Goal: Task Accomplishment & Management: Manage account settings

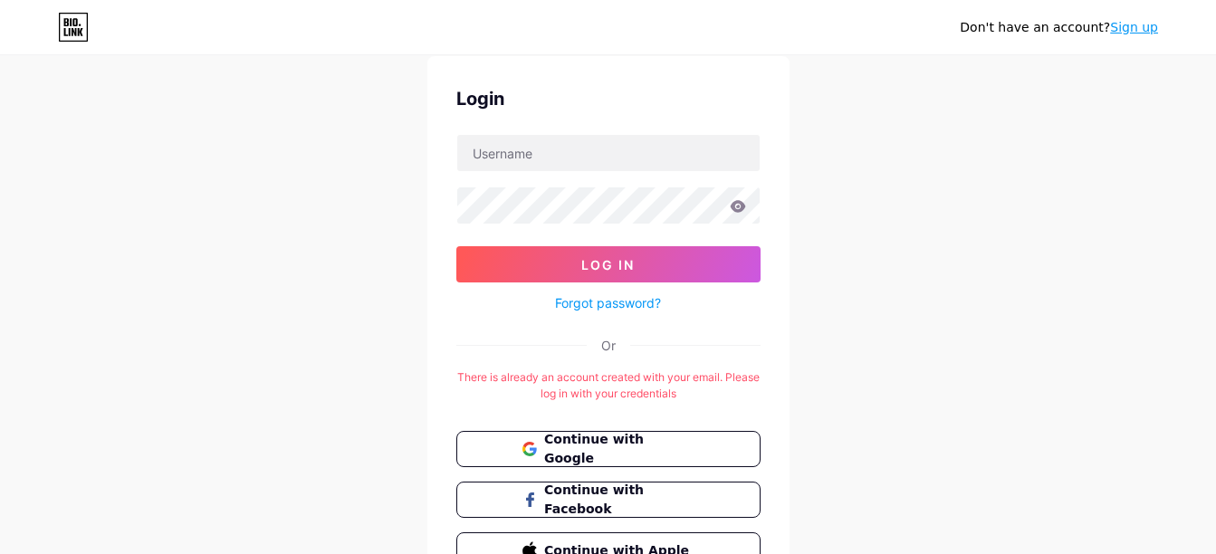
scroll to position [160, 0]
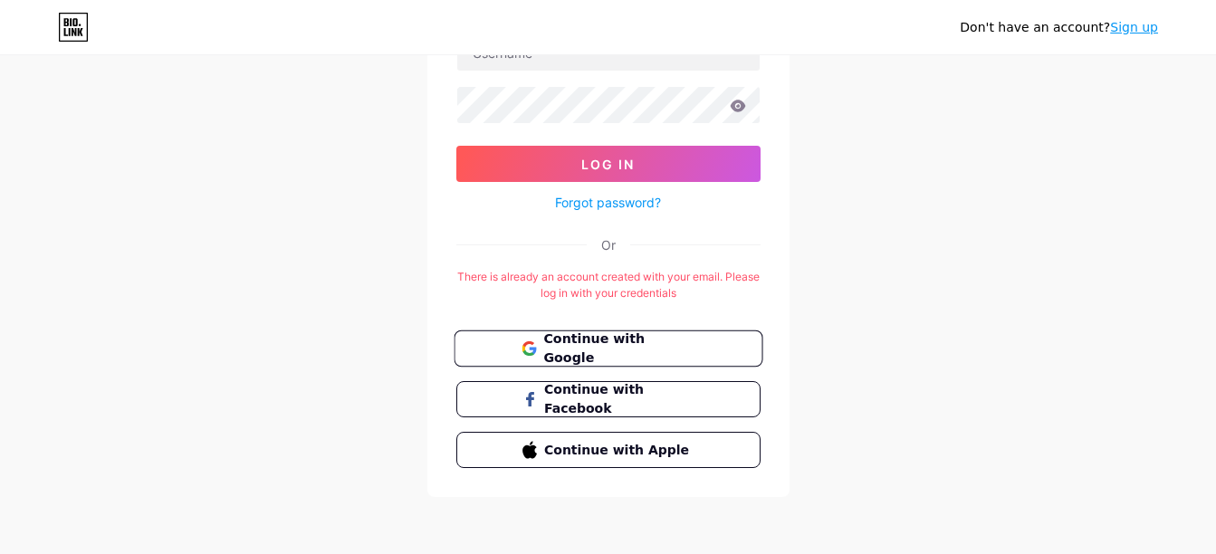
click at [555, 335] on button "Continue with Google" at bounding box center [608, 348] width 309 height 37
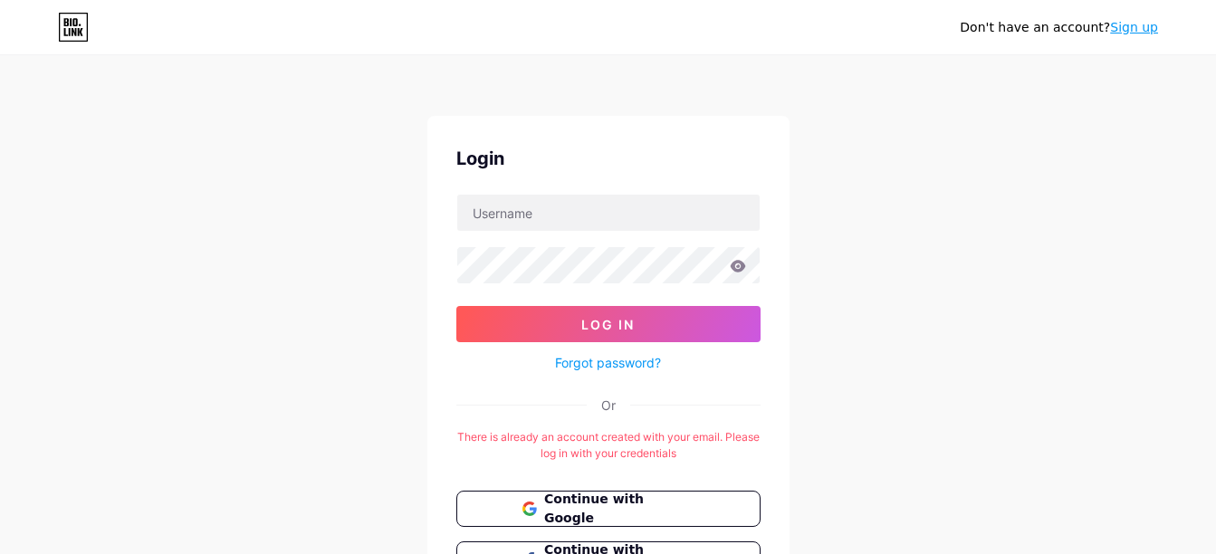
click at [597, 365] on link "Forgot password?" at bounding box center [608, 362] width 106 height 19
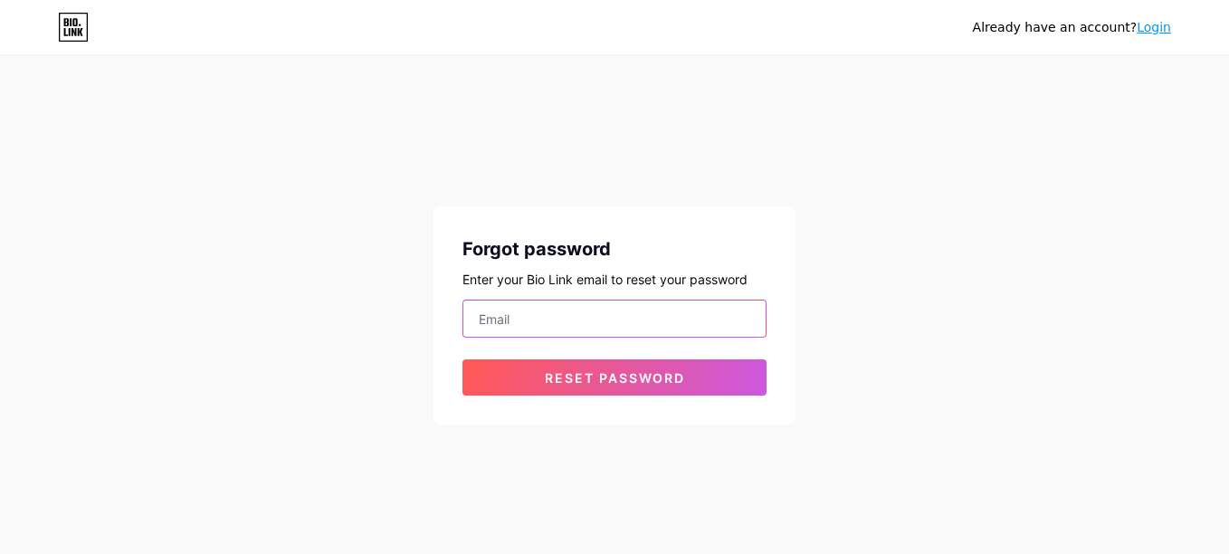
click at [610, 315] on input "email" at bounding box center [614, 319] width 302 height 36
type input "[EMAIL_ADDRESS][DOMAIN_NAME]"
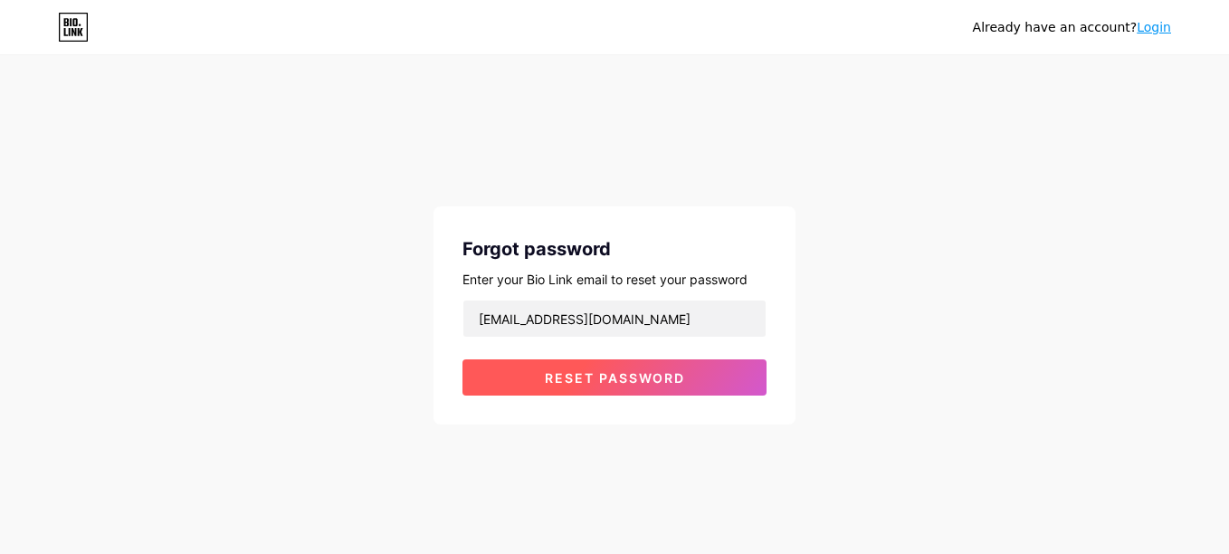
click at [615, 382] on span "Reset password" at bounding box center [615, 377] width 140 height 15
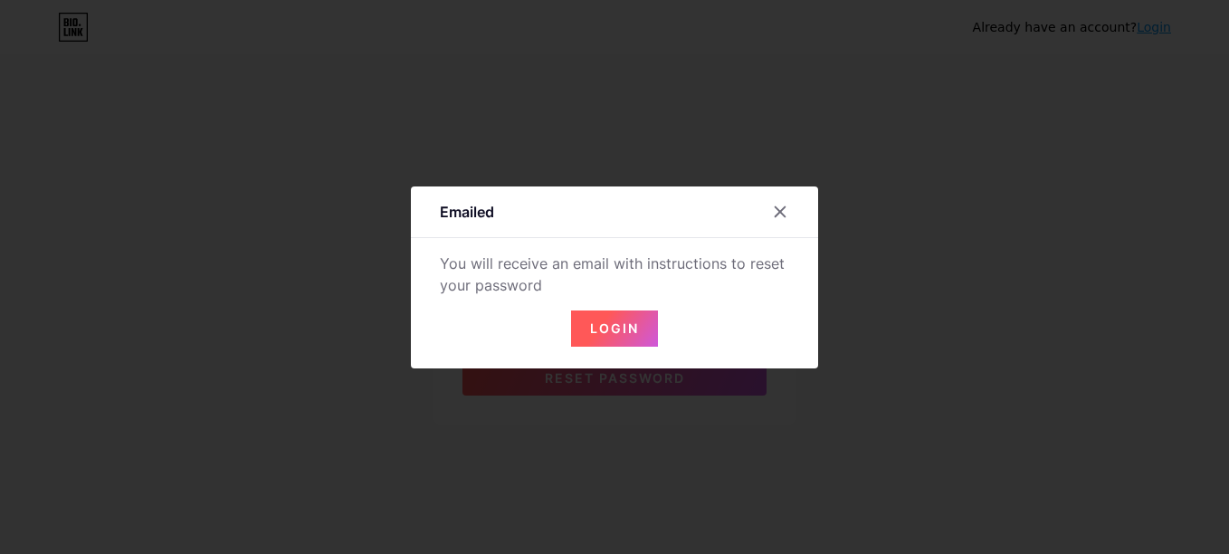
click at [616, 333] on span "Login" at bounding box center [614, 327] width 49 height 15
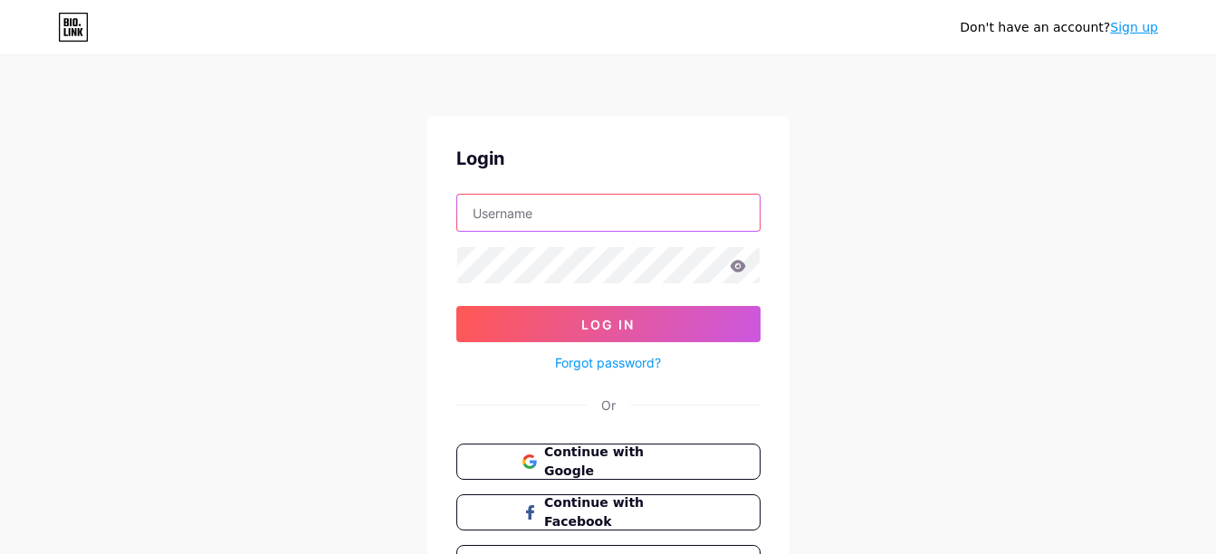
click at [648, 218] on input "text" at bounding box center [608, 213] width 302 height 36
type input "[EMAIL_ADDRESS][DOMAIN_NAME]"
click at [605, 287] on form "[EMAIL_ADDRESS][DOMAIN_NAME] Log In Forgot password?" at bounding box center [608, 284] width 304 height 180
click at [604, 284] on form "[EMAIL_ADDRESS][DOMAIN_NAME] Log In Forgot password?" at bounding box center [608, 284] width 304 height 180
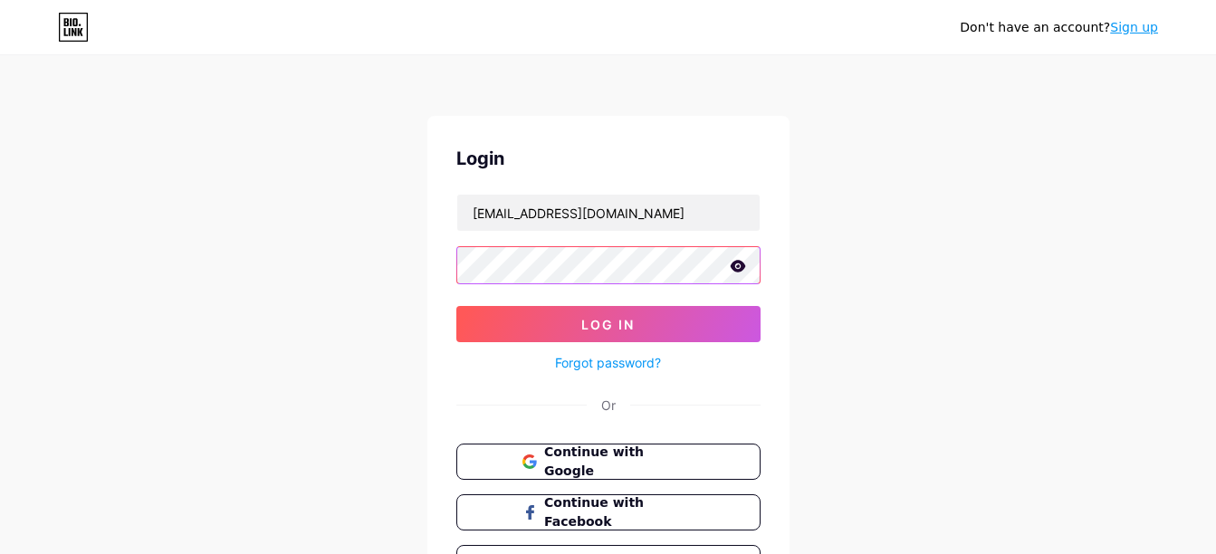
click at [456, 306] on button "Log In" at bounding box center [608, 324] width 304 height 36
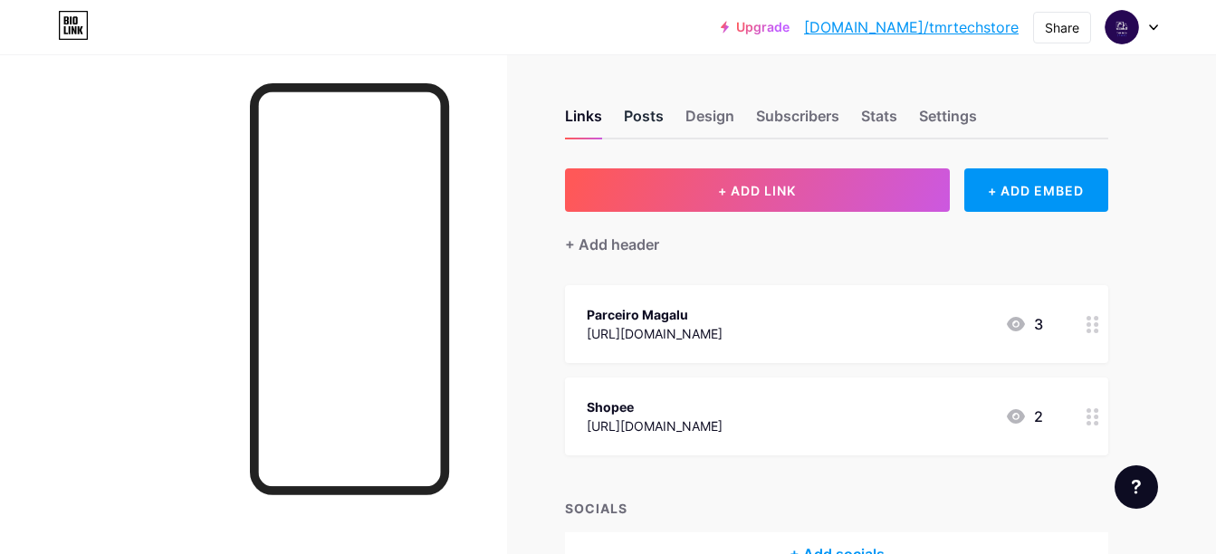
click at [639, 133] on div "Posts" at bounding box center [644, 121] width 40 height 33
click at [689, 119] on div "Design" at bounding box center [709, 121] width 49 height 33
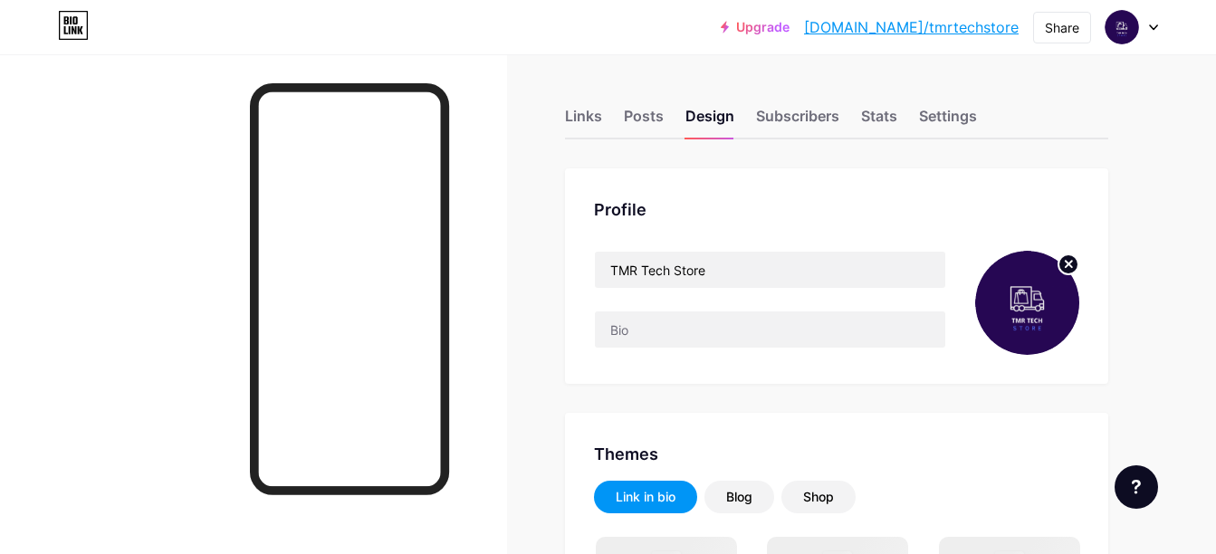
click at [1068, 260] on circle at bounding box center [1068, 264] width 20 height 20
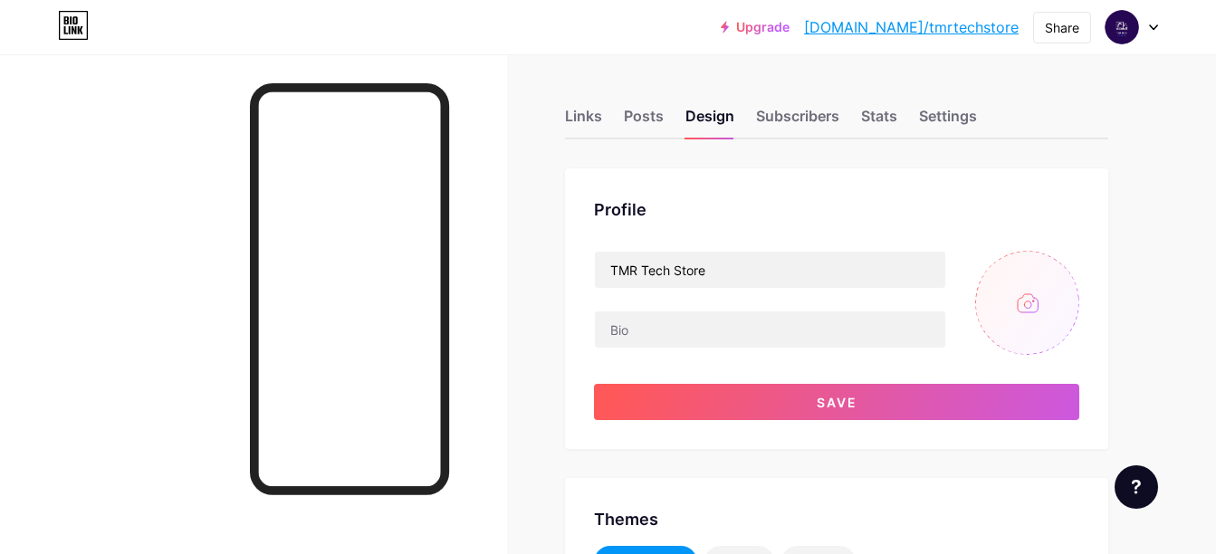
click at [1025, 306] on input "file" at bounding box center [1027, 303] width 104 height 104
type input "C:\fakepath\ChatGPT Image 8 de out. de 2025, 08_17_25.png"
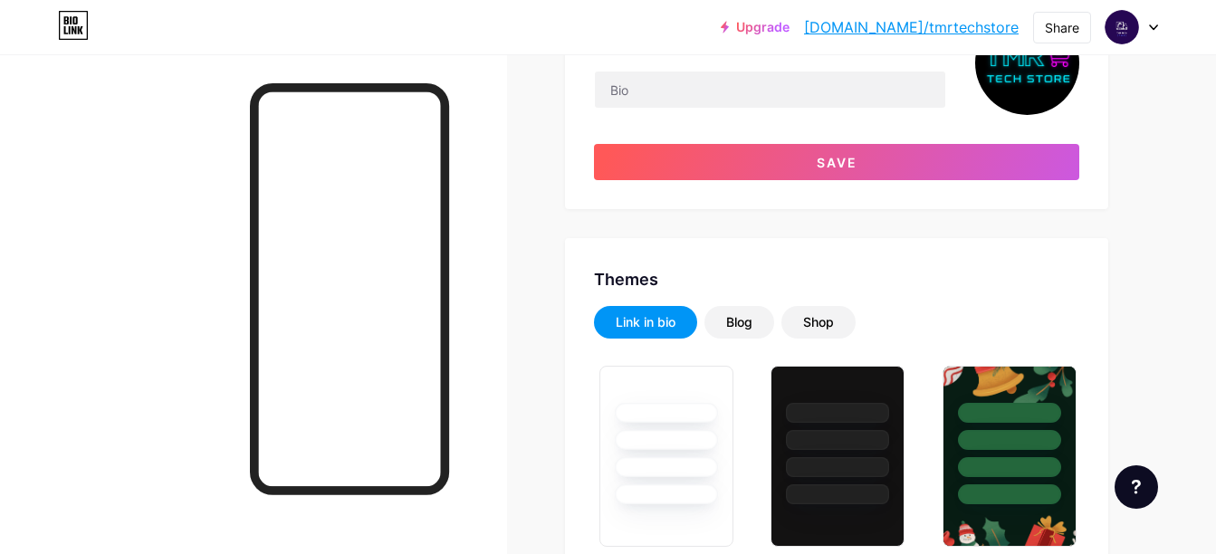
scroll to position [272, 0]
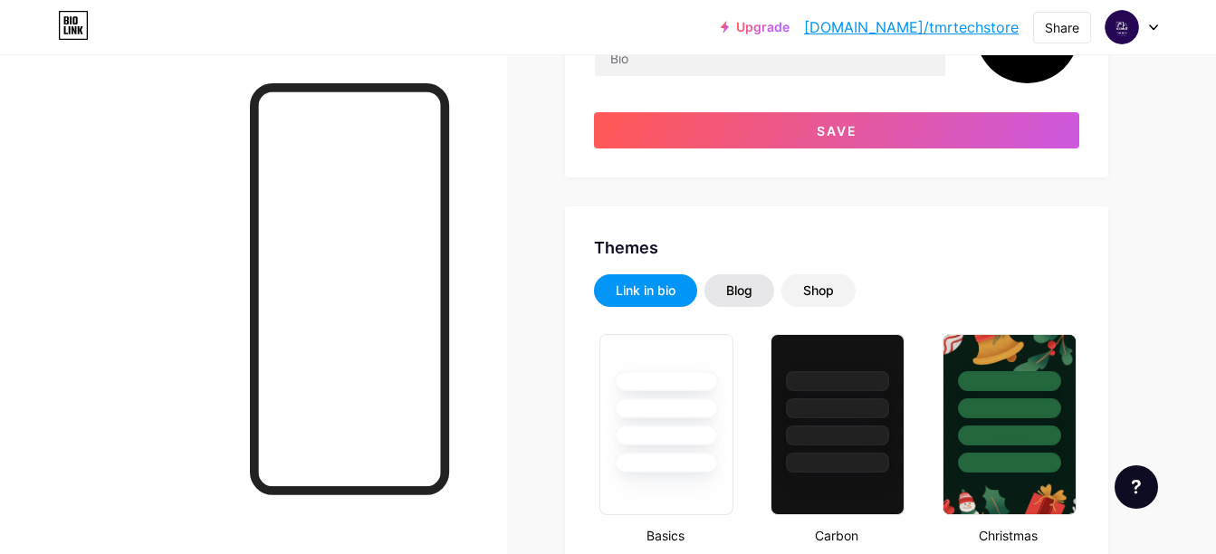
click at [738, 295] on div "Blog" at bounding box center [739, 291] width 26 height 18
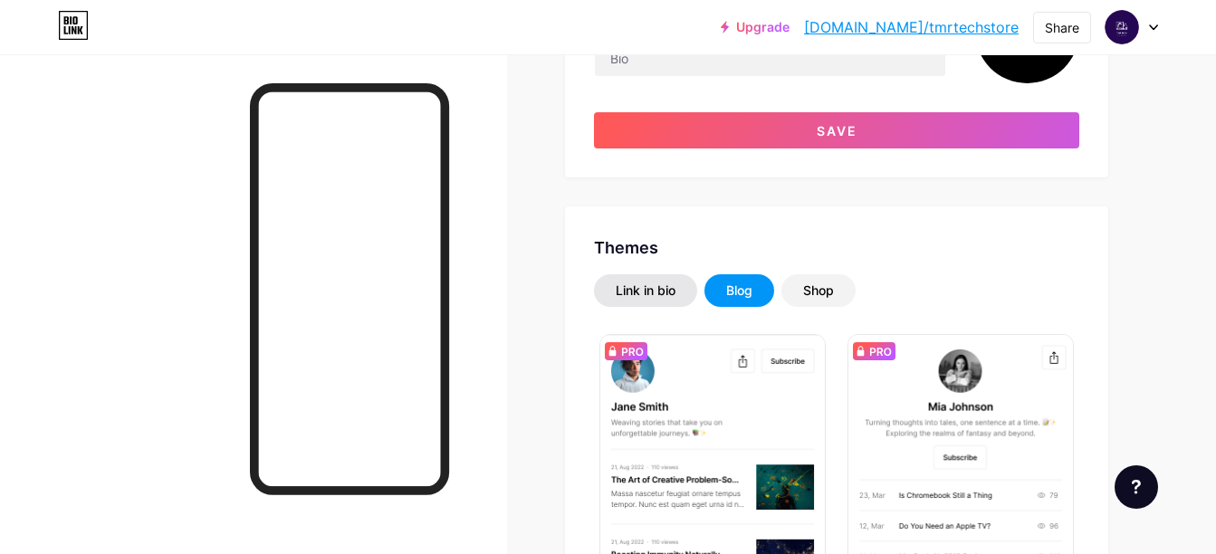
click at [666, 293] on div "Link in bio" at bounding box center [646, 291] width 60 height 18
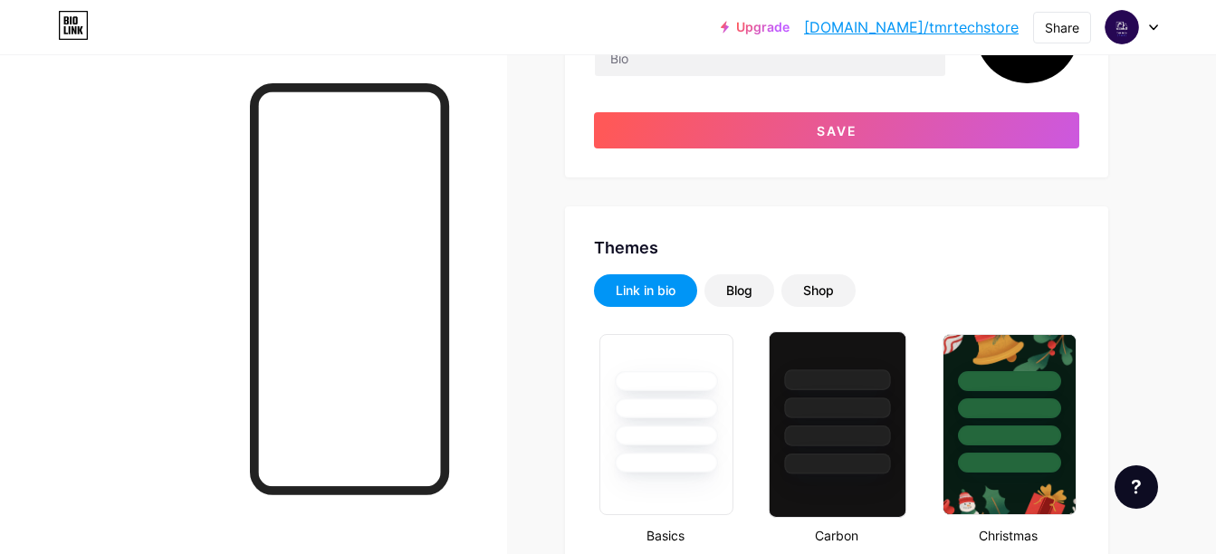
click at [841, 380] on div at bounding box center [838, 379] width 106 height 21
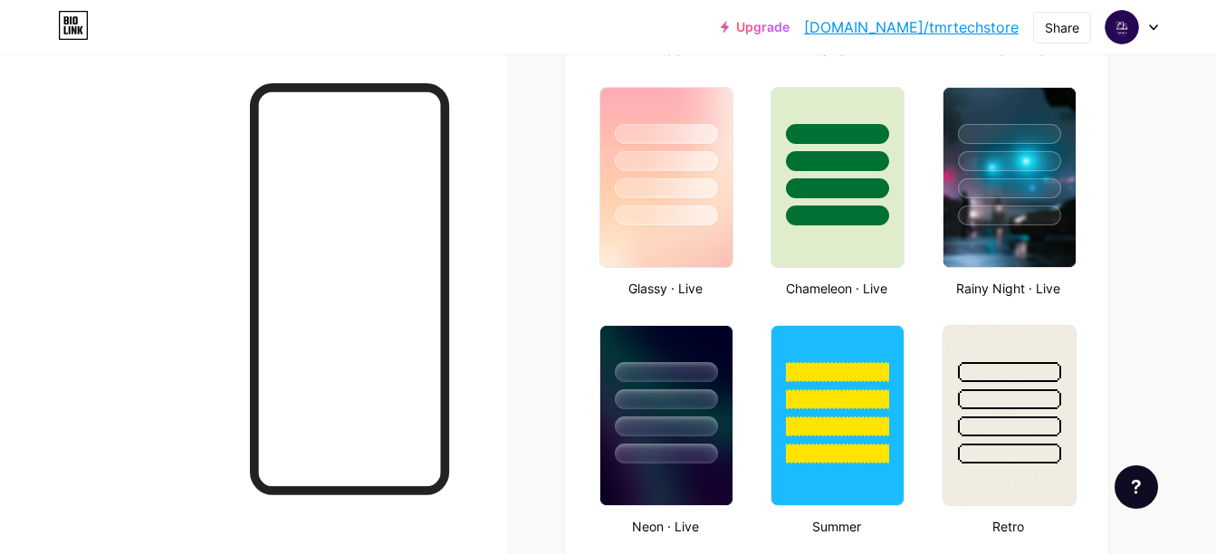
scroll to position [996, 0]
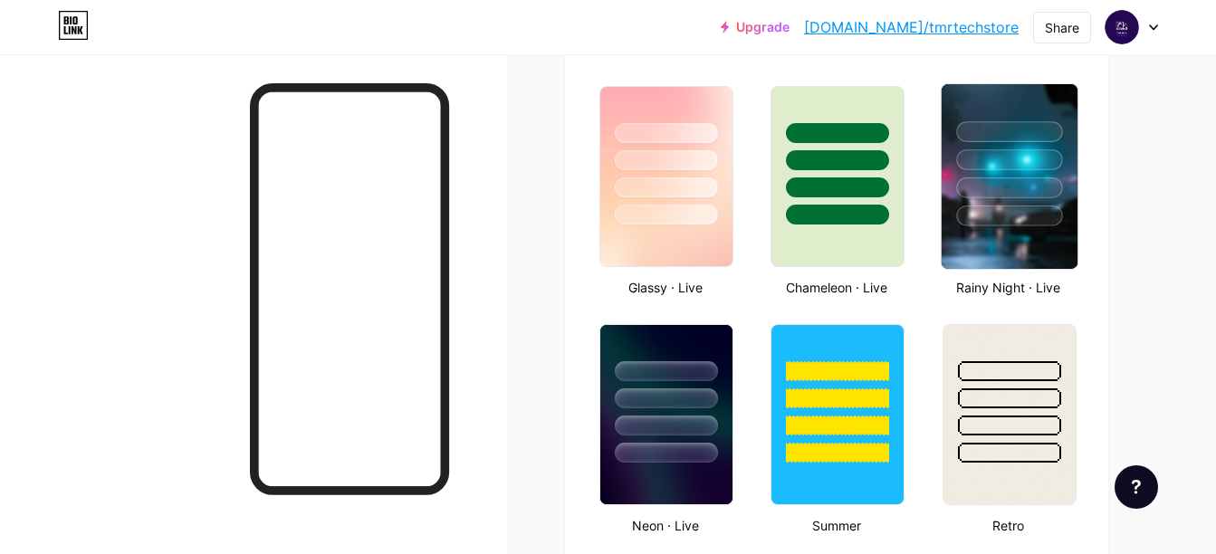
click at [970, 244] on img at bounding box center [1009, 176] width 136 height 185
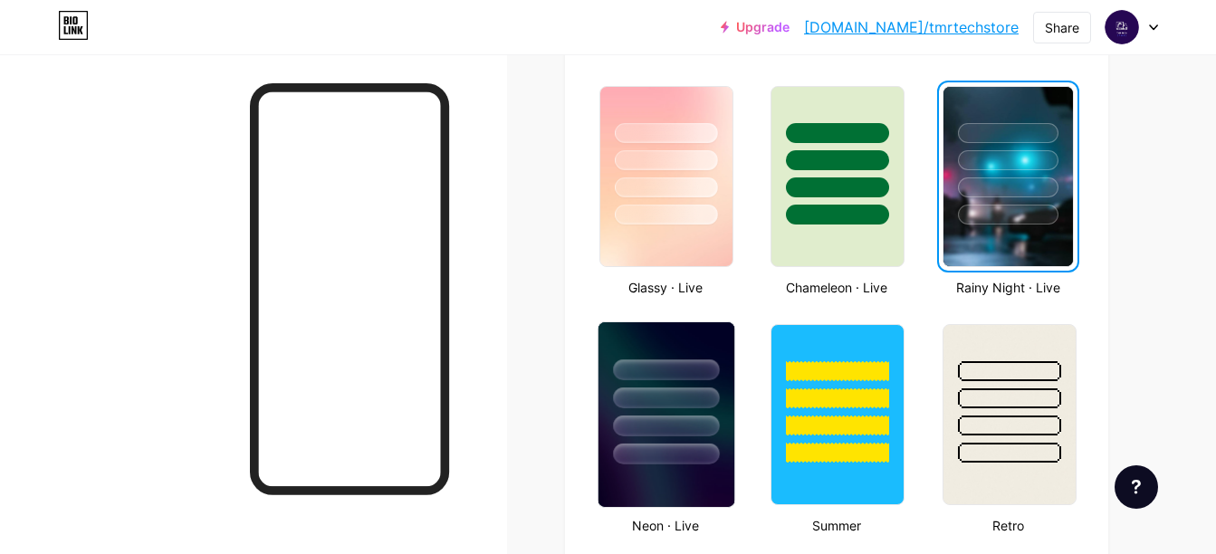
click at [684, 339] on div at bounding box center [666, 393] width 136 height 142
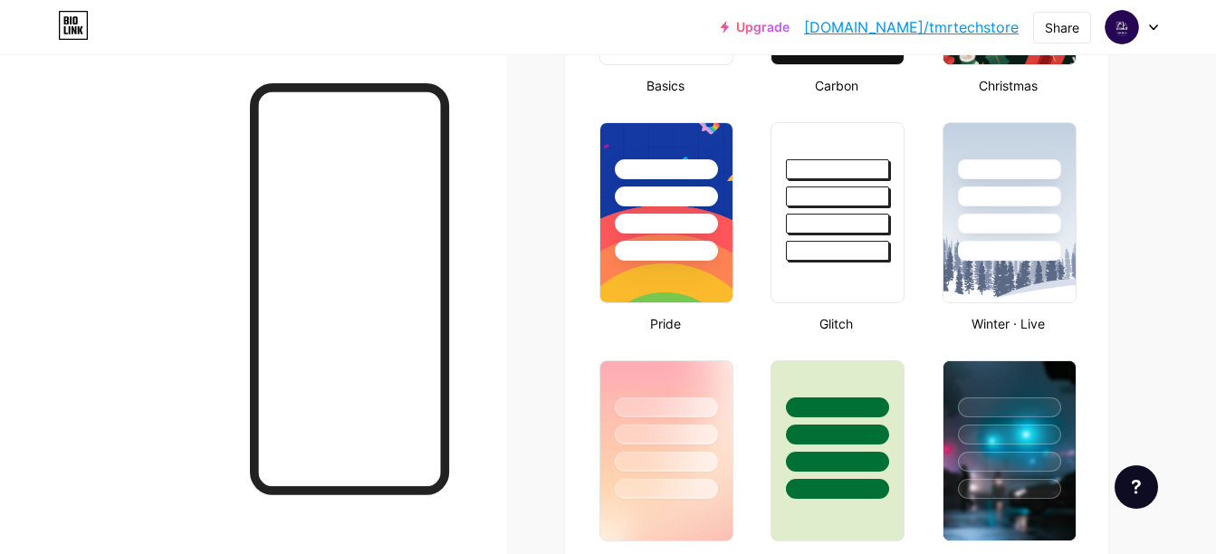
scroll to position [724, 0]
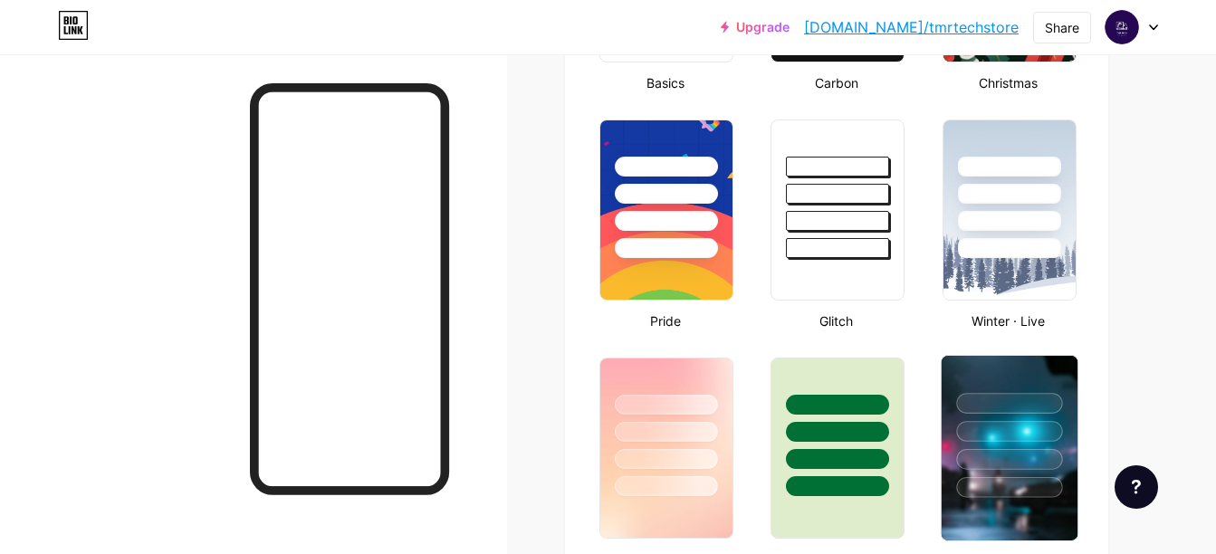
click at [969, 383] on div at bounding box center [1009, 427] width 136 height 142
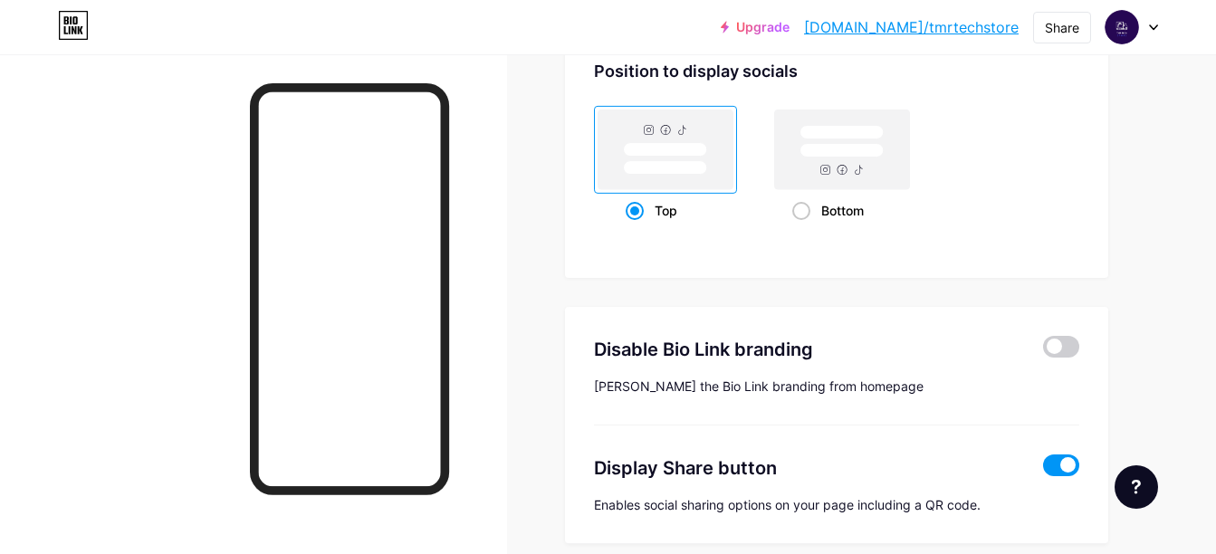
scroll to position [2411, 0]
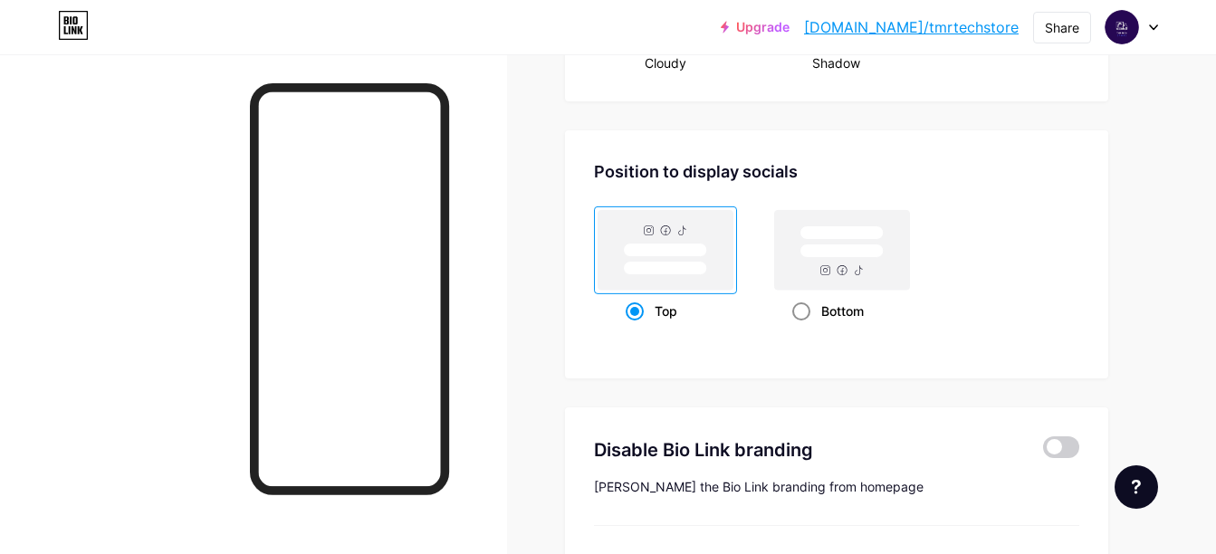
click at [788, 273] on rect at bounding box center [842, 250] width 135 height 80
click at [792, 328] on input "Bottom" at bounding box center [798, 334] width 12 height 12
radio input "true"
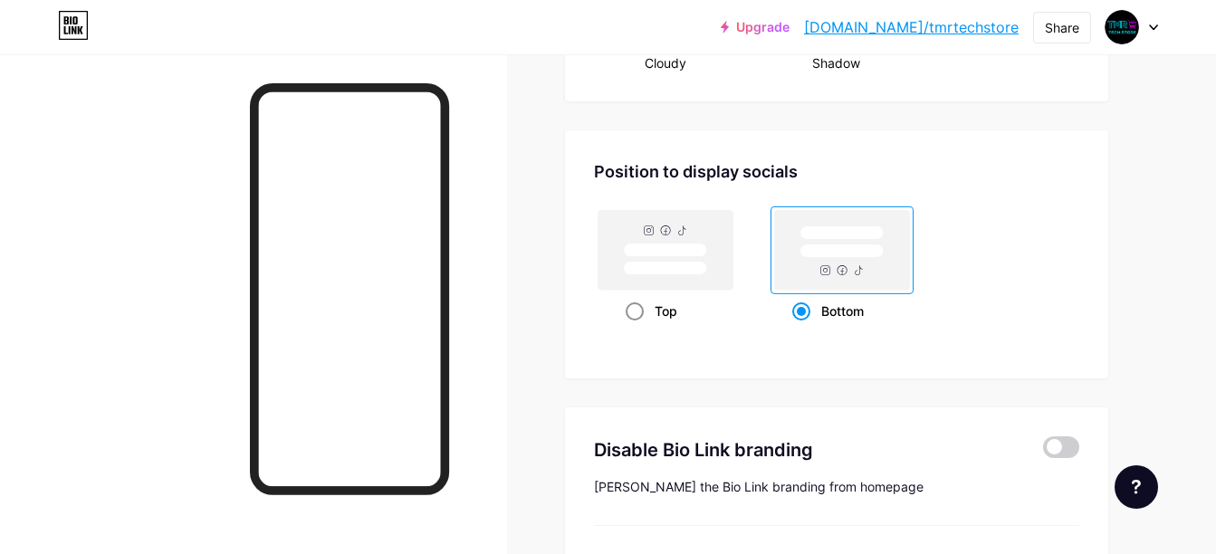
click at [641, 263] on rect at bounding box center [665, 269] width 83 height 14
click at [637, 328] on input "Top" at bounding box center [632, 334] width 12 height 12
radio input "true"
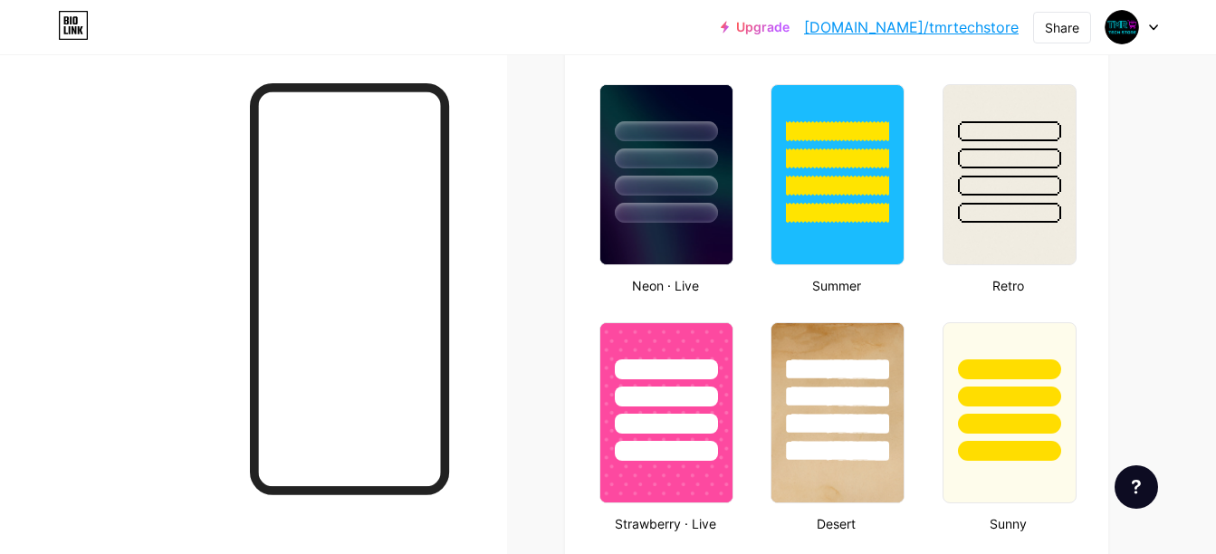
scroll to position [1234, 0]
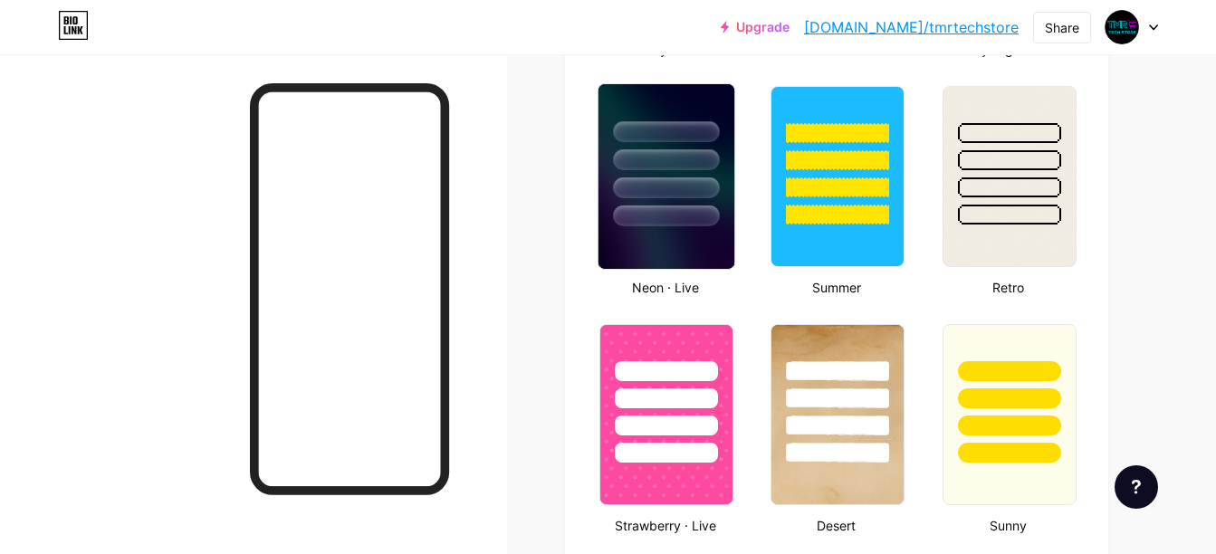
click at [680, 249] on img at bounding box center [666, 176] width 136 height 185
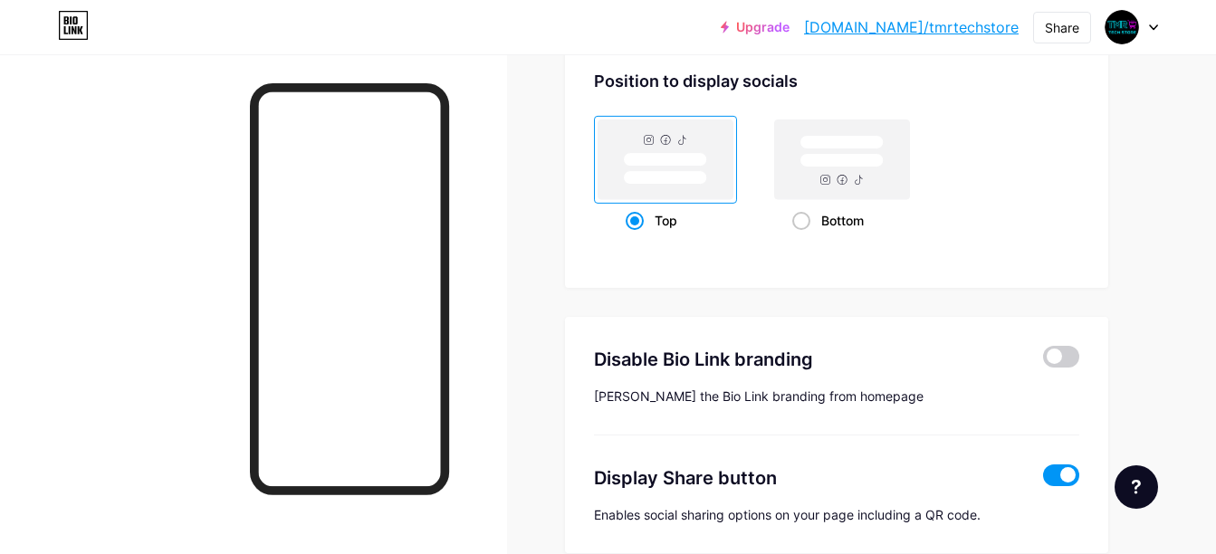
scroll to position [2139, 0]
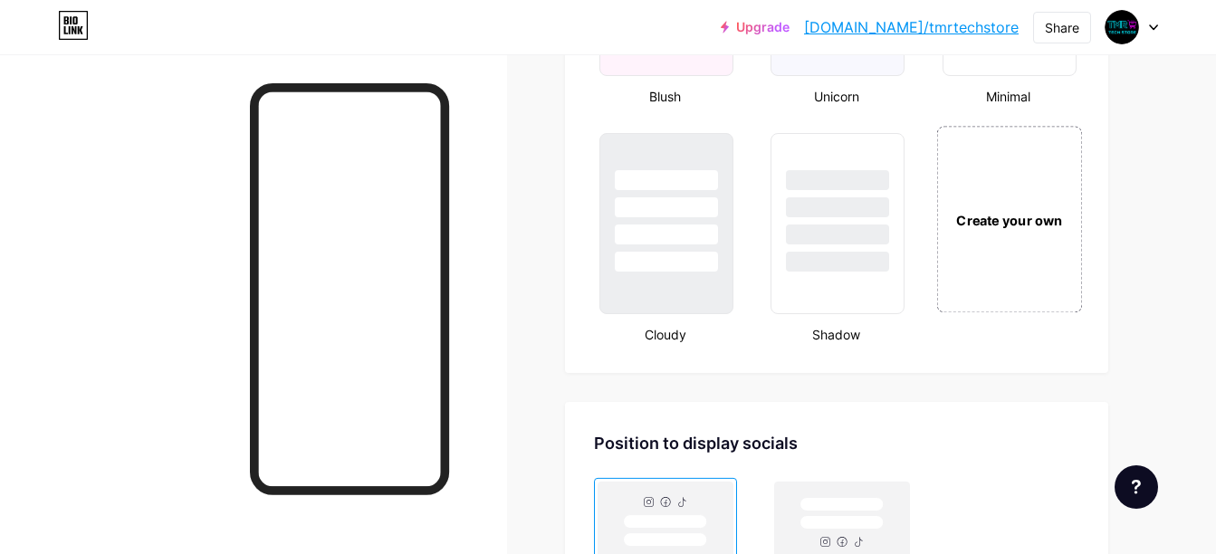
click at [1037, 185] on div "Create your own" at bounding box center [1009, 219] width 146 height 186
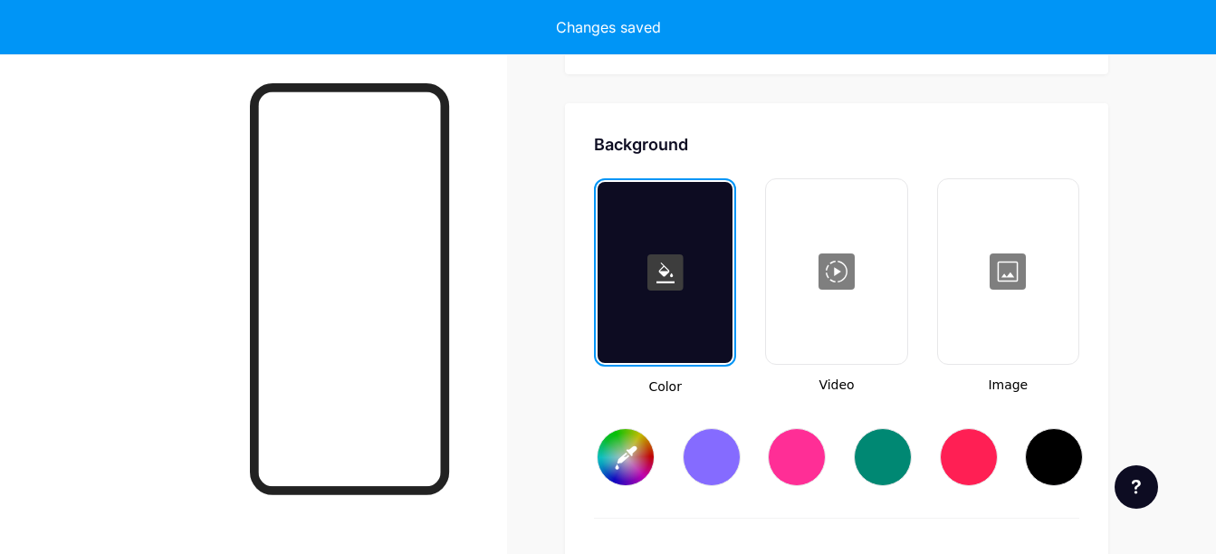
scroll to position [2469, 0]
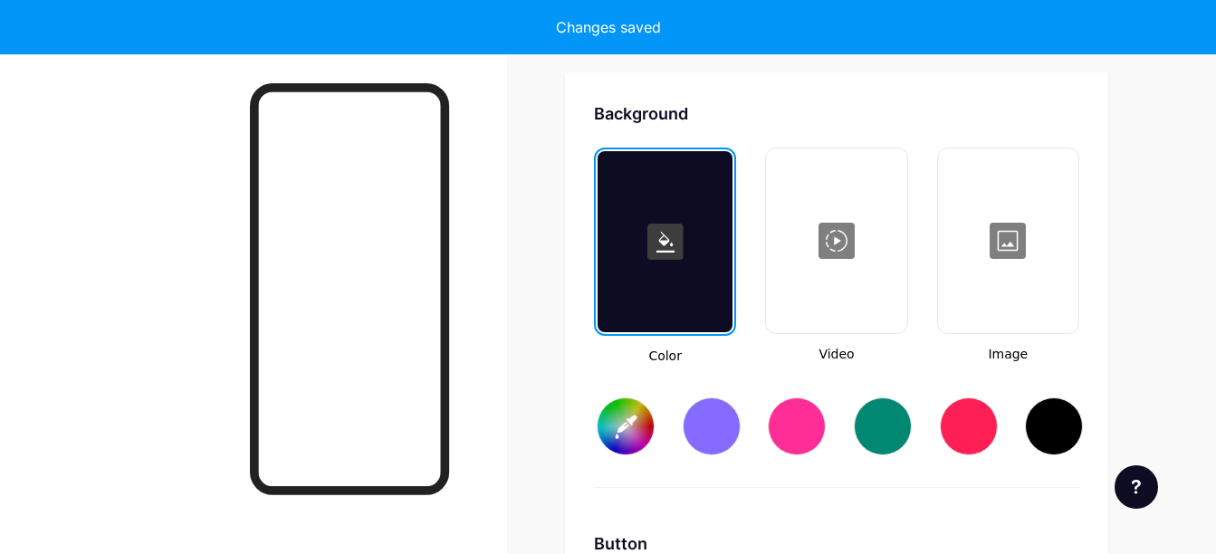
type input "#ffffff"
type input "#000000"
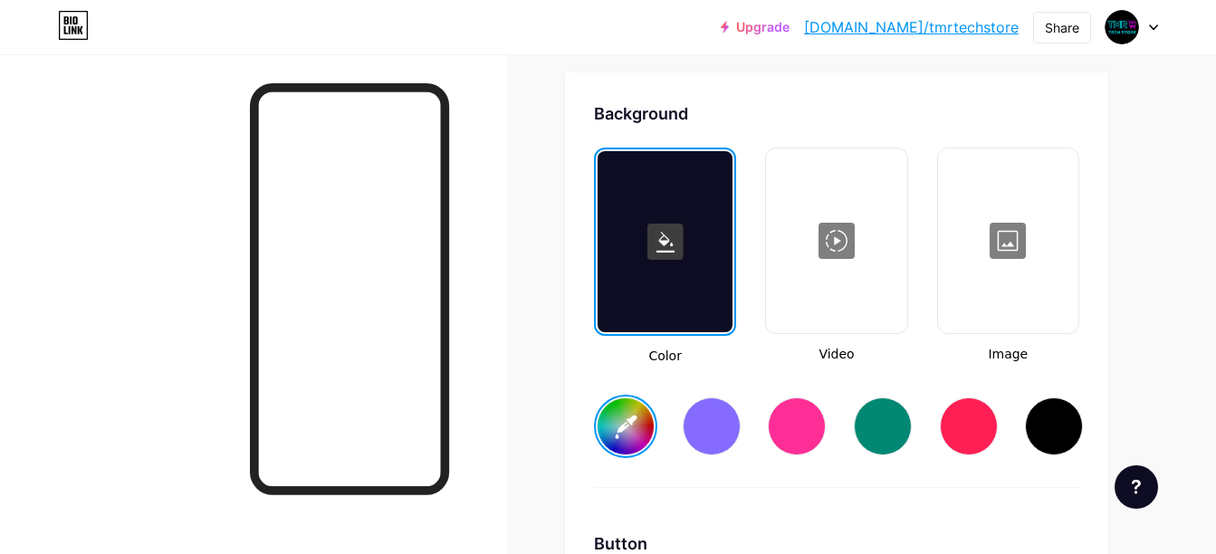
click at [668, 253] on rect at bounding box center [665, 242] width 36 height 36
click at [634, 441] on input "#ffffff" at bounding box center [625, 426] width 56 height 56
click at [1071, 415] on div at bounding box center [1054, 426] width 58 height 58
click at [1077, 420] on div at bounding box center [1054, 426] width 58 height 58
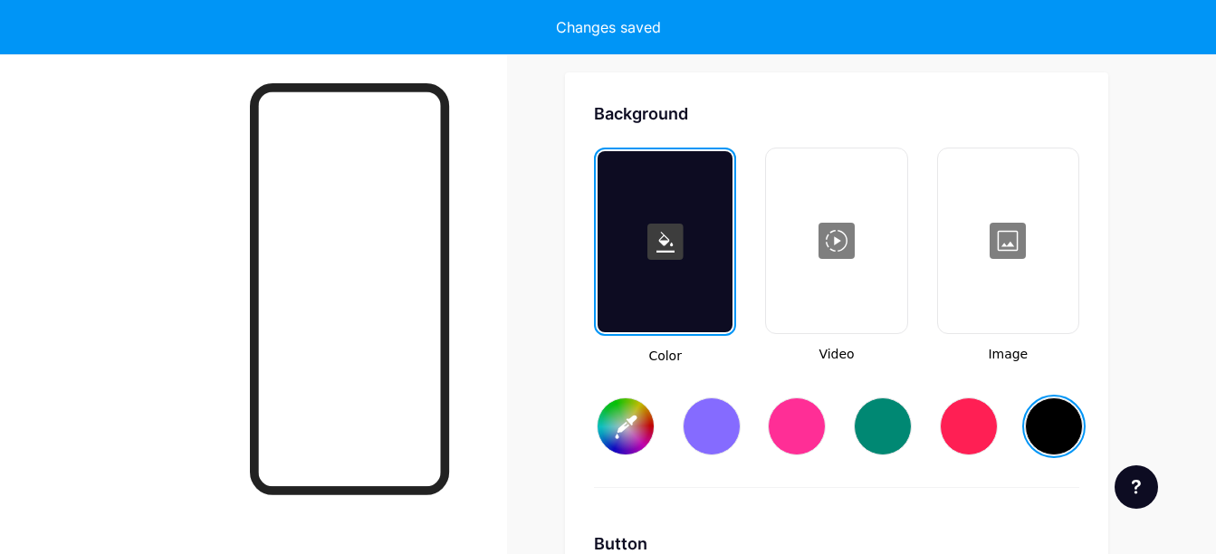
click at [1077, 420] on div at bounding box center [1054, 426] width 58 height 58
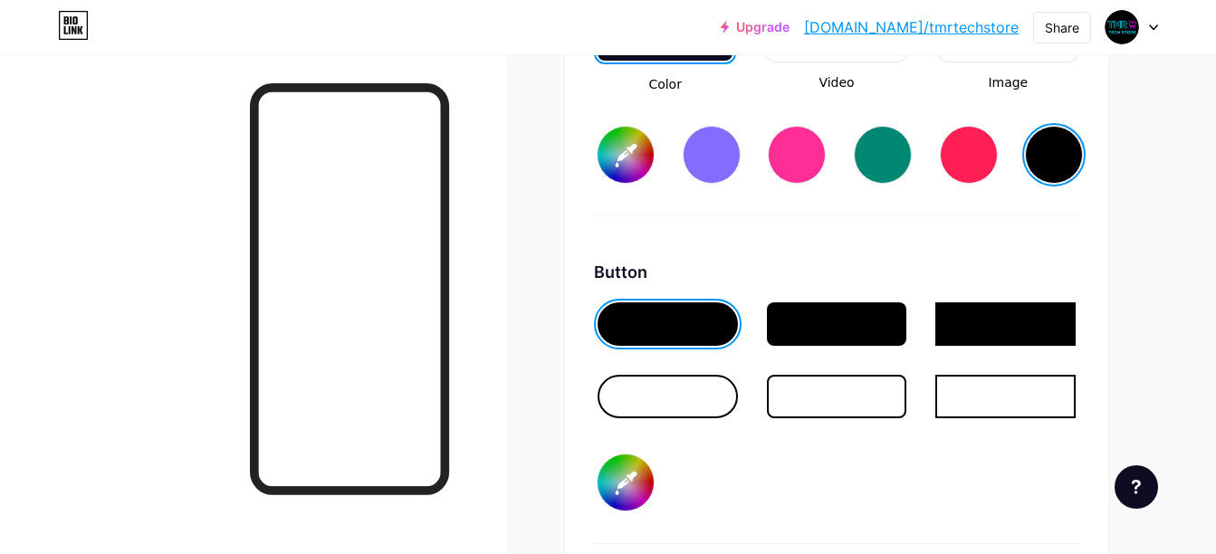
scroll to position [2650, 0]
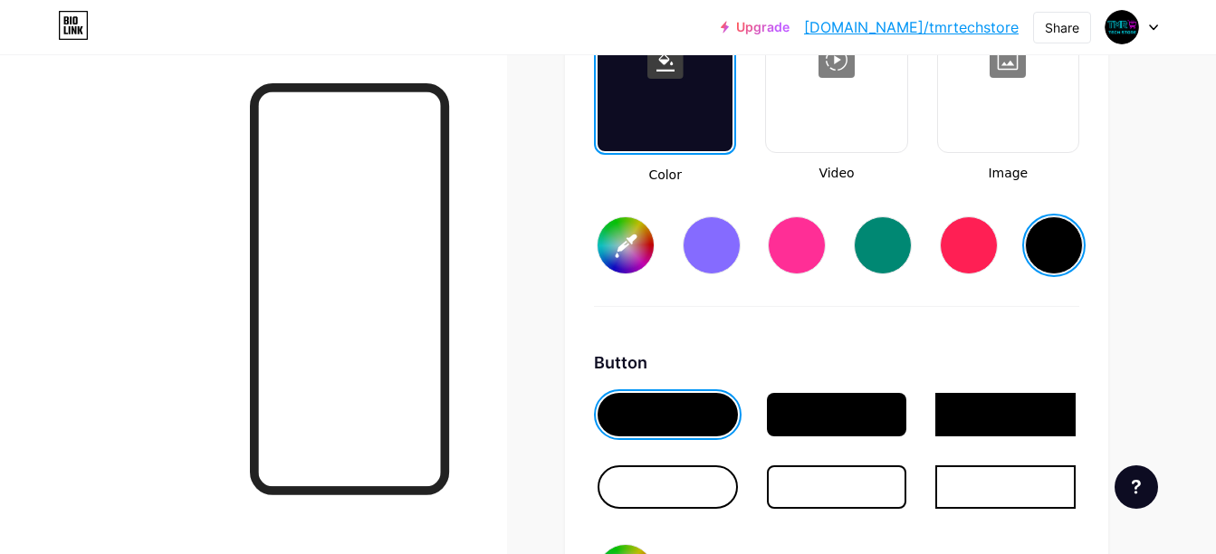
click at [738, 244] on div at bounding box center [712, 245] width 58 height 58
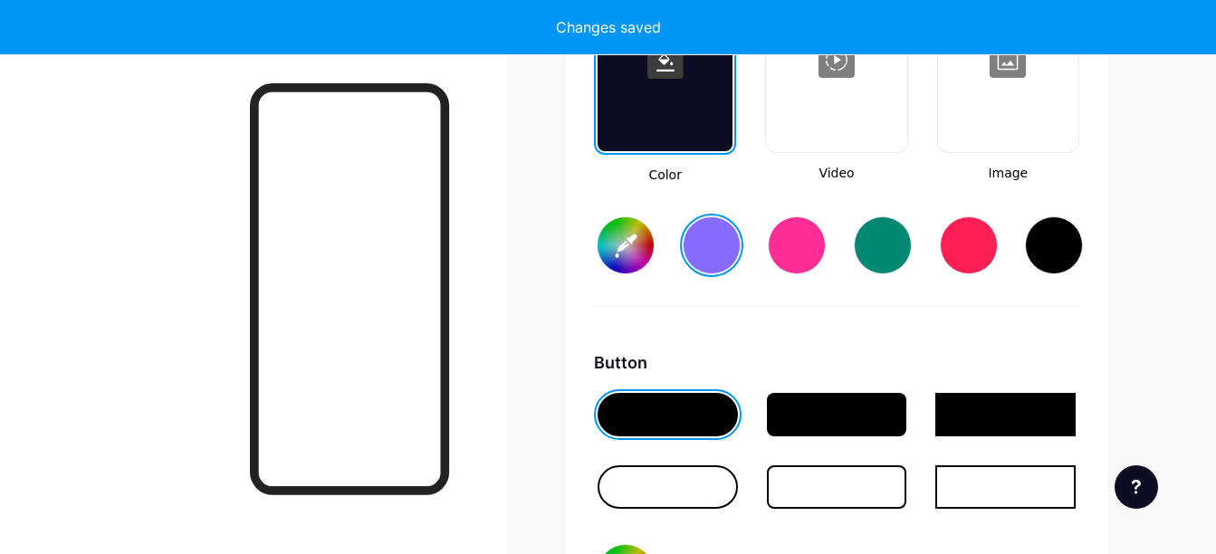
click at [818, 247] on div at bounding box center [797, 245] width 58 height 58
click at [910, 243] on div at bounding box center [883, 245] width 58 height 58
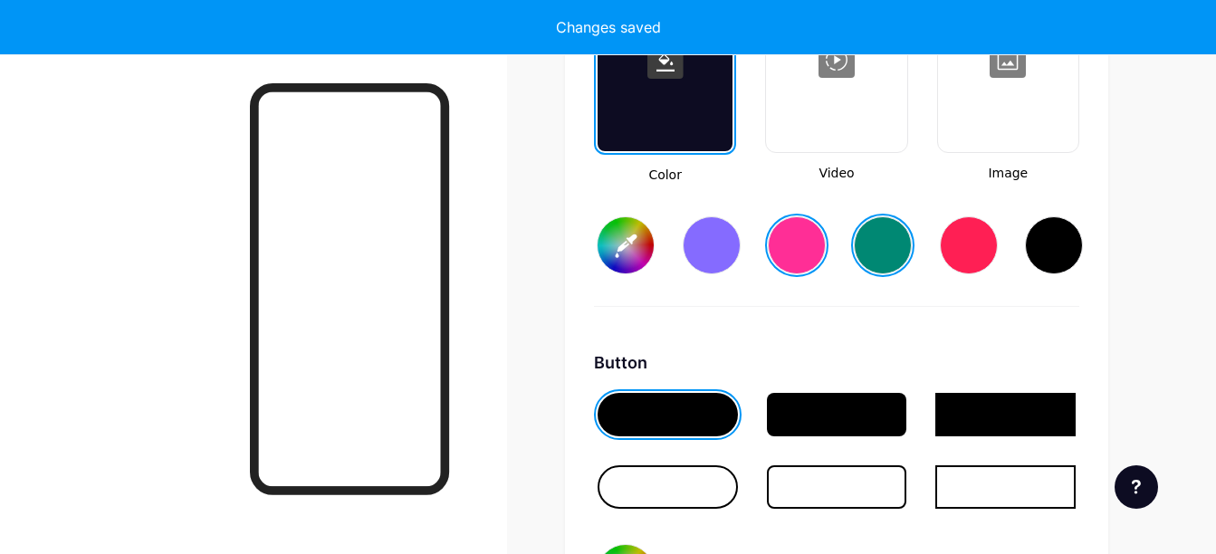
click at [910, 243] on div at bounding box center [883, 245] width 58 height 58
click at [961, 242] on div at bounding box center [969, 245] width 58 height 58
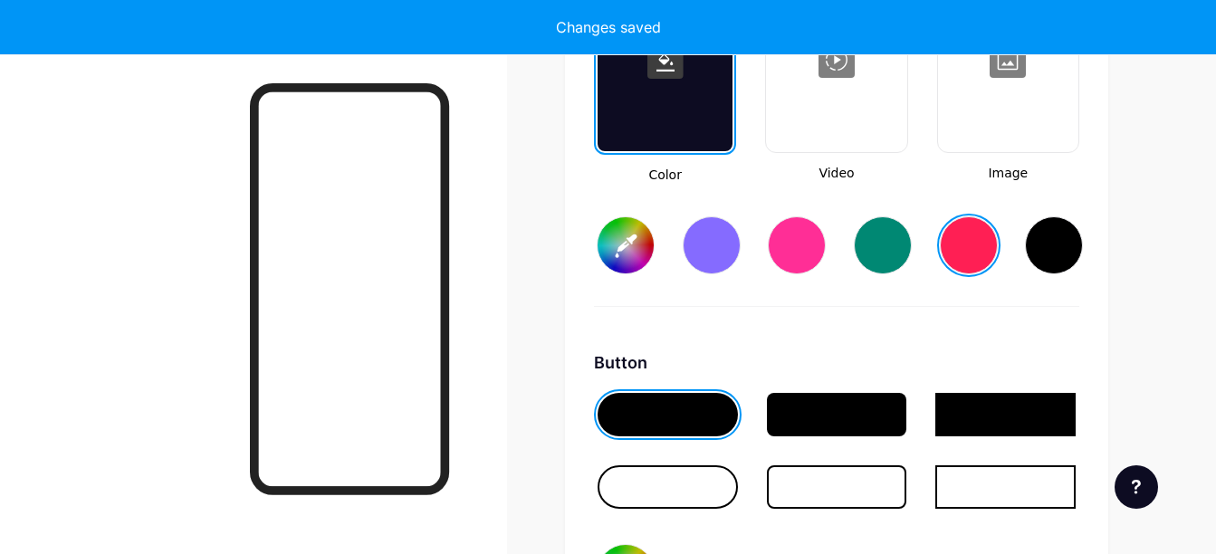
click at [993, 136] on div at bounding box center [1008, 59] width 137 height 181
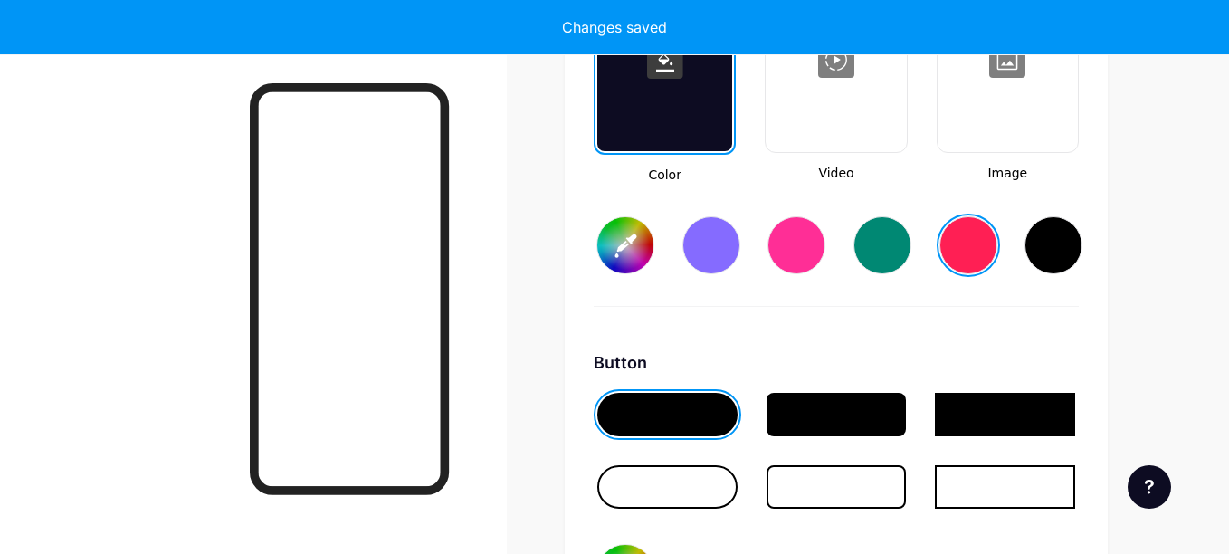
type input "#ff1f54"
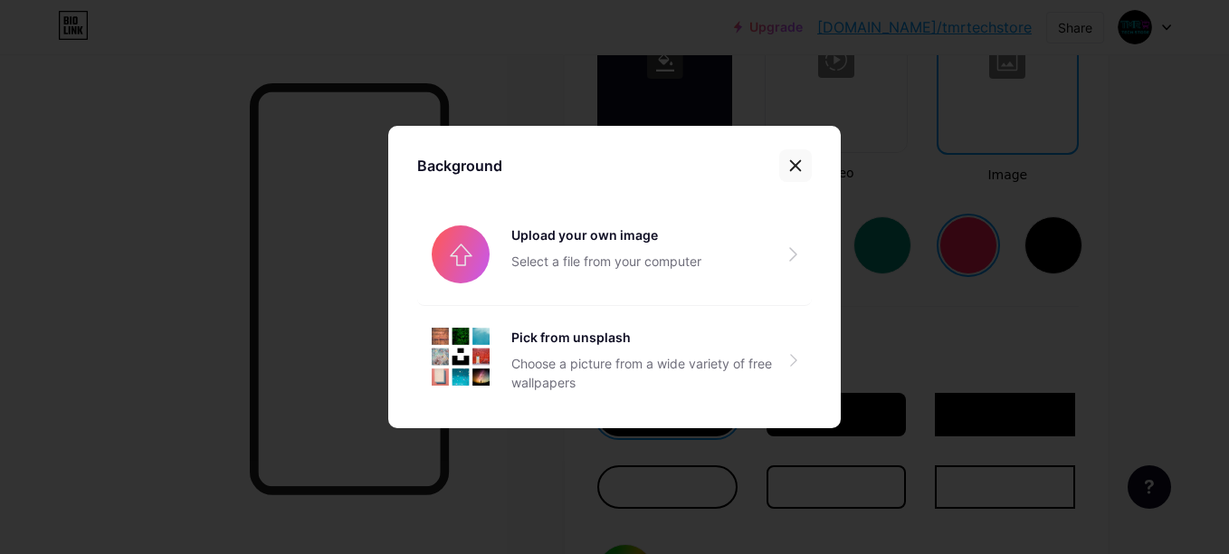
click at [784, 163] on div at bounding box center [795, 165] width 33 height 33
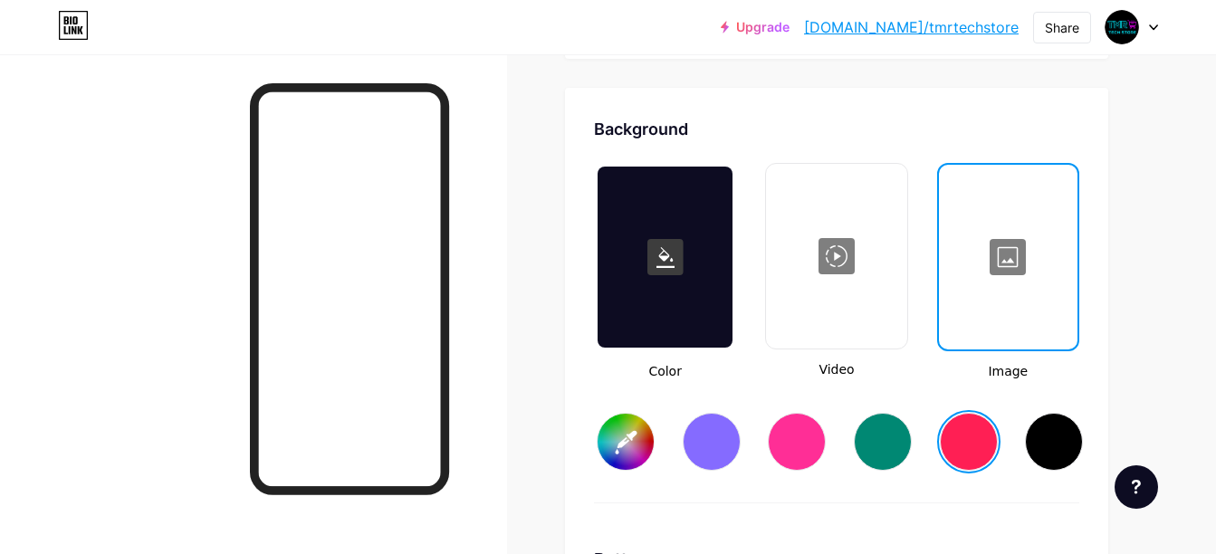
scroll to position [2288, 0]
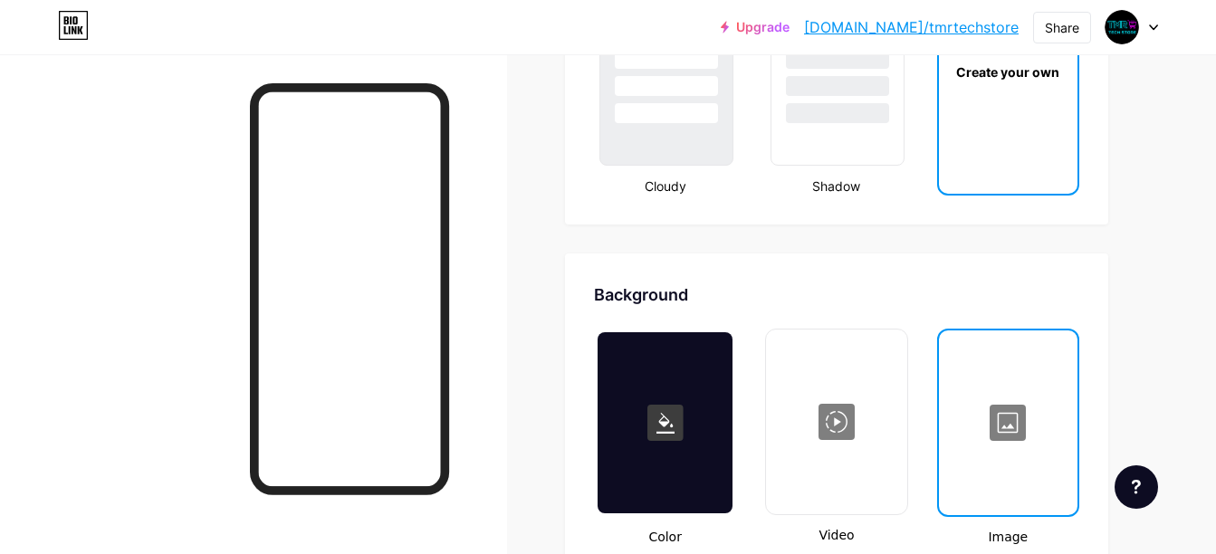
click at [961, 338] on div at bounding box center [1008, 422] width 135 height 181
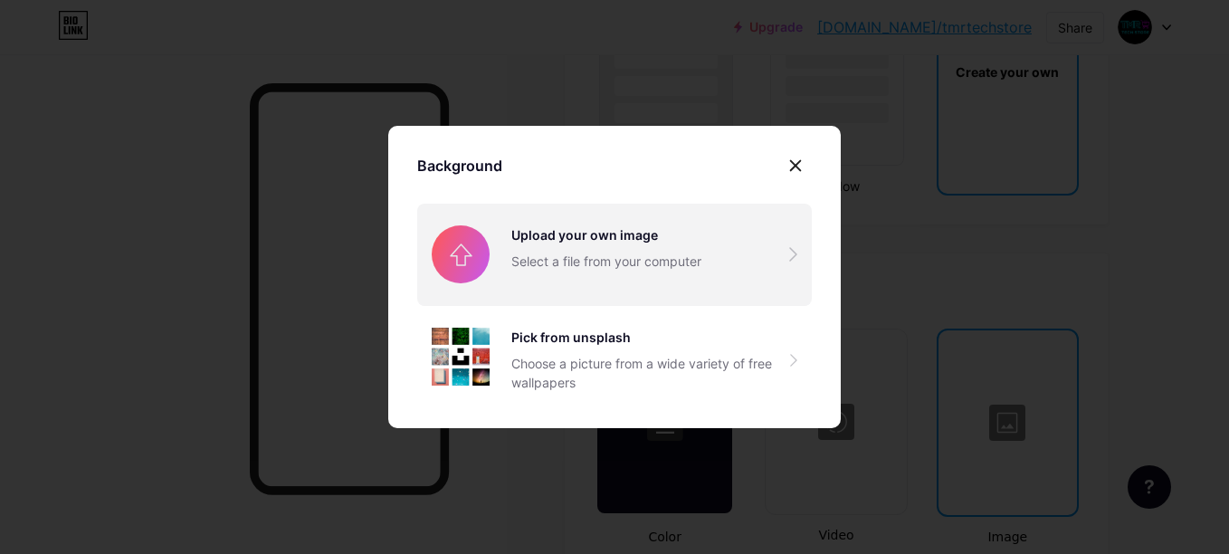
click at [521, 239] on input "file" at bounding box center [614, 254] width 395 height 101
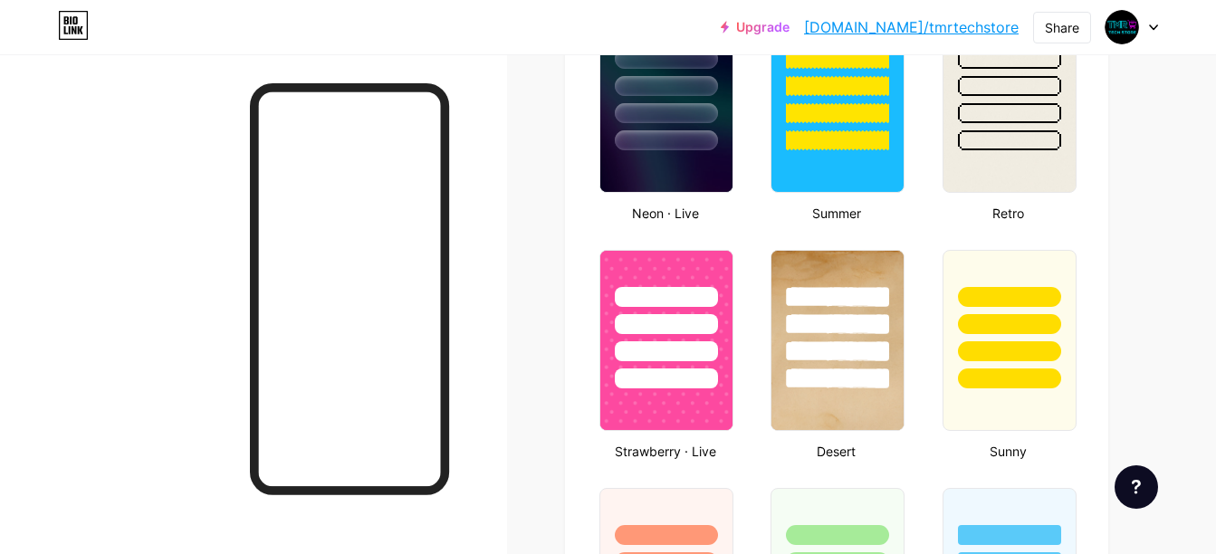
scroll to position [1292, 0]
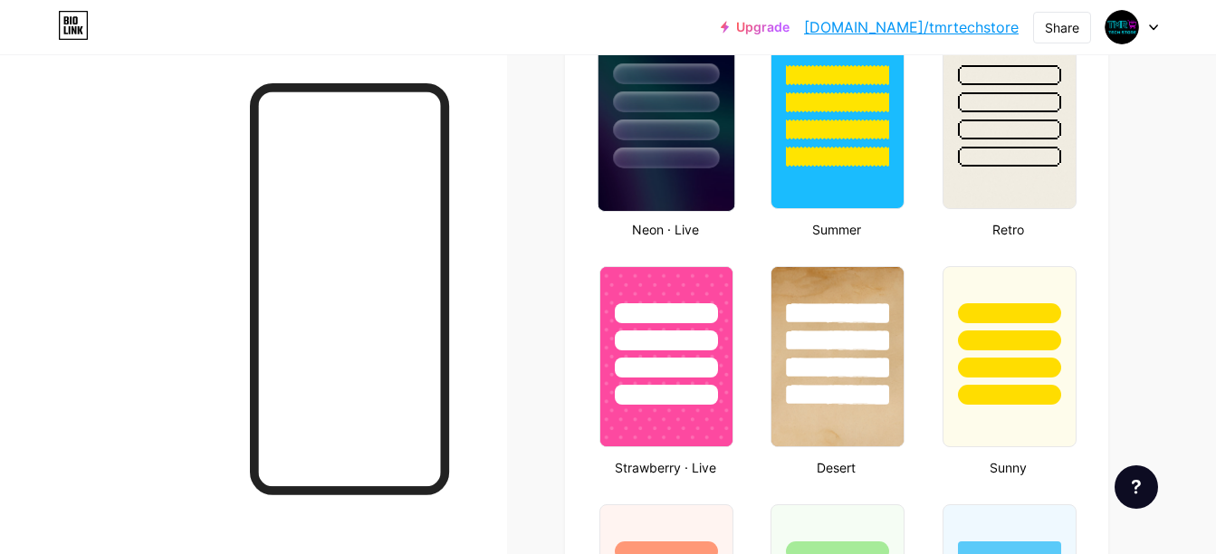
click at [664, 191] on img at bounding box center [666, 118] width 136 height 185
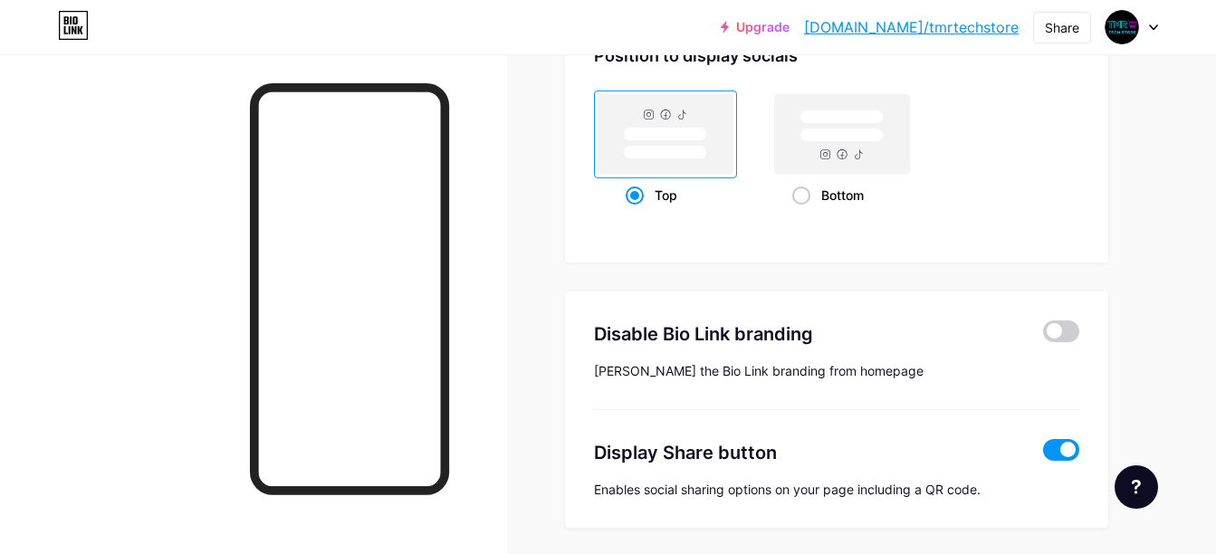
scroll to position [2592, 0]
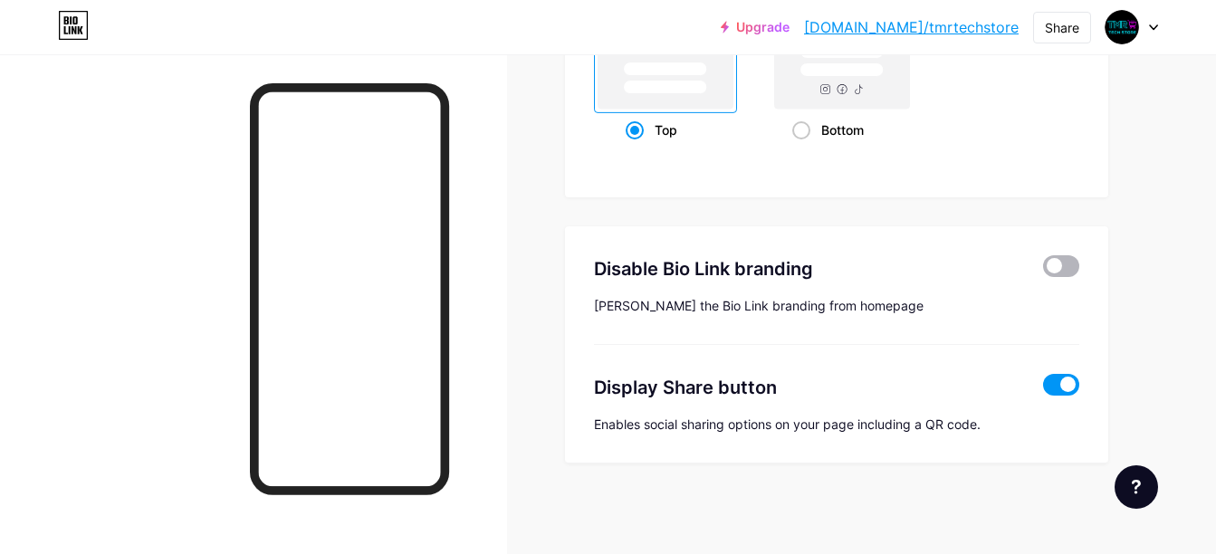
click at [1057, 263] on span at bounding box center [1061, 266] width 36 height 22
click at [1043, 271] on input "checkbox" at bounding box center [1043, 271] width 0 height 0
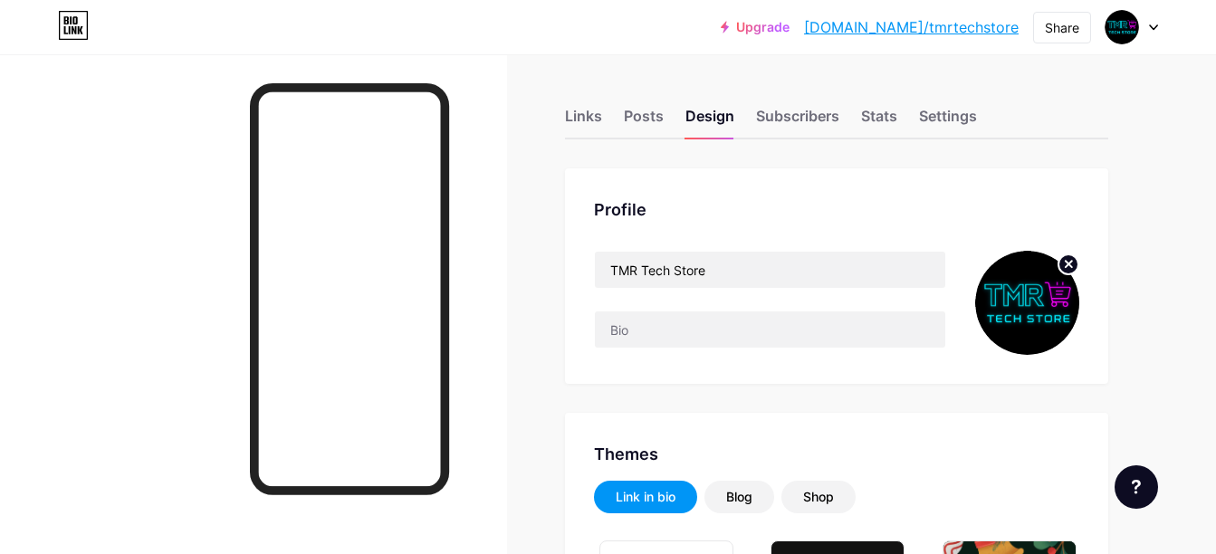
click at [799, 99] on div "Links Posts Design Subscribers Stats Settings" at bounding box center [836, 107] width 543 height 63
click at [798, 110] on div "Subscribers" at bounding box center [797, 121] width 83 height 33
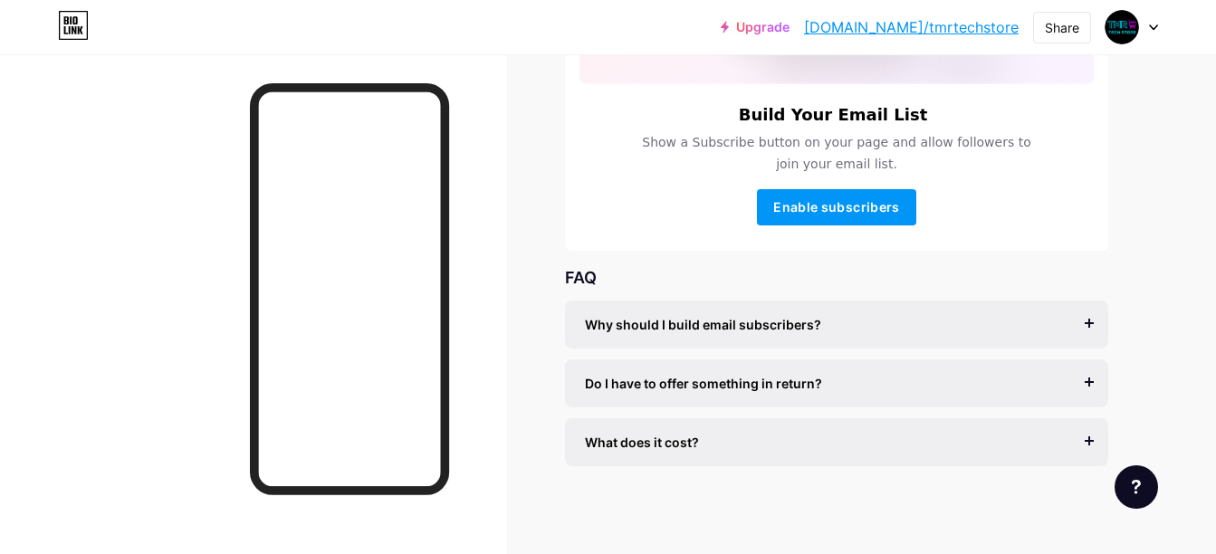
scroll to position [311, 0]
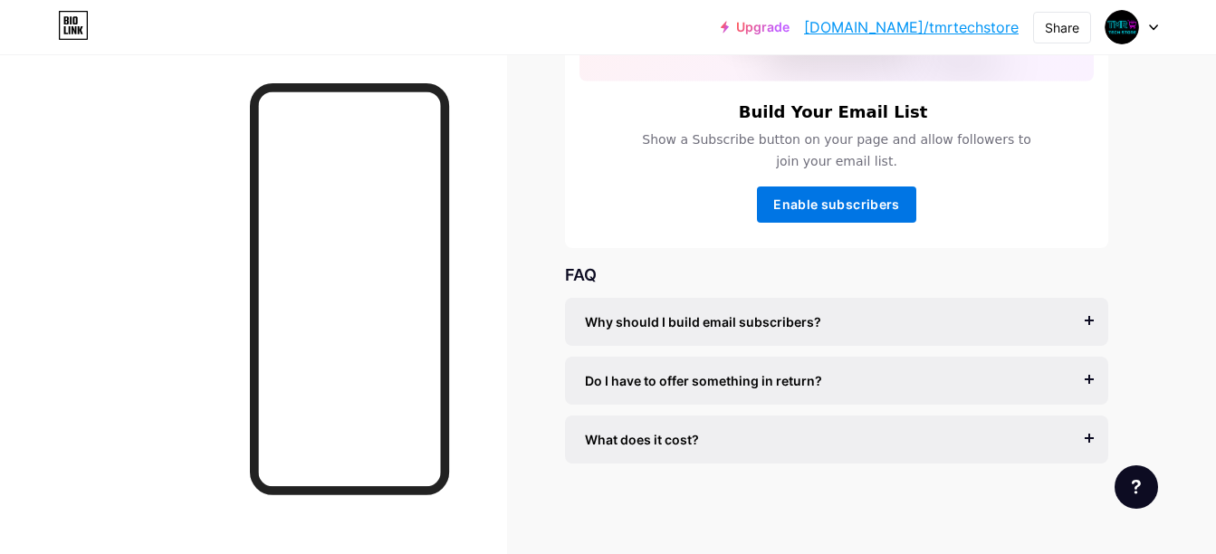
click at [824, 205] on span "Enable subscribers" at bounding box center [836, 203] width 126 height 15
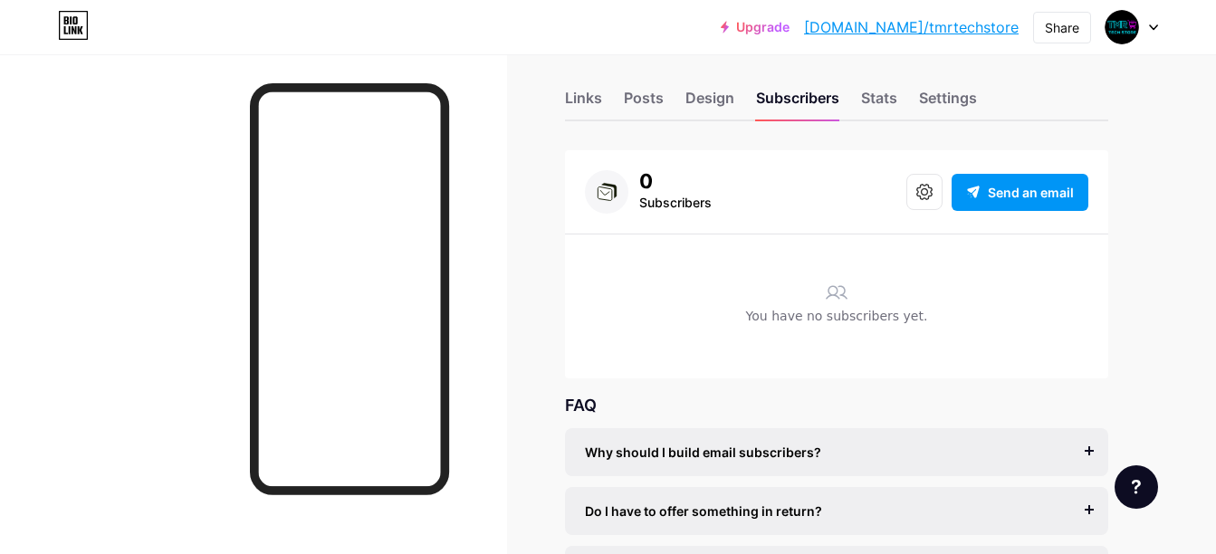
scroll to position [0, 0]
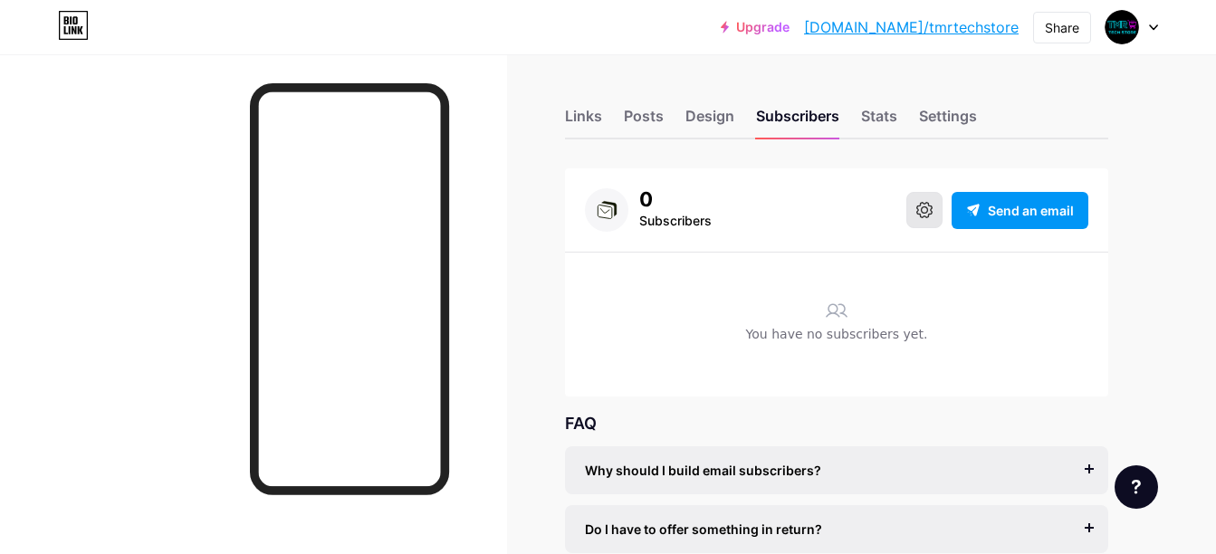
click at [911, 213] on button at bounding box center [924, 210] width 36 height 36
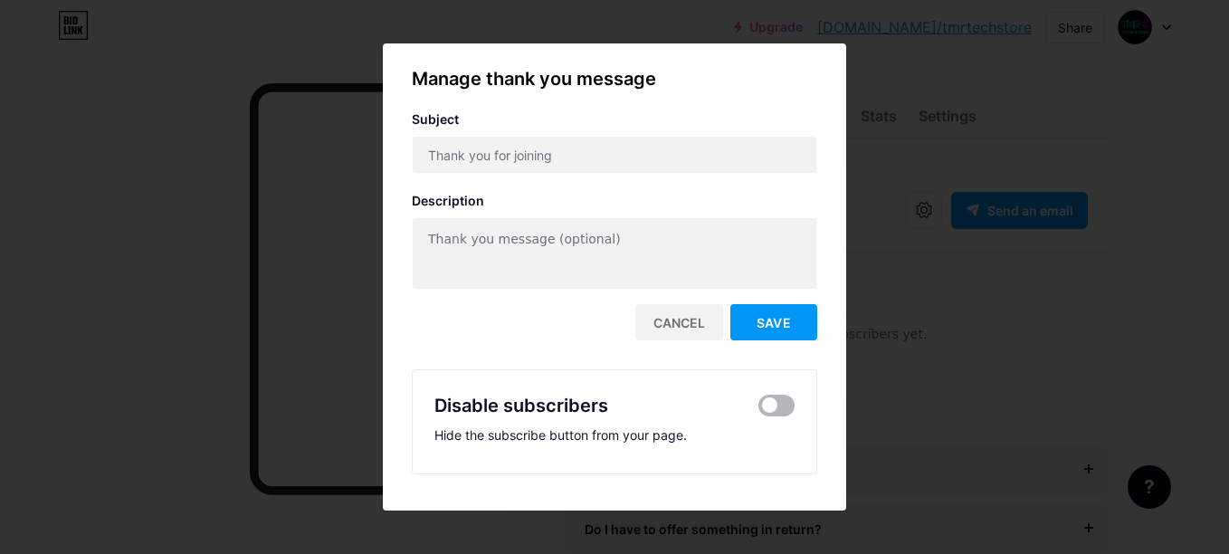
click at [786, 409] on span at bounding box center [777, 406] width 36 height 22
click at [759, 410] on input "checkbox" at bounding box center [759, 410] width 0 height 0
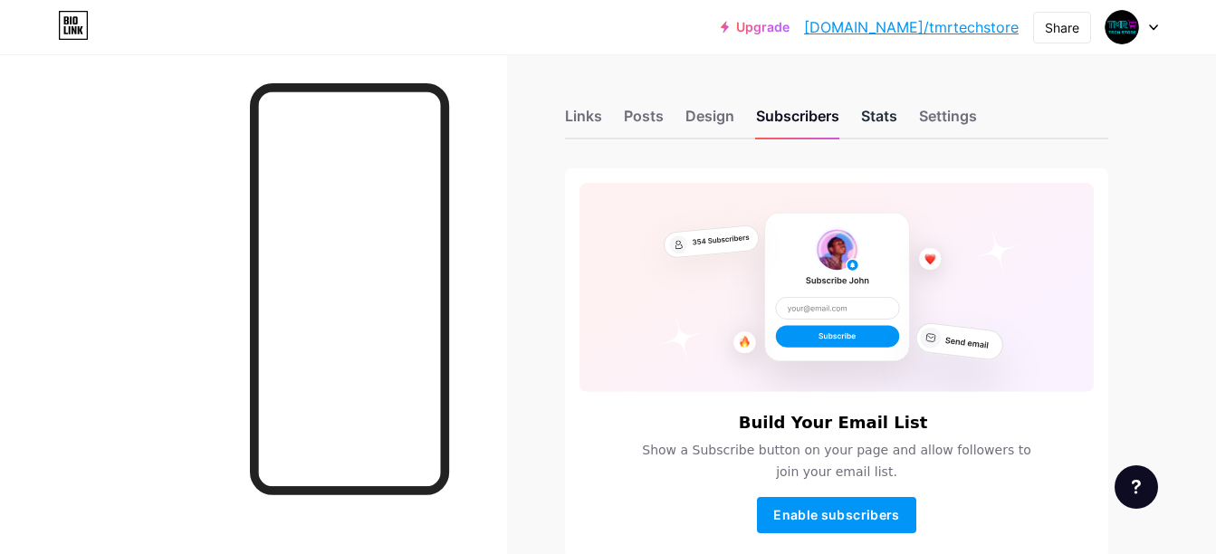
click at [868, 118] on div "Stats" at bounding box center [879, 121] width 36 height 33
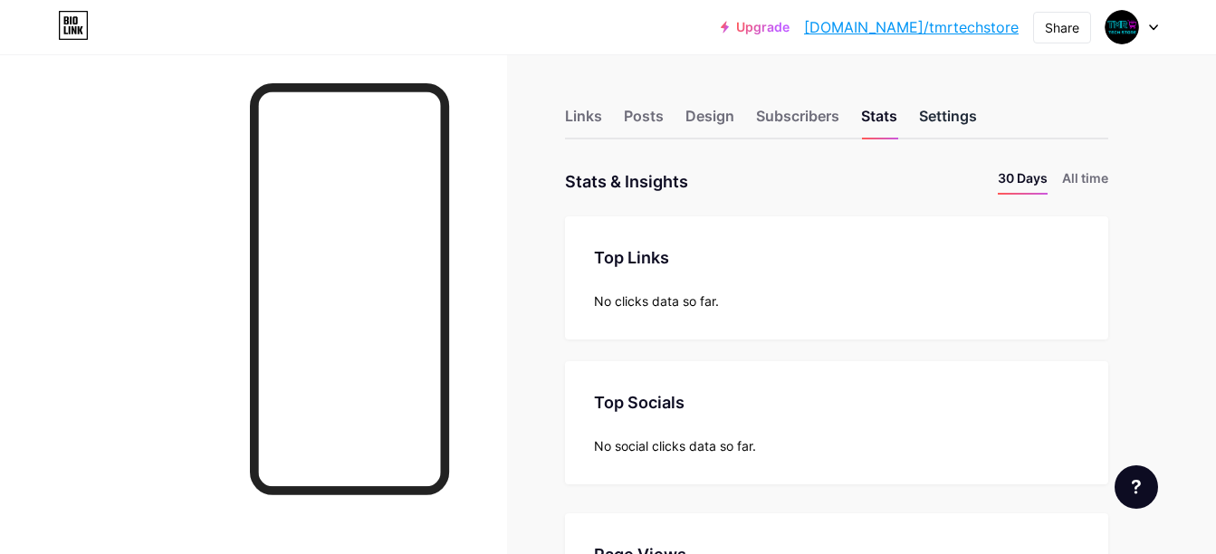
scroll to position [554, 1216]
click at [957, 118] on div "Settings" at bounding box center [948, 121] width 58 height 33
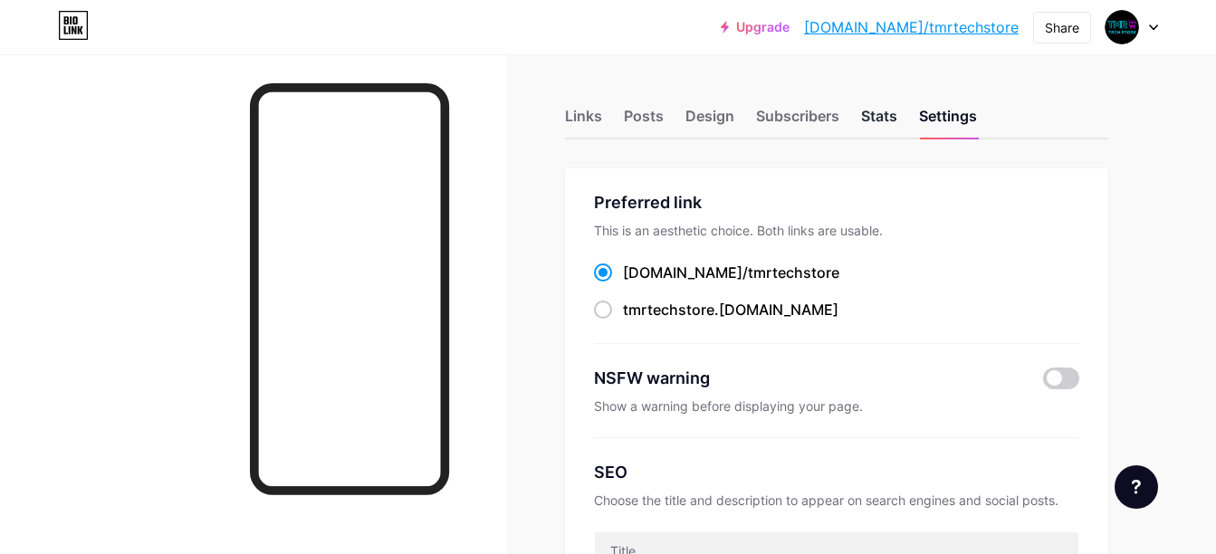
click at [884, 119] on div "Stats" at bounding box center [879, 121] width 36 height 33
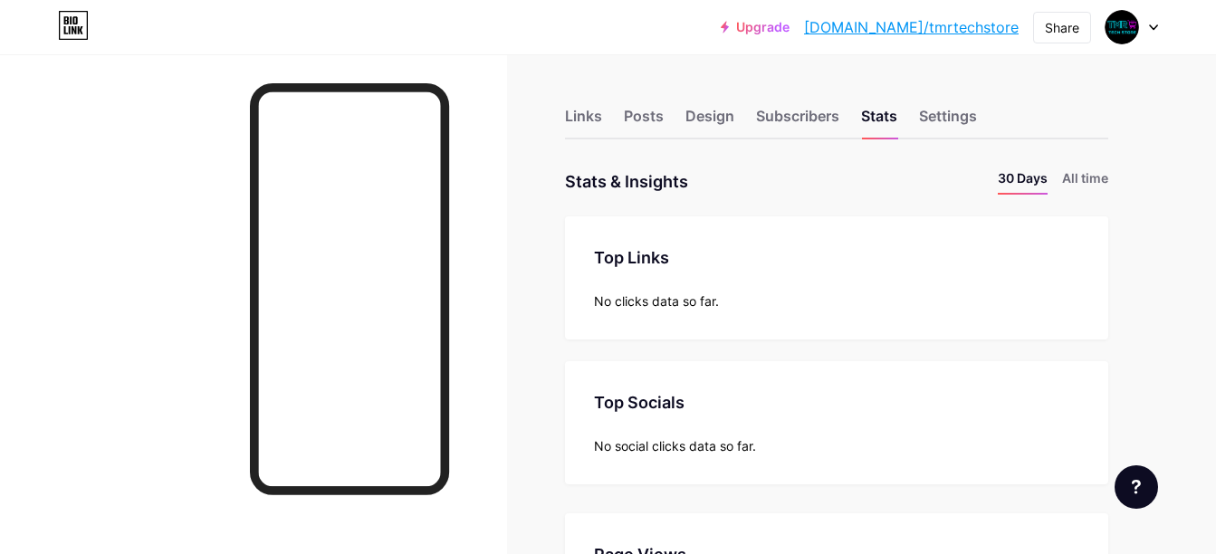
scroll to position [272, 0]
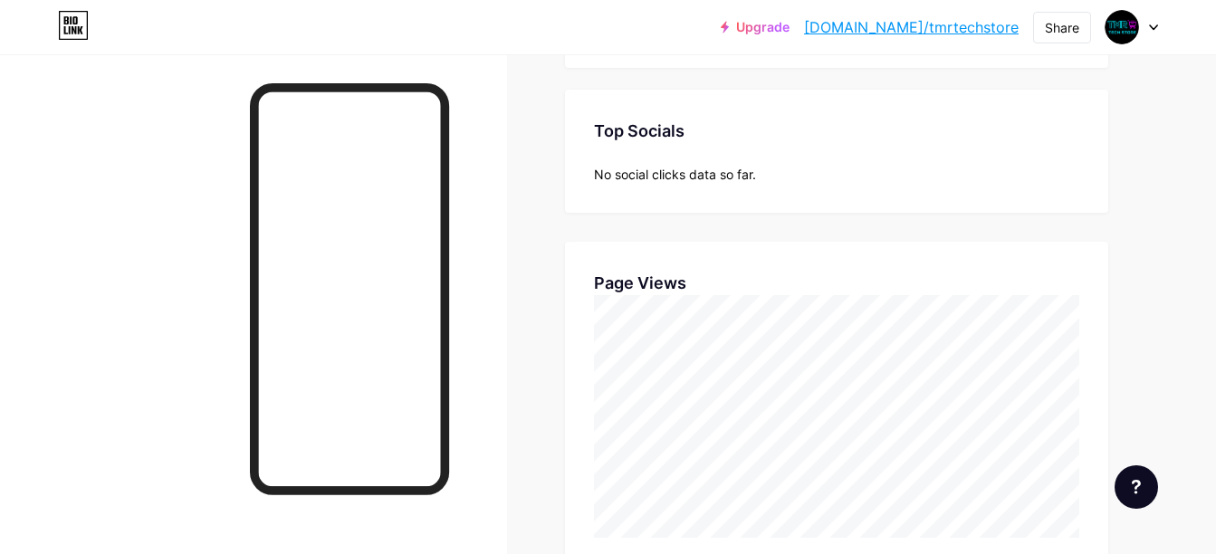
click at [703, 174] on div "No social clicks data so far." at bounding box center [836, 174] width 485 height 19
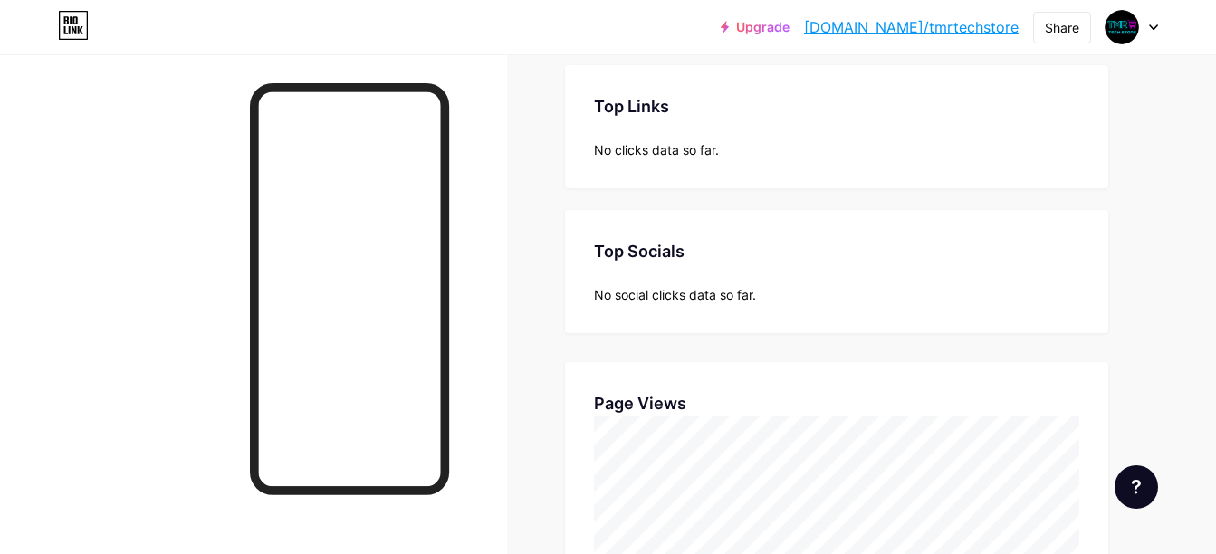
scroll to position [0, 0]
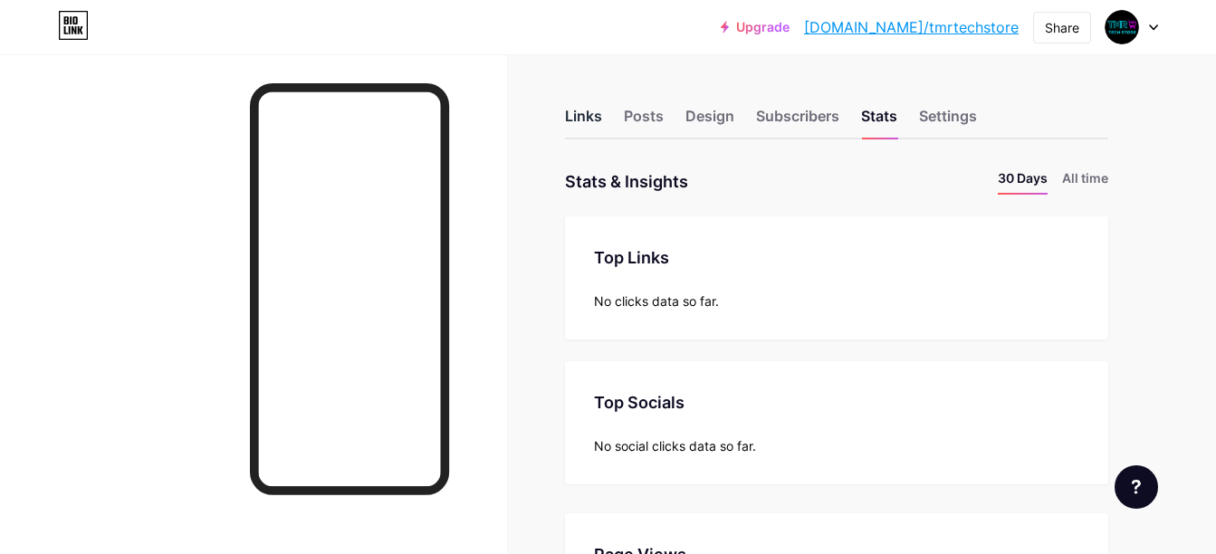
click at [601, 118] on div "Links" at bounding box center [583, 121] width 37 height 33
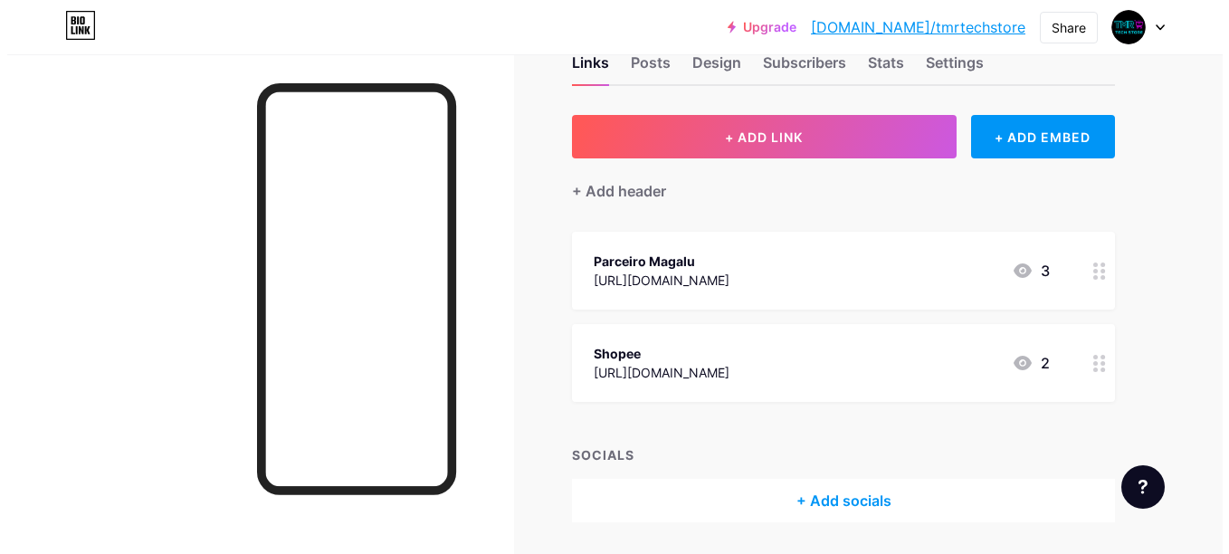
scroll to position [111, 0]
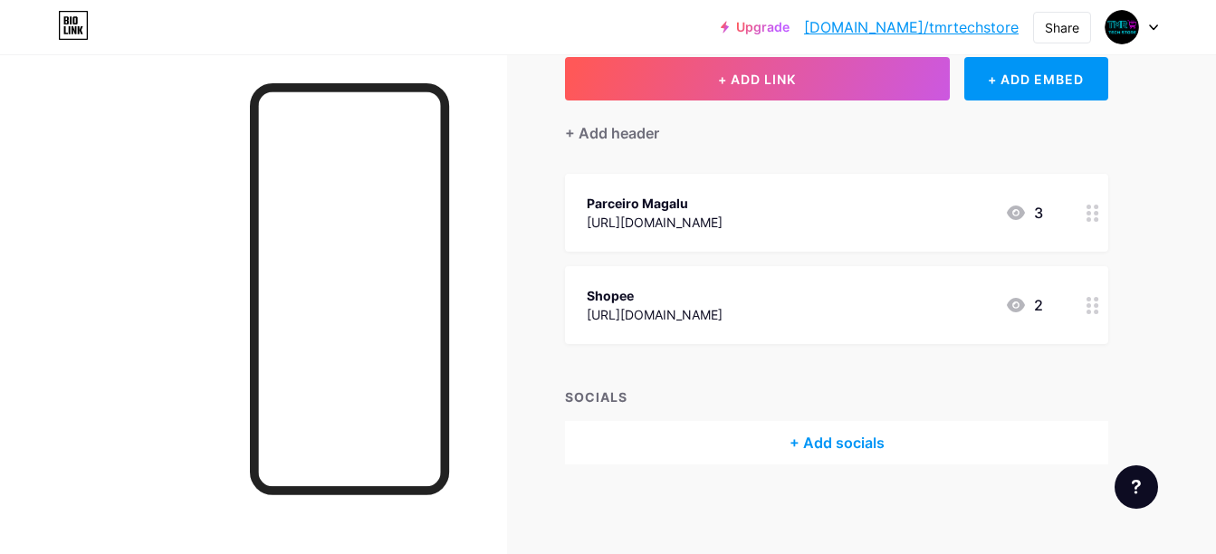
click at [833, 448] on div "+ Add socials" at bounding box center [836, 442] width 543 height 43
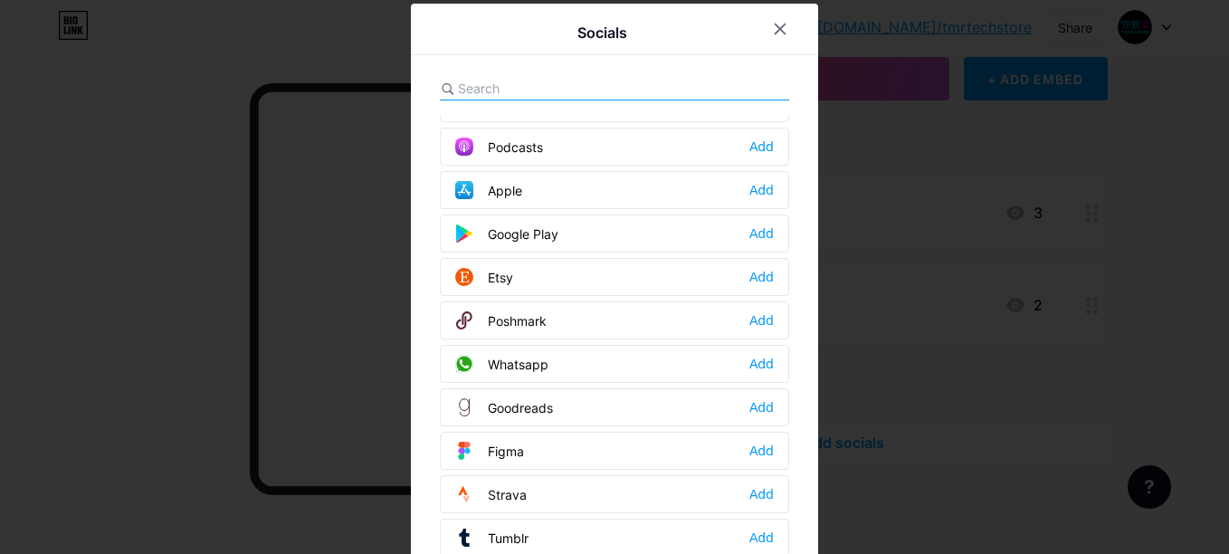
scroll to position [1539, 0]
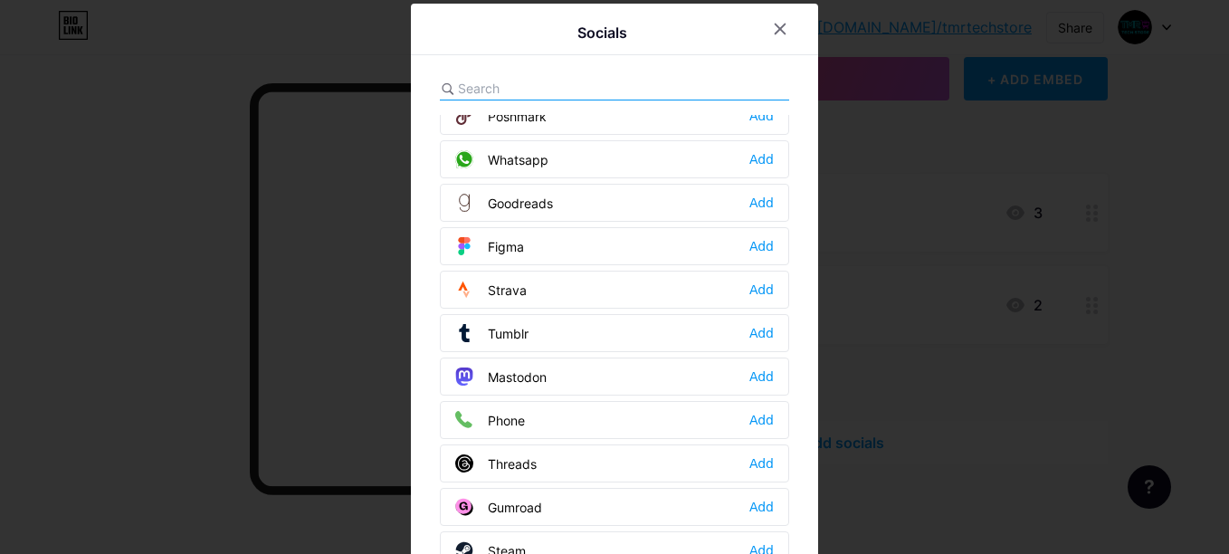
click at [523, 464] on div "Threads" at bounding box center [495, 463] width 81 height 18
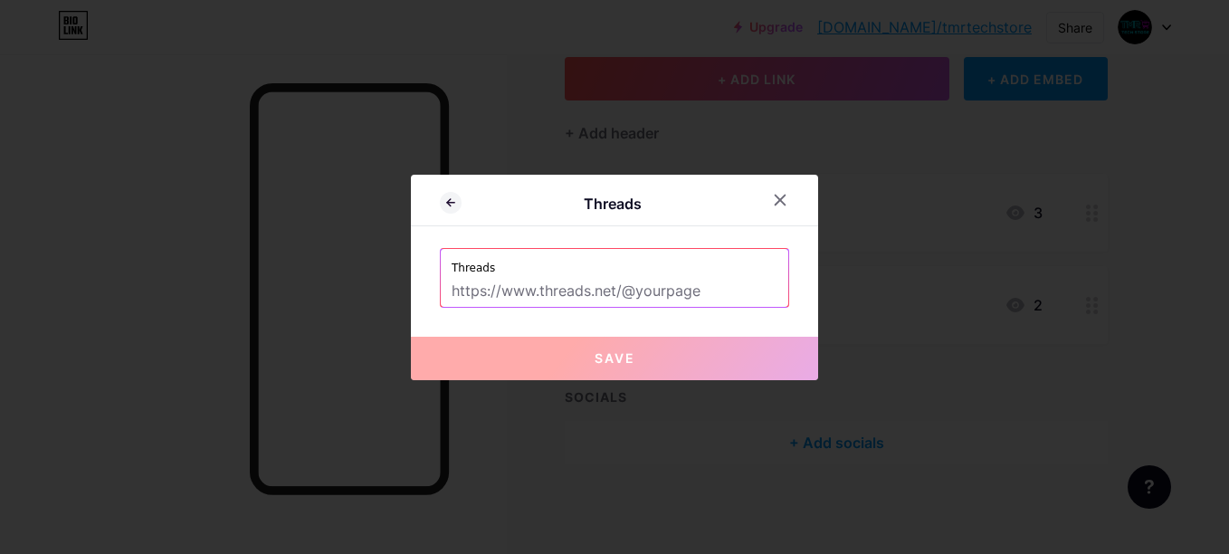
click at [557, 290] on input "text" at bounding box center [615, 291] width 326 height 31
paste input "https://www.threads.com/@tmrtechstore"
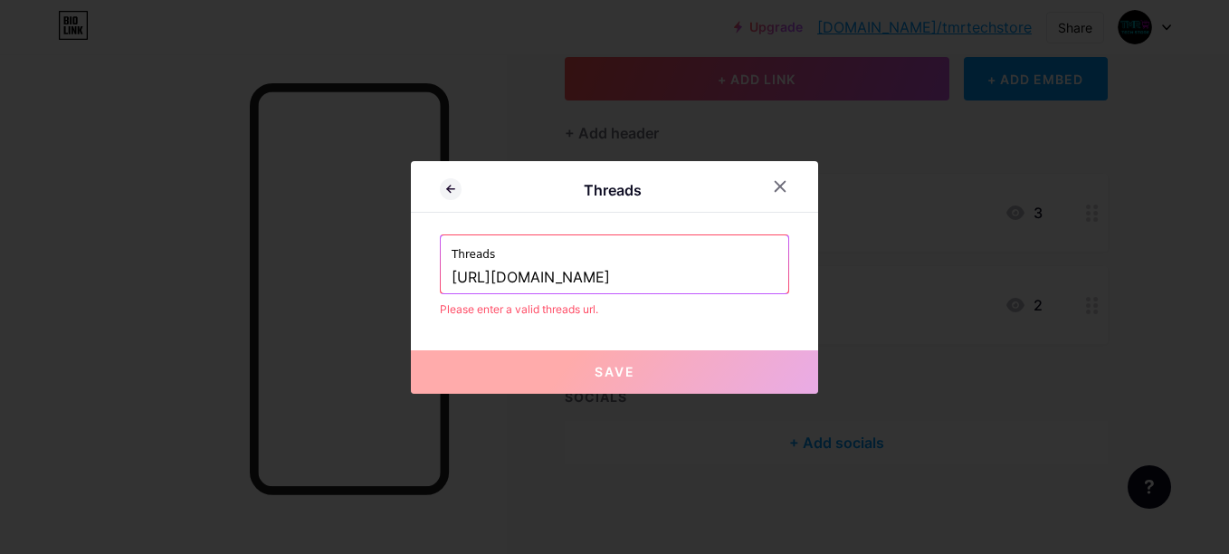
type input "https://www.threads.com/@tmrtechstore"
click at [664, 276] on input "https://www.threads.com/@tmrtechstore" at bounding box center [615, 278] width 326 height 31
click at [592, 368] on button "Save" at bounding box center [614, 371] width 407 height 43
click at [553, 282] on input "https://www.threads.com/@tmrtechstore" at bounding box center [615, 278] width 326 height 31
click at [772, 184] on div at bounding box center [780, 186] width 33 height 33
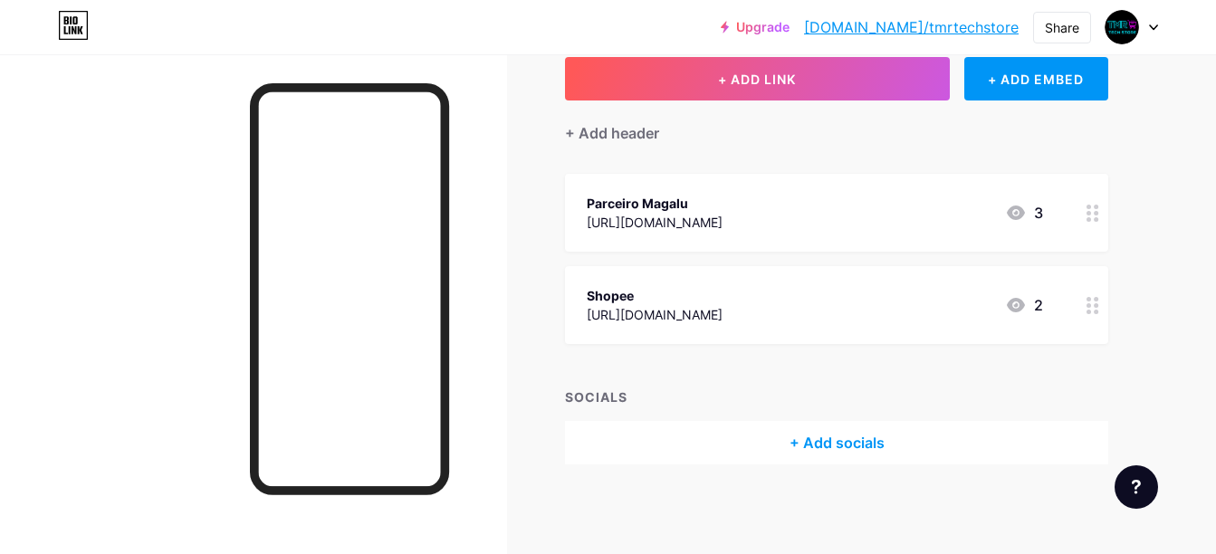
click at [846, 451] on div "+ Add socials" at bounding box center [836, 442] width 543 height 43
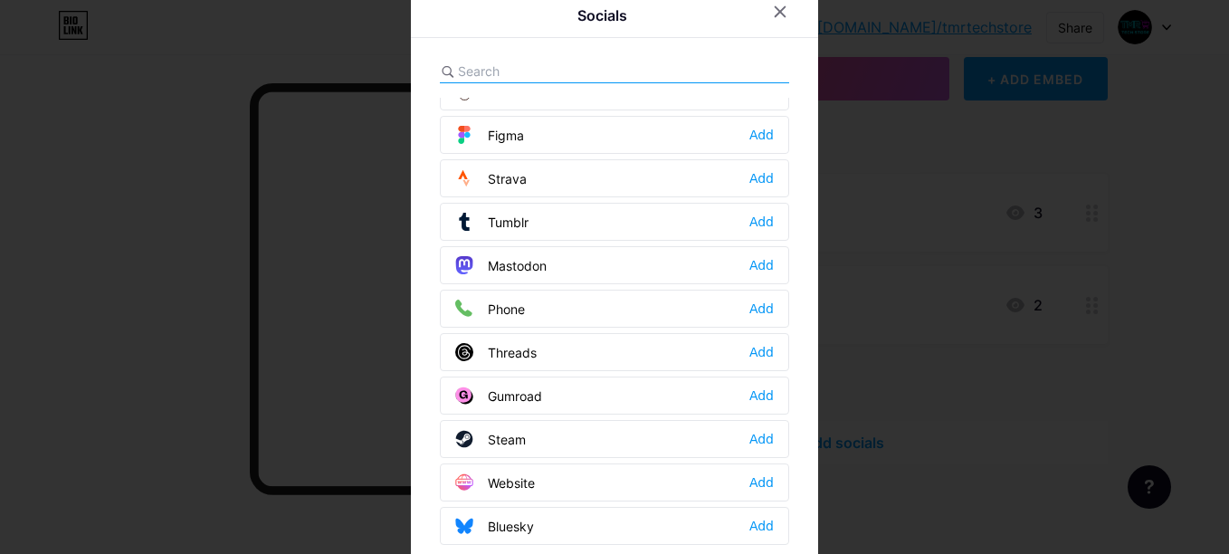
scroll to position [46, 0]
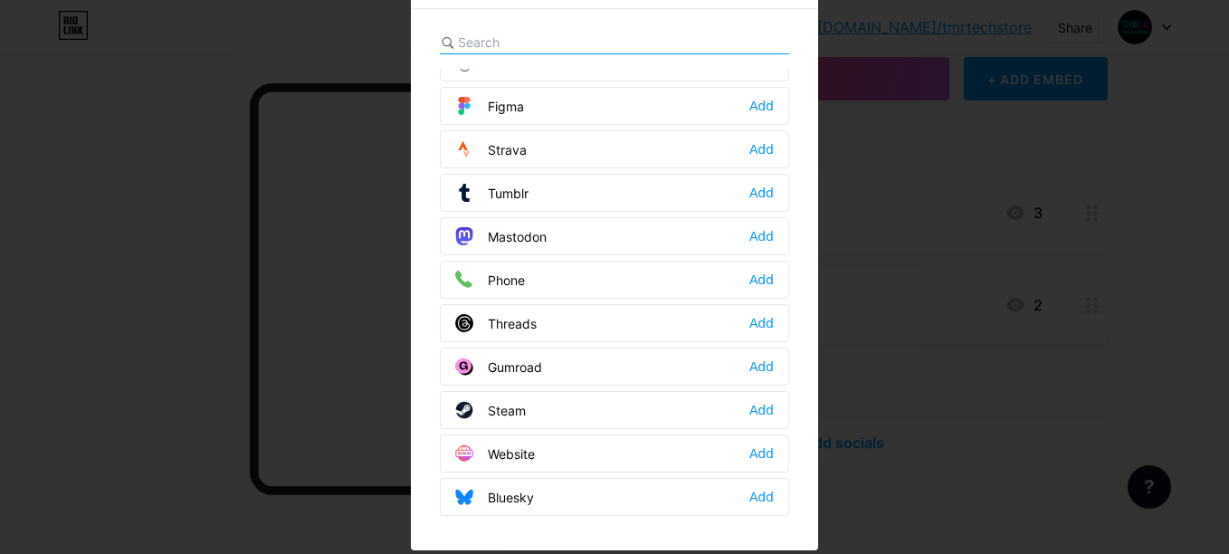
click at [584, 328] on div "Threads Add" at bounding box center [614, 323] width 349 height 38
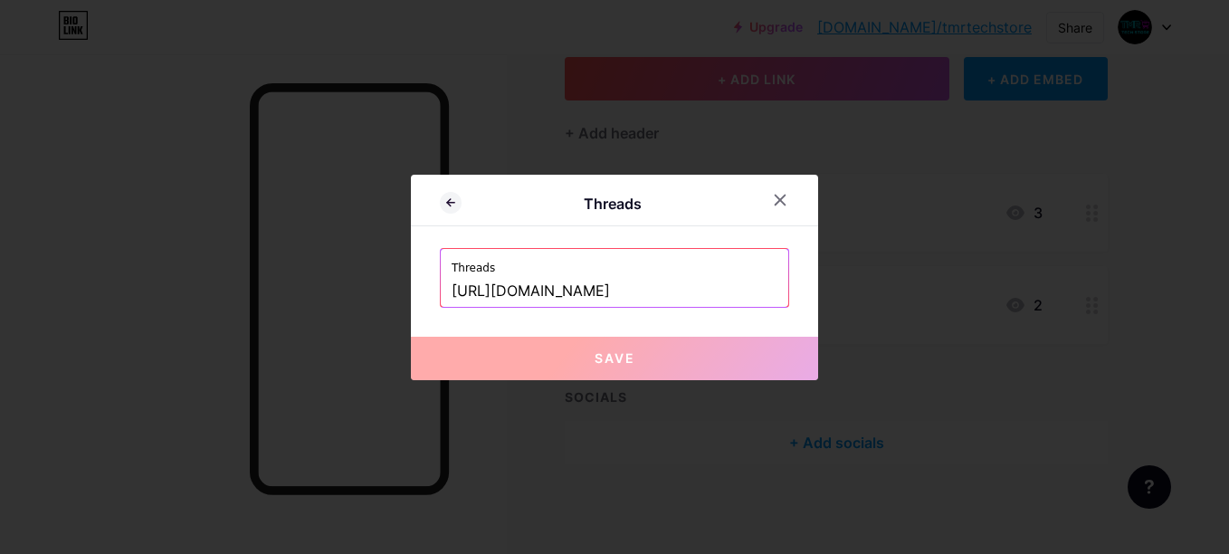
scroll to position [0, 0]
click at [683, 362] on button "Save" at bounding box center [614, 358] width 407 height 43
click at [556, 286] on input "https://www.threads.com/@tmrtechstore" at bounding box center [615, 291] width 326 height 31
drag, startPoint x: 502, startPoint y: 282, endPoint x: 360, endPoint y: 272, distance: 142.5
click at [360, 272] on div "Threads Threads https://www.threads.com/@tmrtechstore Save" at bounding box center [614, 277] width 1229 height 554
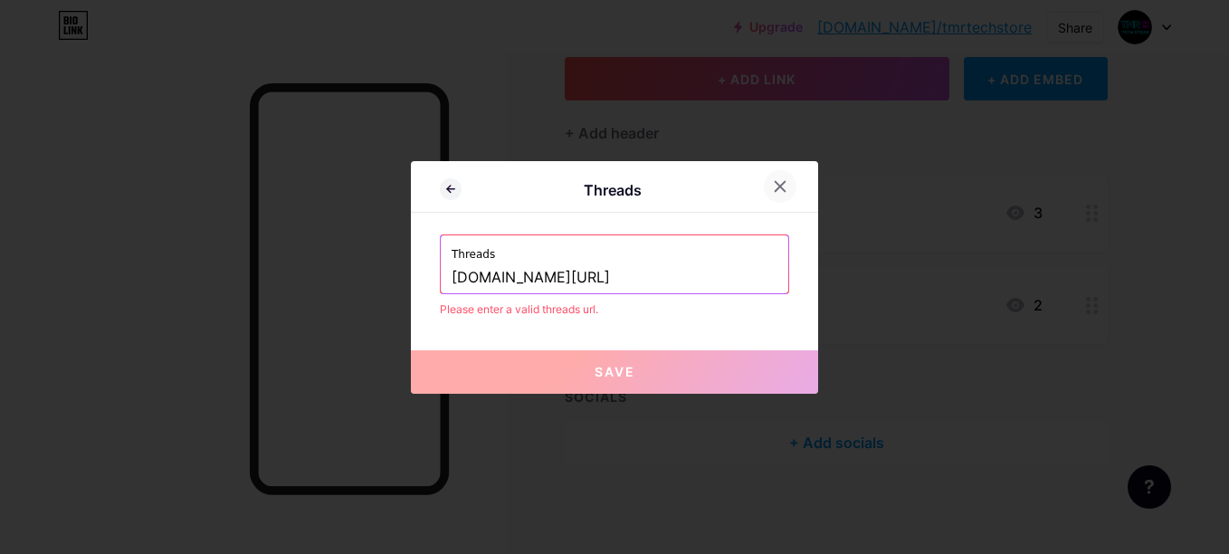
type input "www.threads.com/@tmrtechstore"
click at [783, 193] on icon at bounding box center [780, 186] width 14 height 14
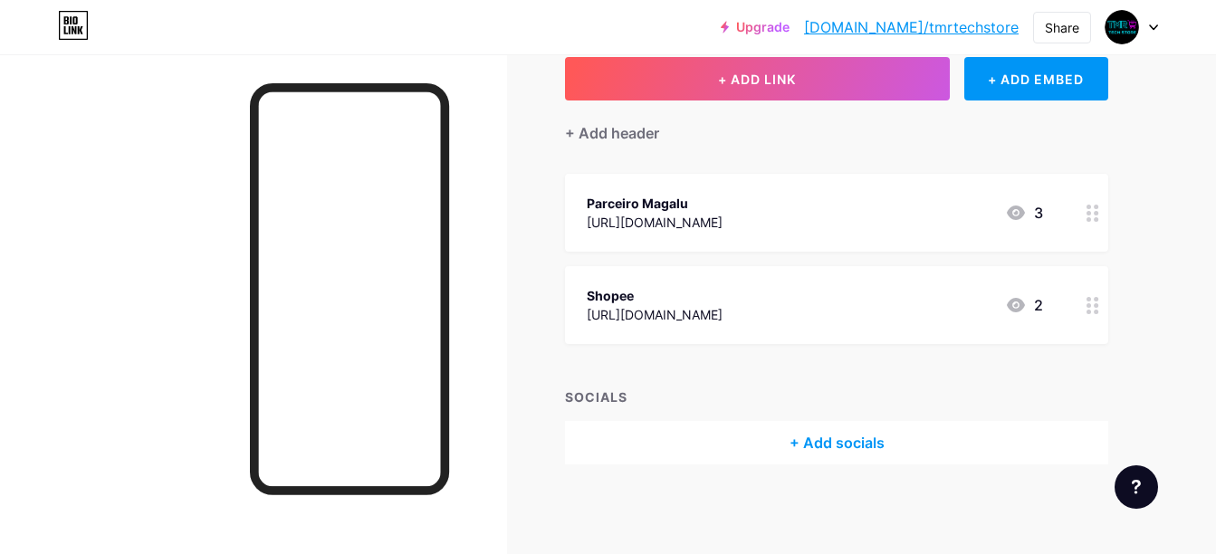
click at [803, 431] on div "+ Add socials" at bounding box center [836, 442] width 543 height 43
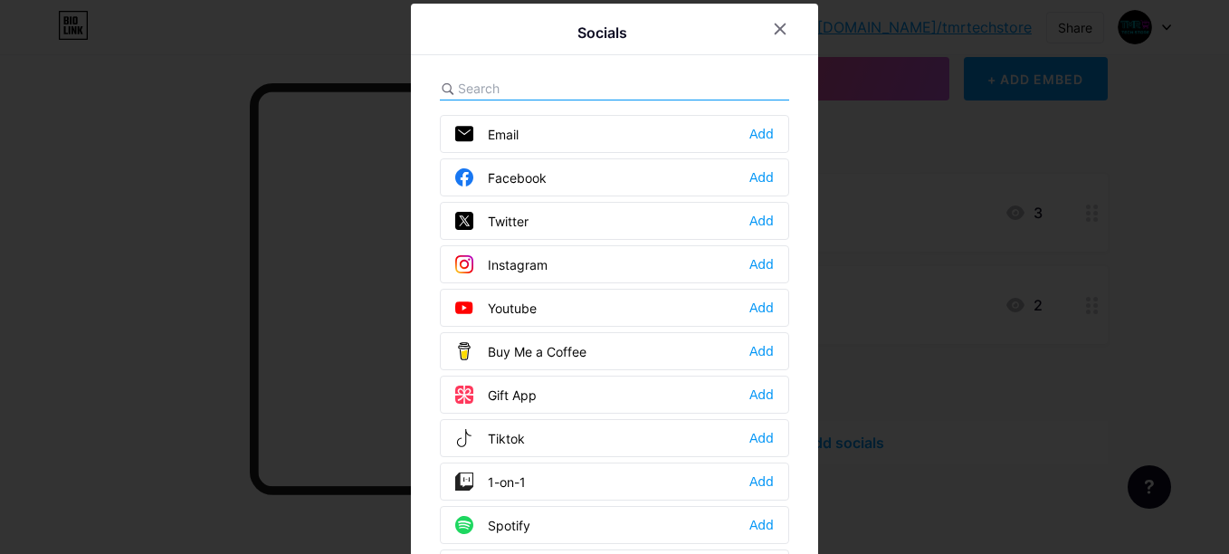
click at [546, 247] on div "Instagram Add" at bounding box center [614, 264] width 349 height 38
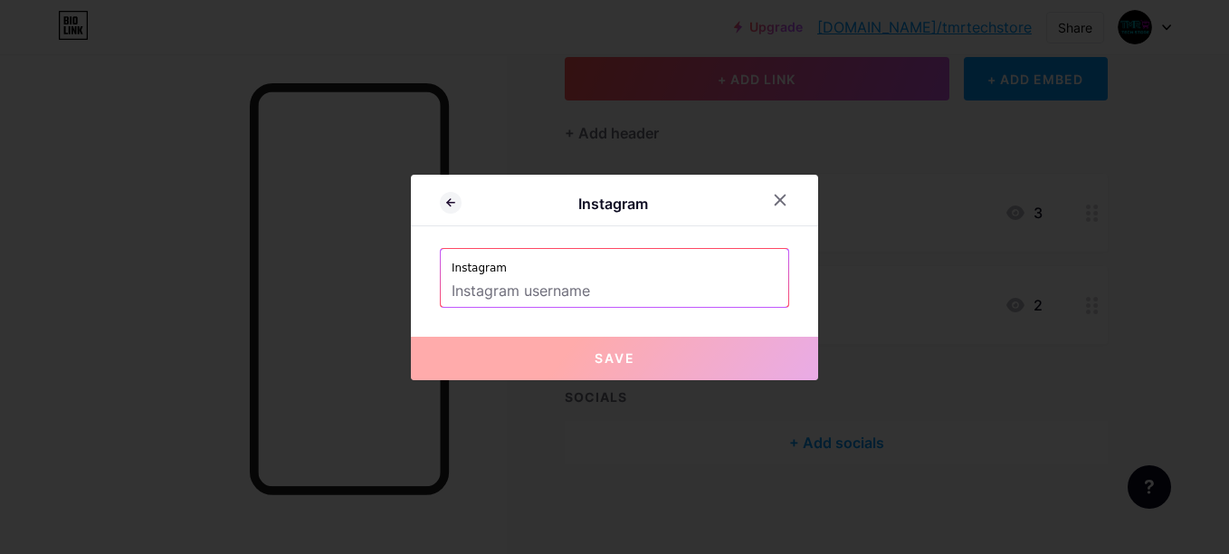
click at [540, 290] on input "text" at bounding box center [615, 291] width 326 height 31
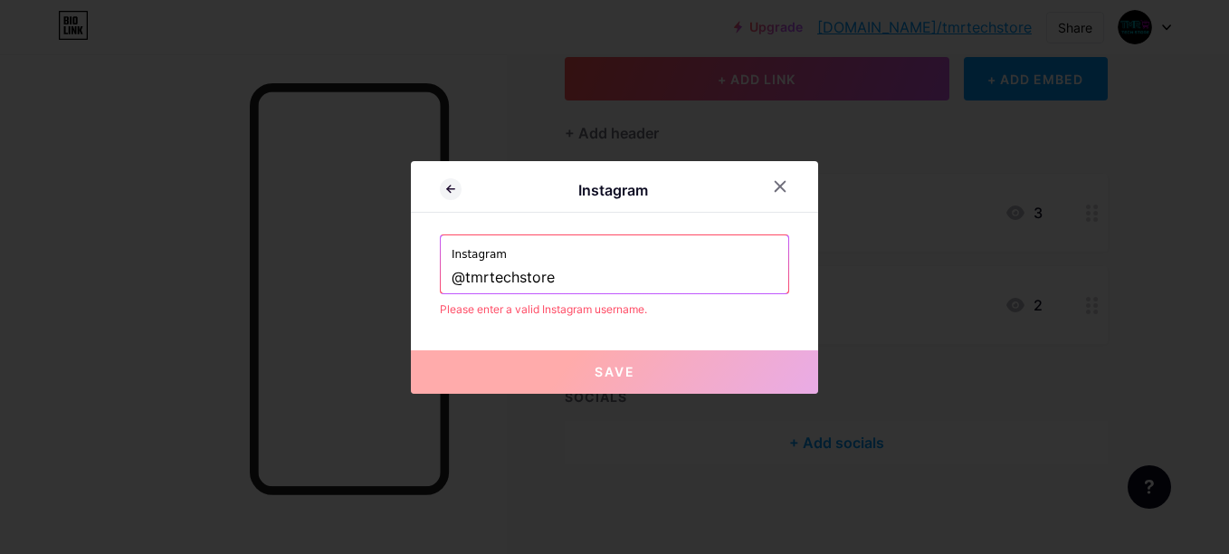
type input "@tmrtechstore"
click at [590, 371] on button "Save" at bounding box center [614, 371] width 407 height 43
click at [589, 371] on button "Save" at bounding box center [614, 371] width 407 height 43
click at [657, 307] on div "Please enter a valid Instagram username." at bounding box center [614, 309] width 349 height 16
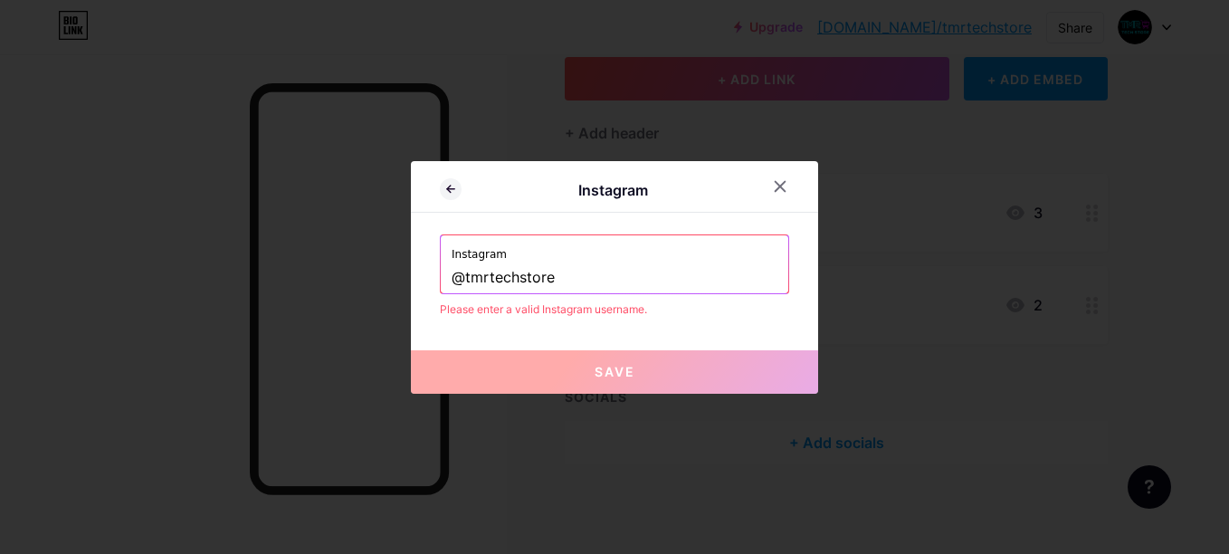
click at [737, 246] on label "Instagram" at bounding box center [615, 248] width 326 height 27
click at [778, 188] on icon at bounding box center [781, 186] width 10 height 10
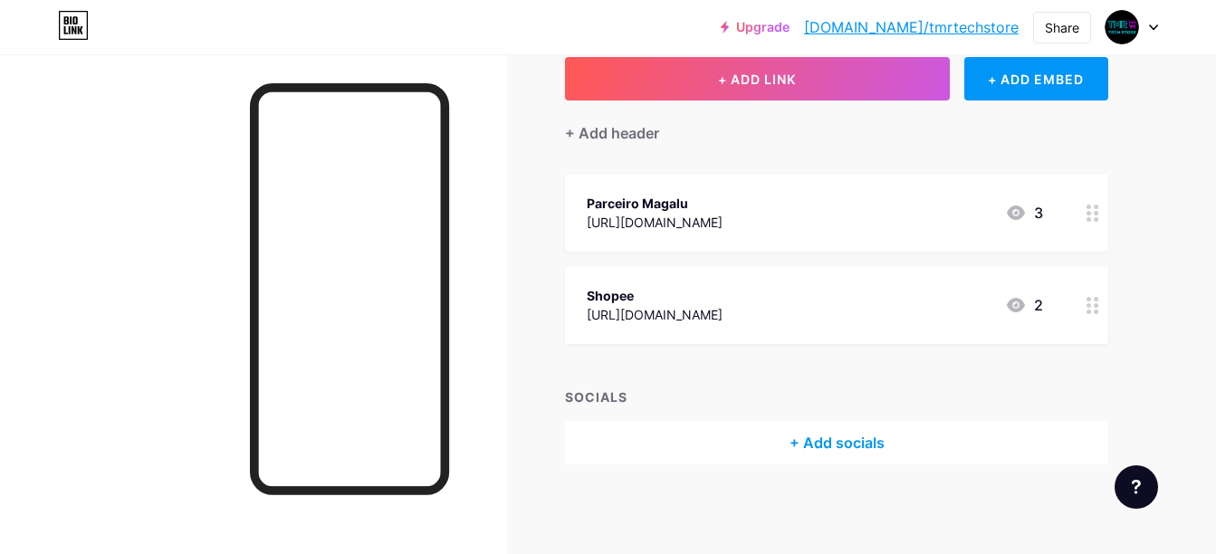
click at [326, 8] on div "Upgrade bio.link/tmrtec... bio.link/tmrtechstore Share Switch accounts TMR Tech…" at bounding box center [608, 27] width 1216 height 54
click at [800, 428] on div "+ Add socials" at bounding box center [836, 442] width 543 height 43
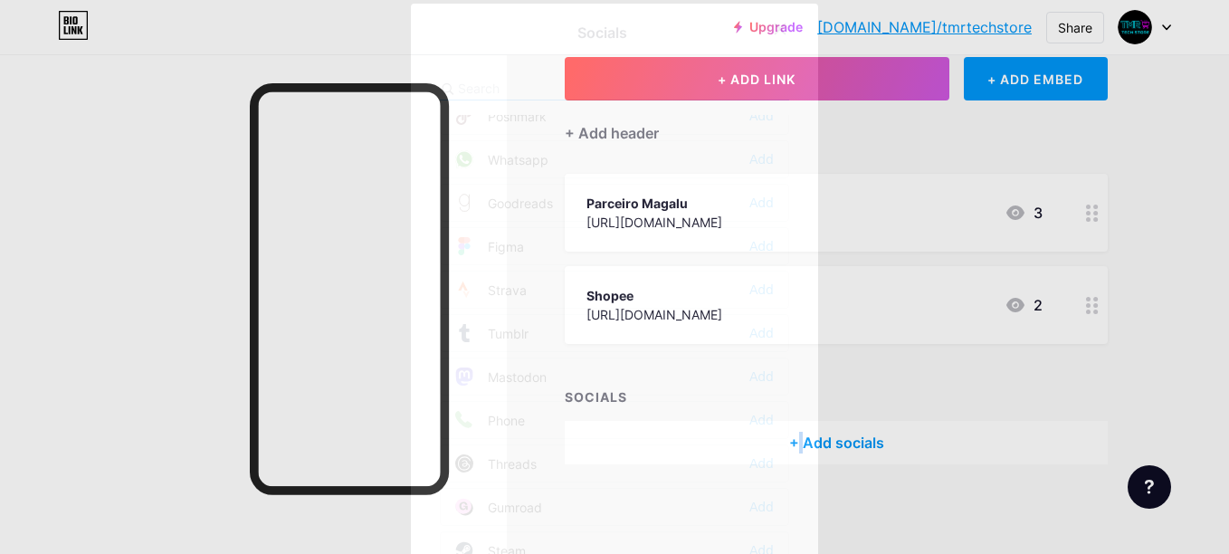
scroll to position [1633, 0]
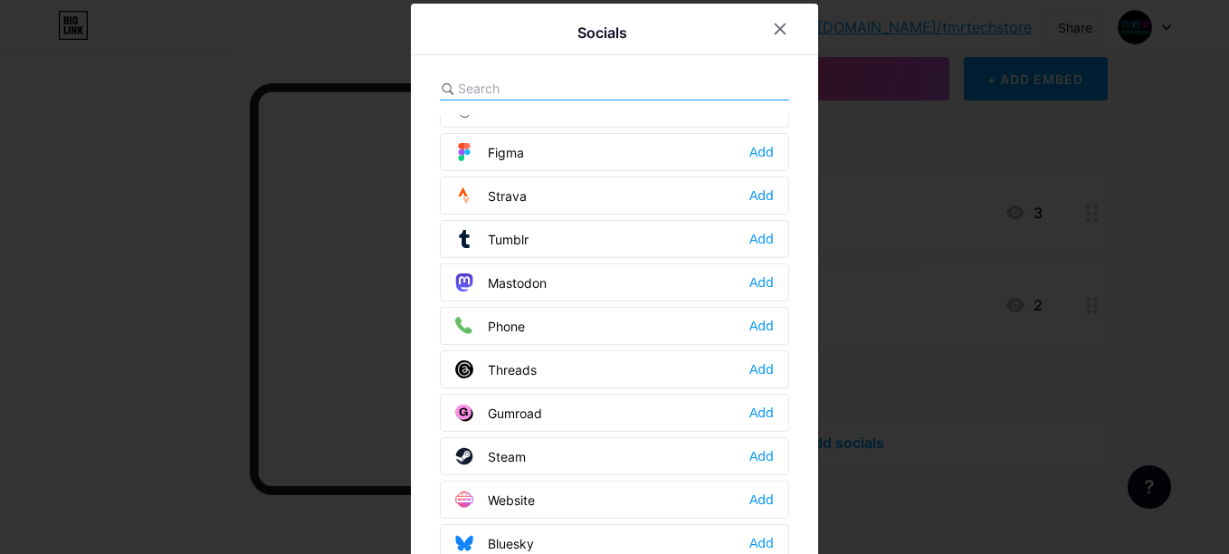
click at [545, 363] on div "Threads Add" at bounding box center [614, 369] width 349 height 38
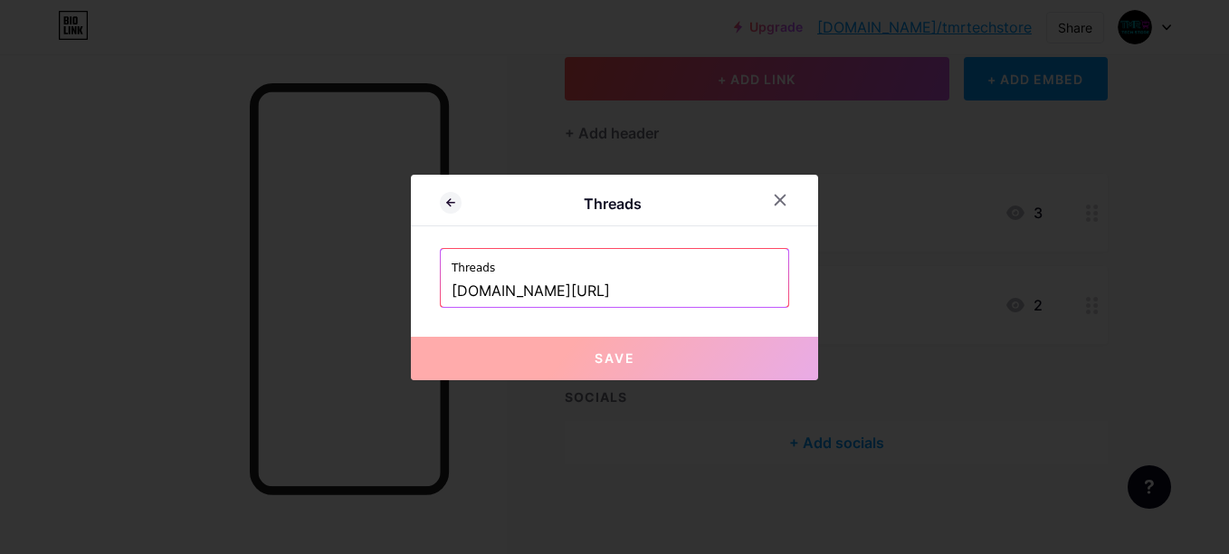
click at [620, 359] on span "Save" at bounding box center [615, 357] width 41 height 15
click at [750, 293] on input "www.threads.com/@tmrtechstore" at bounding box center [615, 291] width 326 height 31
click at [454, 285] on input "www.threads.com/@tmrtechstore" at bounding box center [615, 291] width 326 height 31
click at [492, 339] on button "Save" at bounding box center [614, 358] width 407 height 43
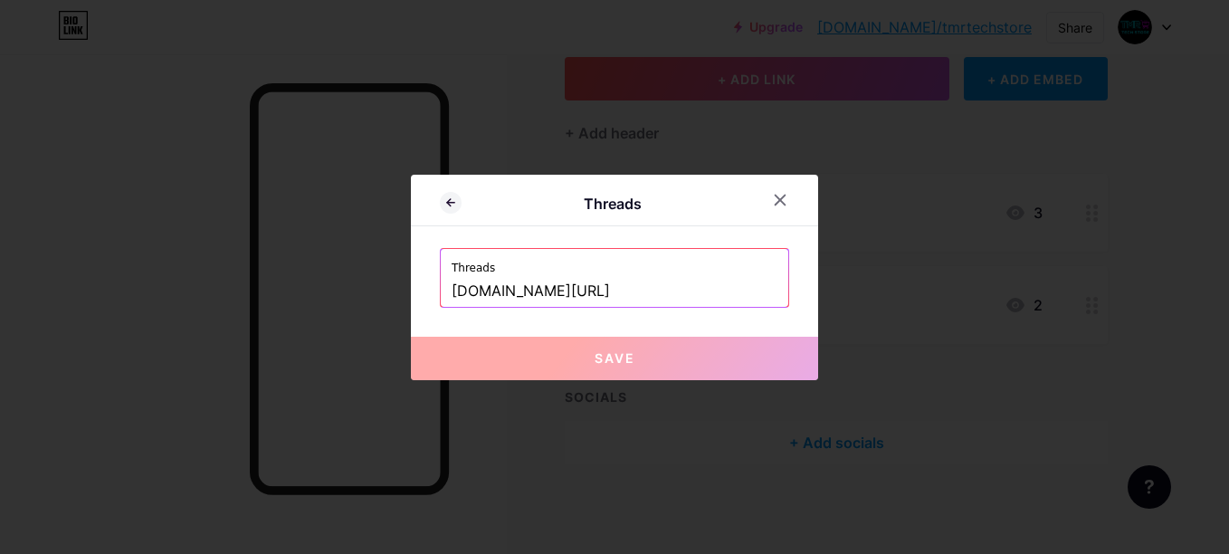
click at [492, 339] on button "Save" at bounding box center [614, 358] width 407 height 43
click at [813, 297] on div "Threads Threads www.threads.com/@tmrtechstore Save" at bounding box center [614, 277] width 407 height 205
click at [798, 297] on div "Threads Threads www.threads.com/@tmrtechstore Save" at bounding box center [614, 277] width 407 height 205
click at [761, 296] on input "www.threads.com/@tmrtechstore" at bounding box center [615, 291] width 326 height 31
click at [692, 321] on div "Threads Threads www.threads.com/@tmrtechstore Save" at bounding box center [614, 277] width 407 height 205
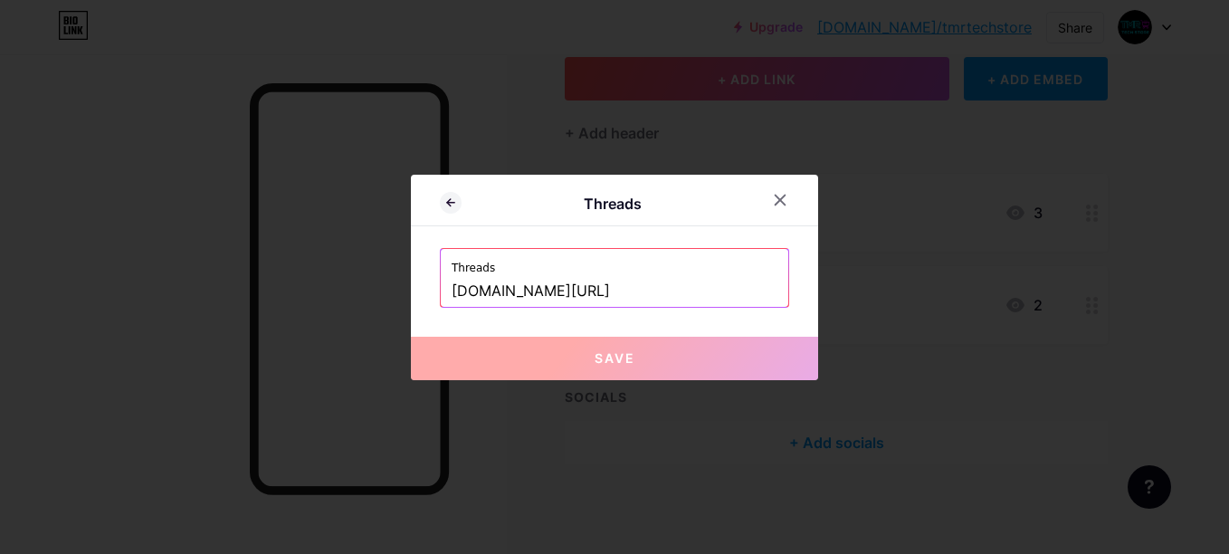
click at [635, 359] on span "Save" at bounding box center [615, 357] width 41 height 15
click at [633, 361] on span "Save" at bounding box center [615, 357] width 41 height 15
click at [632, 361] on span "Save" at bounding box center [615, 357] width 41 height 15
click at [548, 260] on label "Threads" at bounding box center [615, 262] width 326 height 27
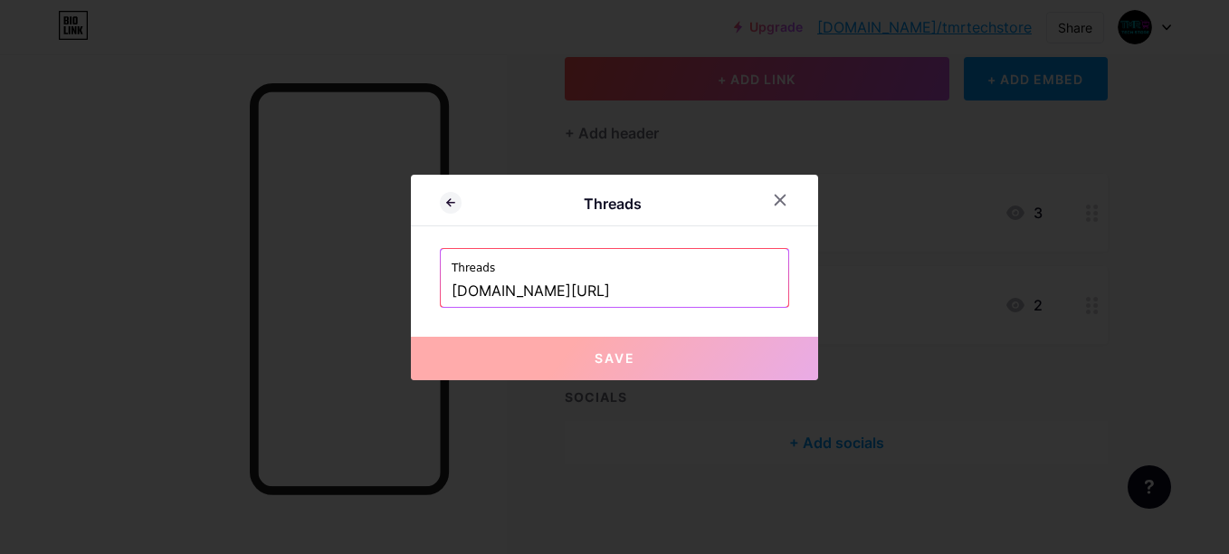
click at [568, 291] on input "www.threads.com/@tmrtechstore" at bounding box center [615, 291] width 326 height 31
click at [794, 199] on div at bounding box center [780, 200] width 33 height 33
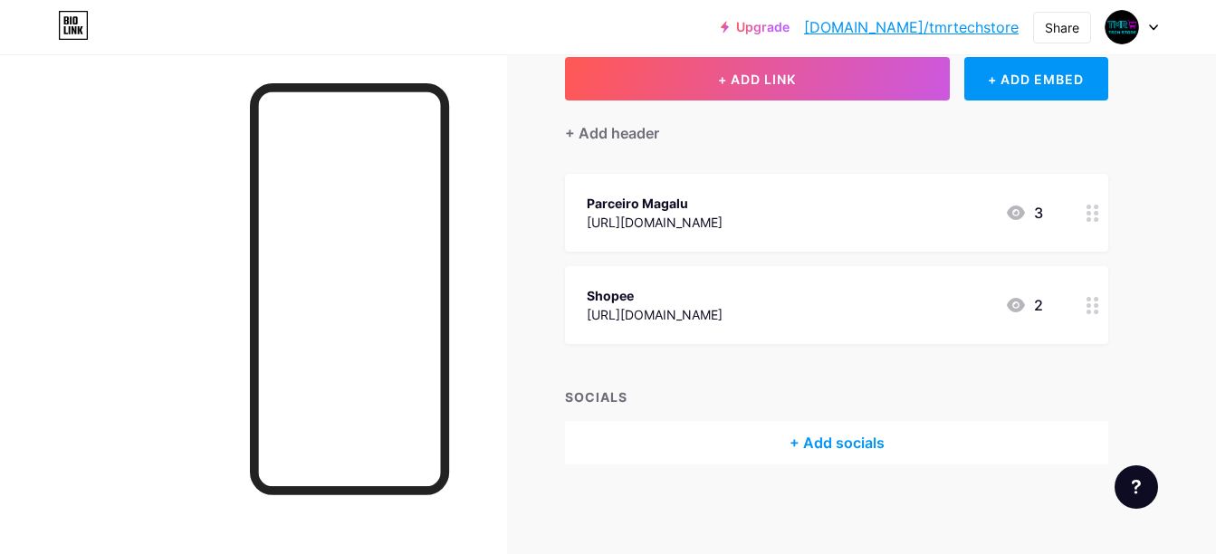
click at [853, 460] on div "+ Add socials" at bounding box center [836, 442] width 543 height 43
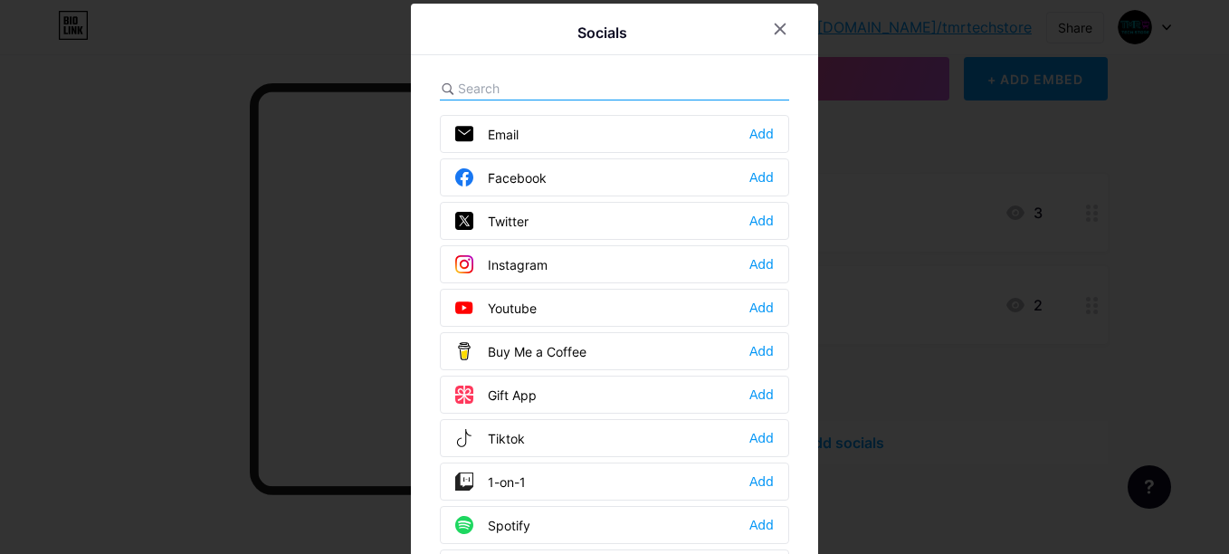
click at [532, 235] on div "Twitter Add" at bounding box center [614, 221] width 349 height 38
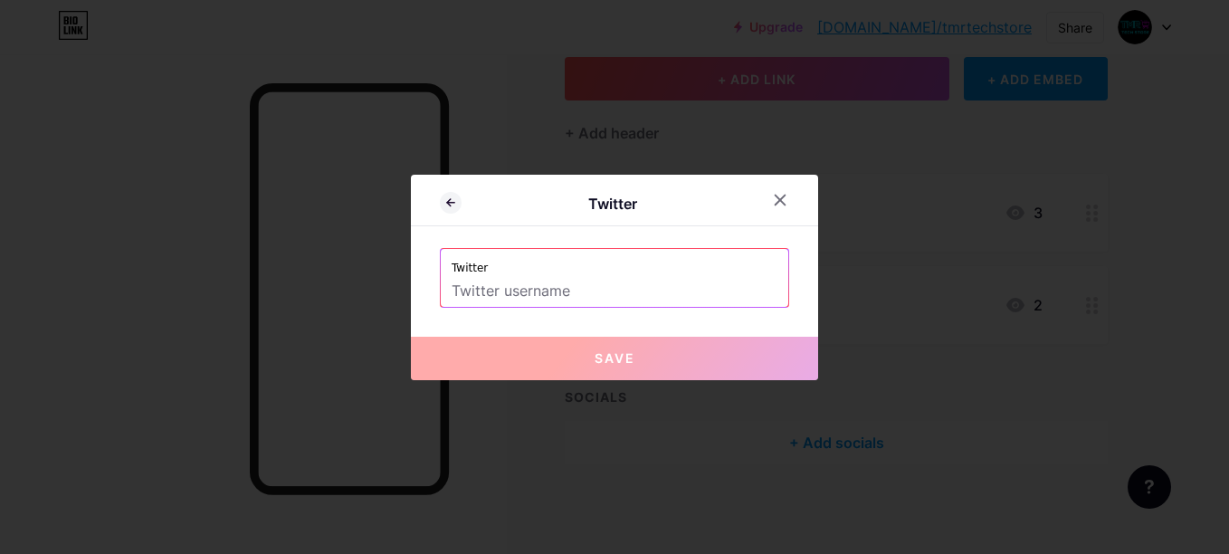
click at [702, 265] on label "Twitter" at bounding box center [615, 262] width 326 height 27
click at [692, 281] on input "text" at bounding box center [615, 291] width 326 height 31
click at [788, 196] on div at bounding box center [780, 200] width 33 height 33
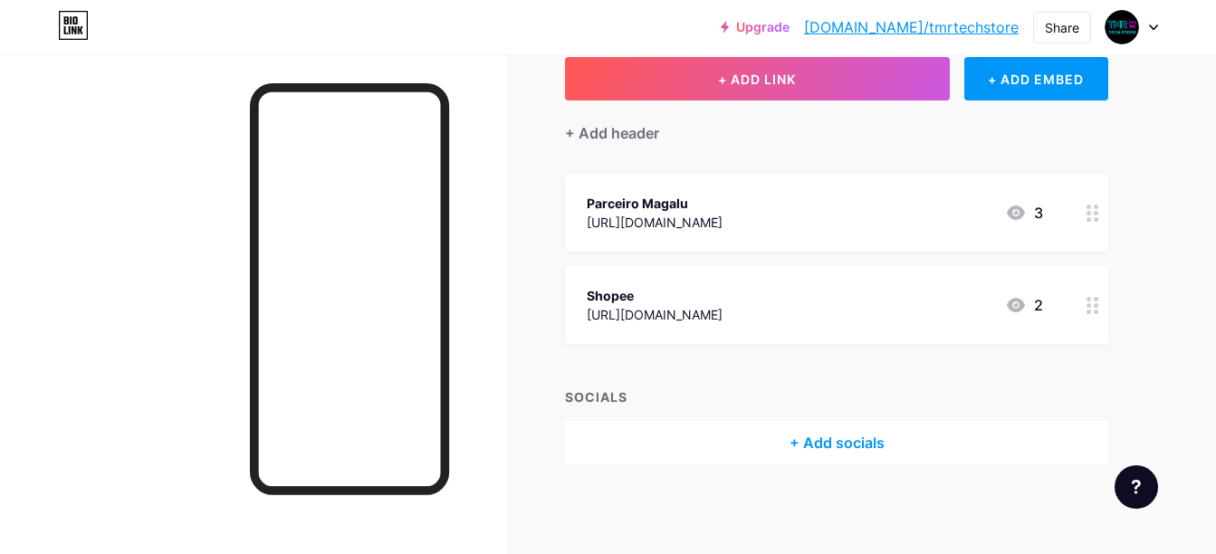
click at [893, 433] on div "+ Add socials" at bounding box center [836, 442] width 543 height 43
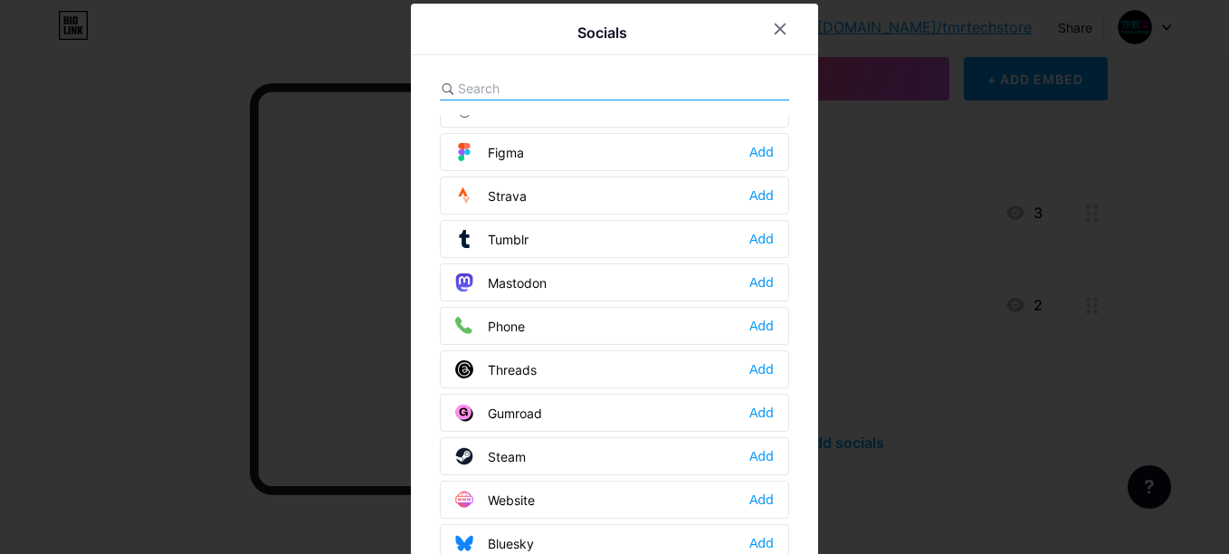
click at [478, 407] on span at bounding box center [471, 413] width 33 height 18
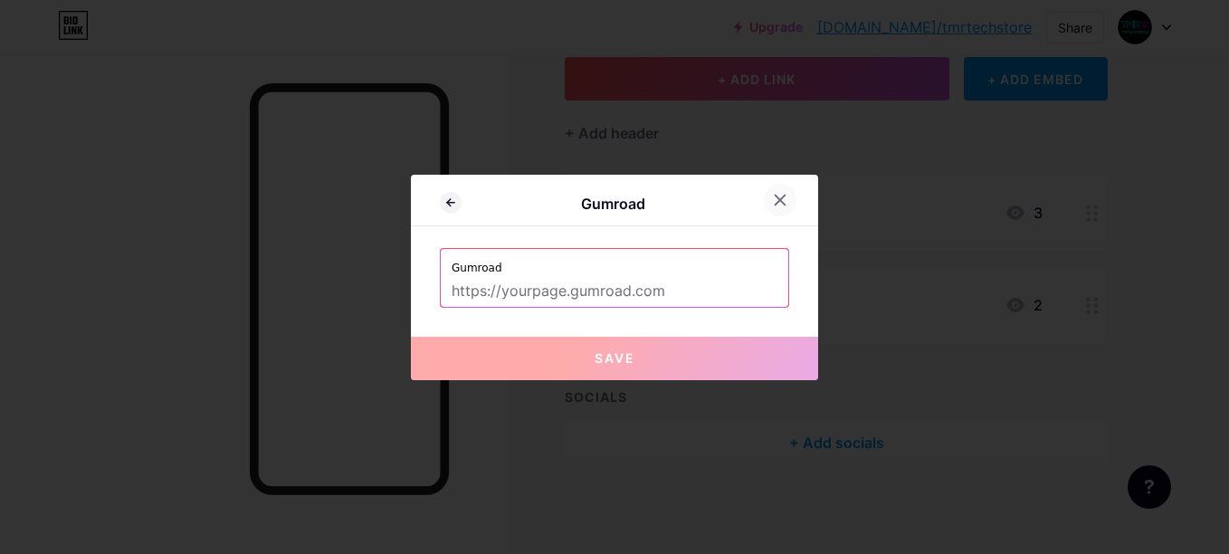
click at [778, 185] on div at bounding box center [780, 200] width 33 height 33
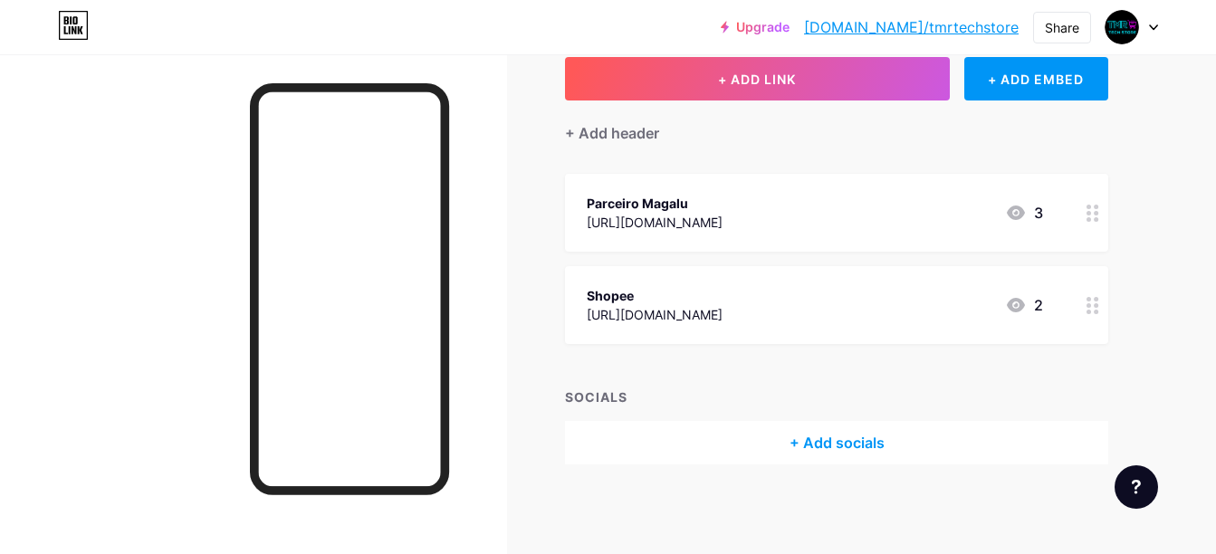
click at [250, 33] on div "Upgrade bio.link/tmrtec... bio.link/tmrtechstore Share Switch accounts TMR Tech…" at bounding box center [608, 27] width 1216 height 33
click at [81, 30] on icon at bounding box center [73, 25] width 31 height 29
click at [600, 399] on div "SOCIALS" at bounding box center [836, 396] width 543 height 19
click at [73, 29] on icon at bounding box center [74, 30] width 5 height 8
click at [722, 307] on div "https://mycollection.shop/tmrtechstore" at bounding box center [655, 314] width 136 height 19
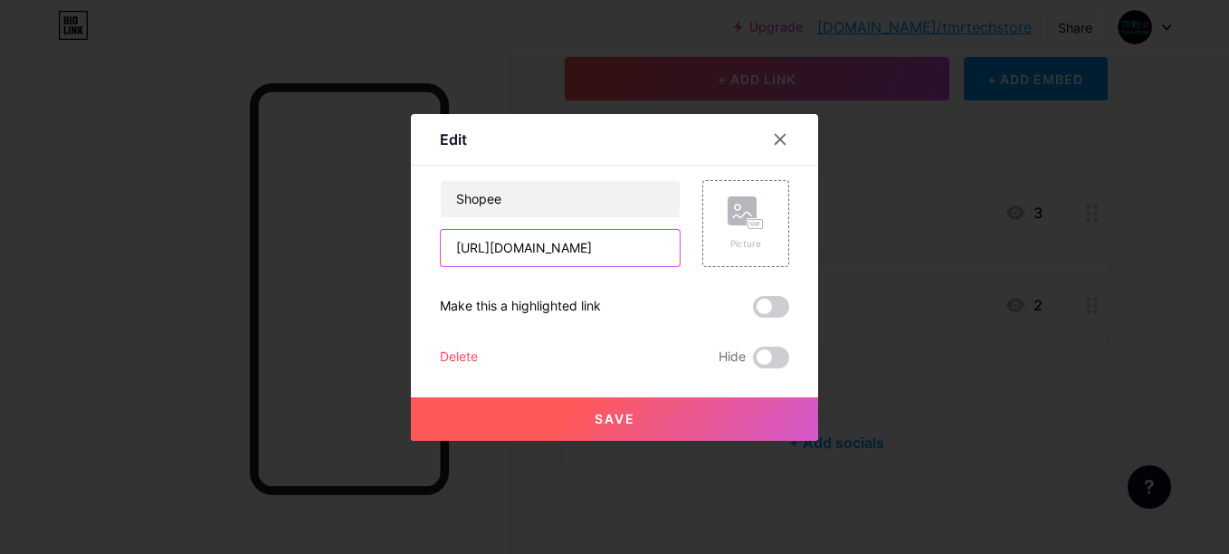
click at [588, 246] on input "https://mycollection.shop/tmrtechstore" at bounding box center [560, 248] width 239 height 36
click at [769, 137] on div at bounding box center [780, 139] width 33 height 33
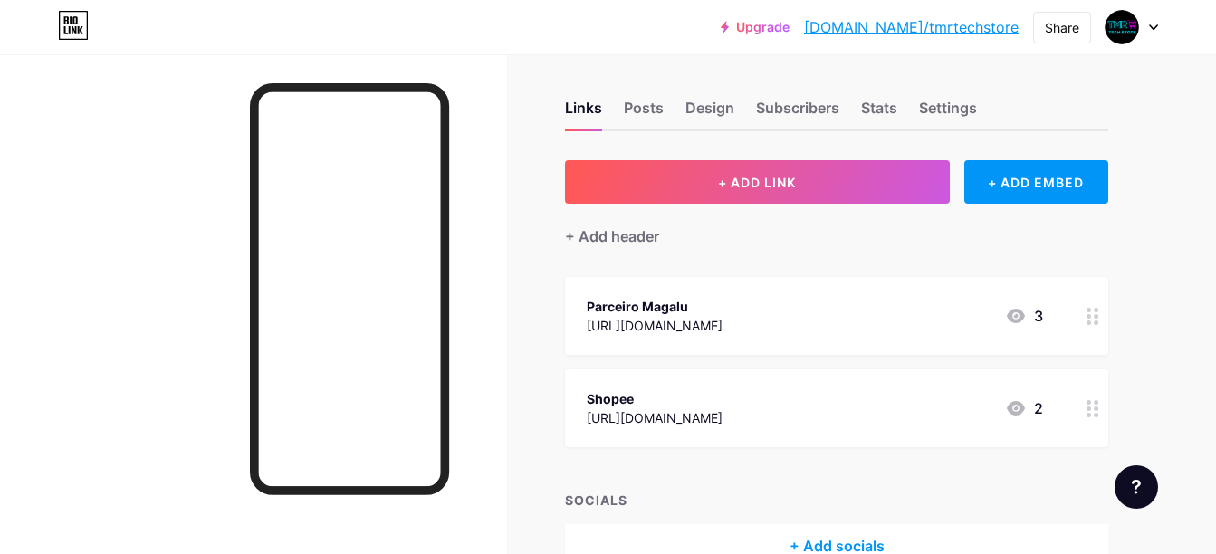
scroll to position [0, 0]
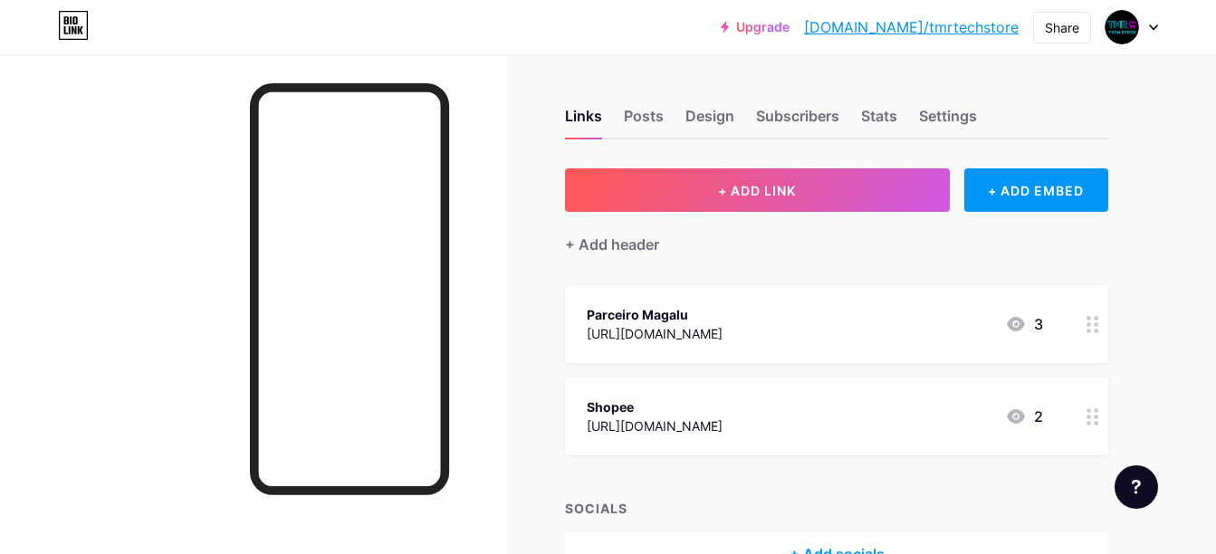
click at [777, 89] on div "Links Posts Design Subscribers Stats Settings" at bounding box center [836, 107] width 543 height 63
click at [1072, 27] on div "Share" at bounding box center [1062, 27] width 34 height 19
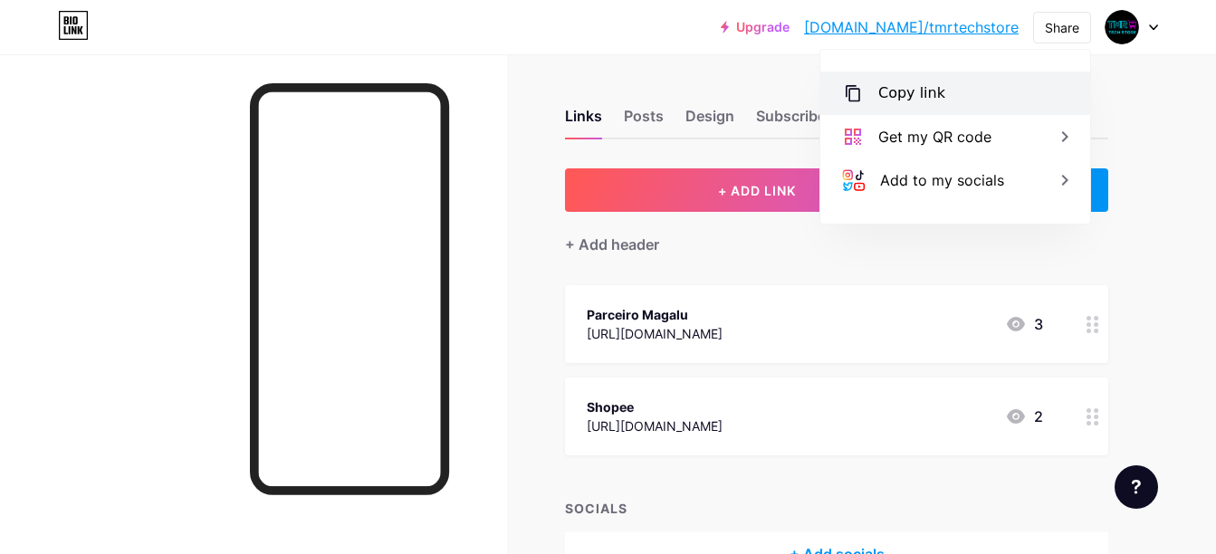
click at [884, 97] on div "Copy link" at bounding box center [911, 93] width 67 height 22
click at [473, 284] on div at bounding box center [253, 331] width 507 height 554
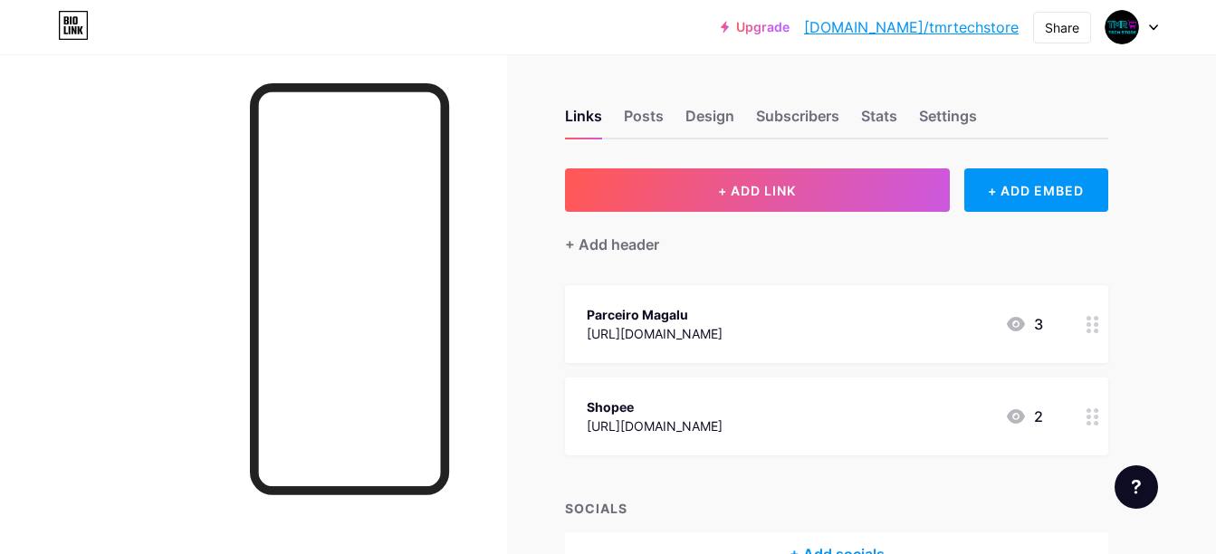
scroll to position [111, 0]
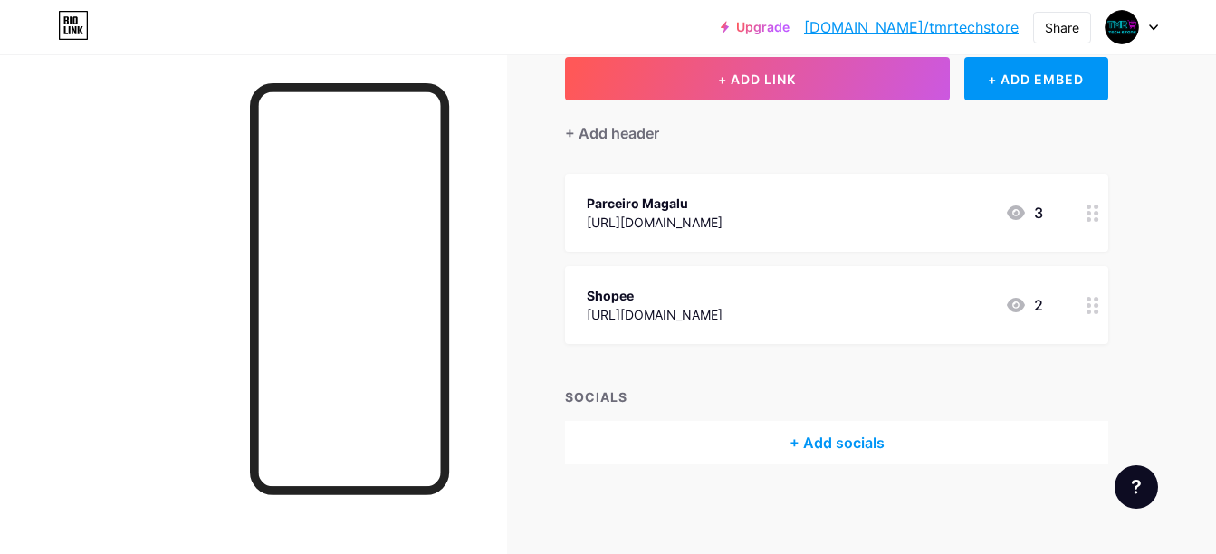
click at [785, 438] on div "+ Add socials" at bounding box center [836, 442] width 543 height 43
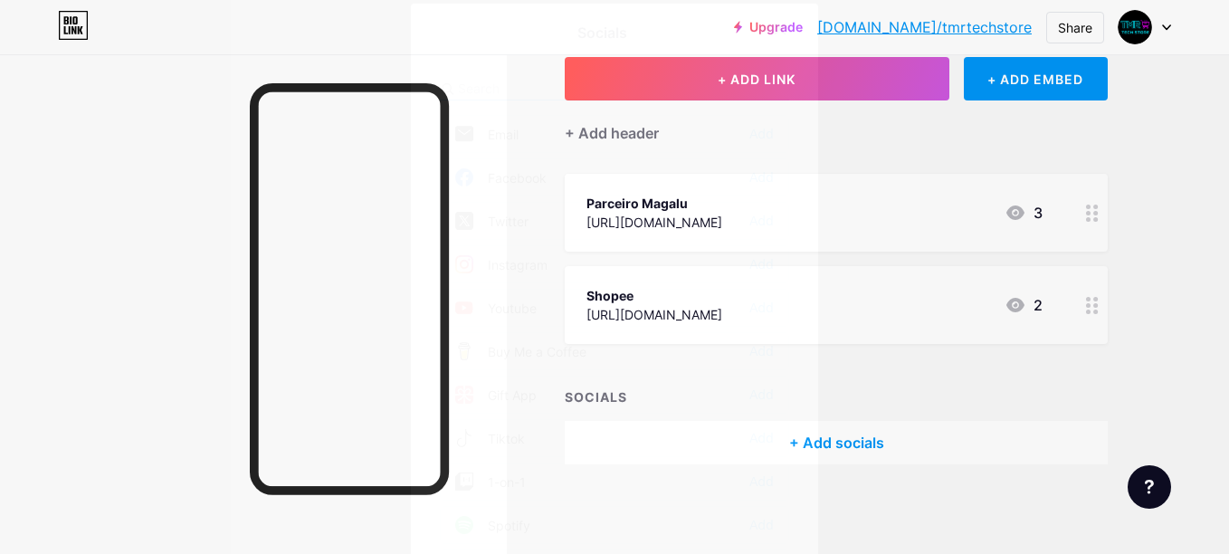
click at [801, 438] on div "Socials Email Add Facebook Add Twitter Add Instagram Add Youtube Add Buy Me a C…" at bounding box center [614, 300] width 407 height 593
click at [561, 265] on div "Instagram Add" at bounding box center [614, 264] width 349 height 38
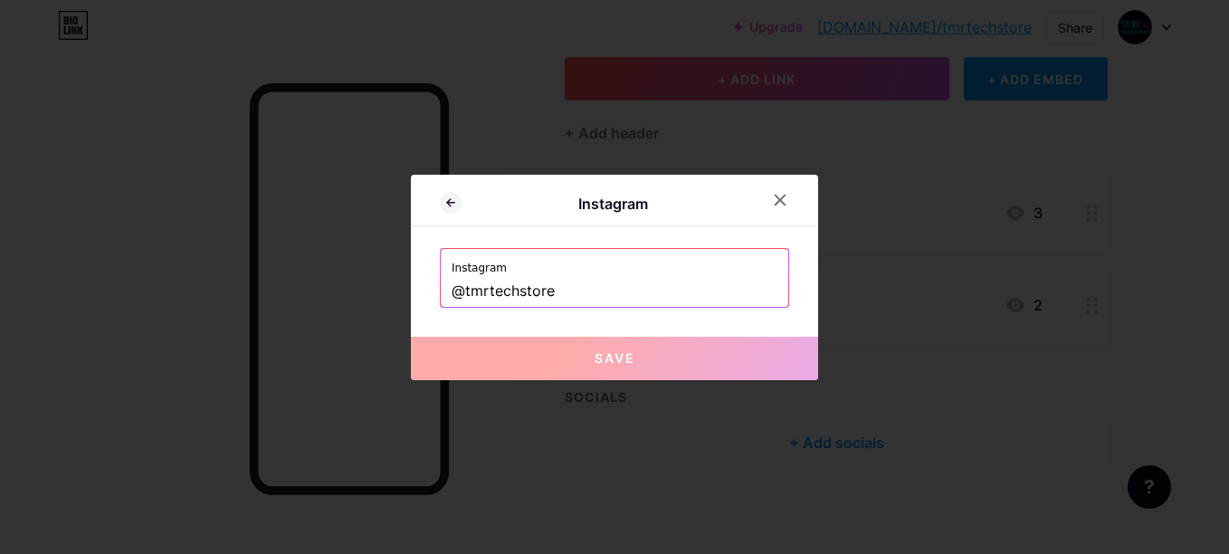
click at [581, 357] on button "Save" at bounding box center [614, 358] width 407 height 43
click at [638, 293] on input "@tmrtechstore" at bounding box center [615, 291] width 326 height 31
click at [545, 365] on button "Save" at bounding box center [614, 358] width 407 height 43
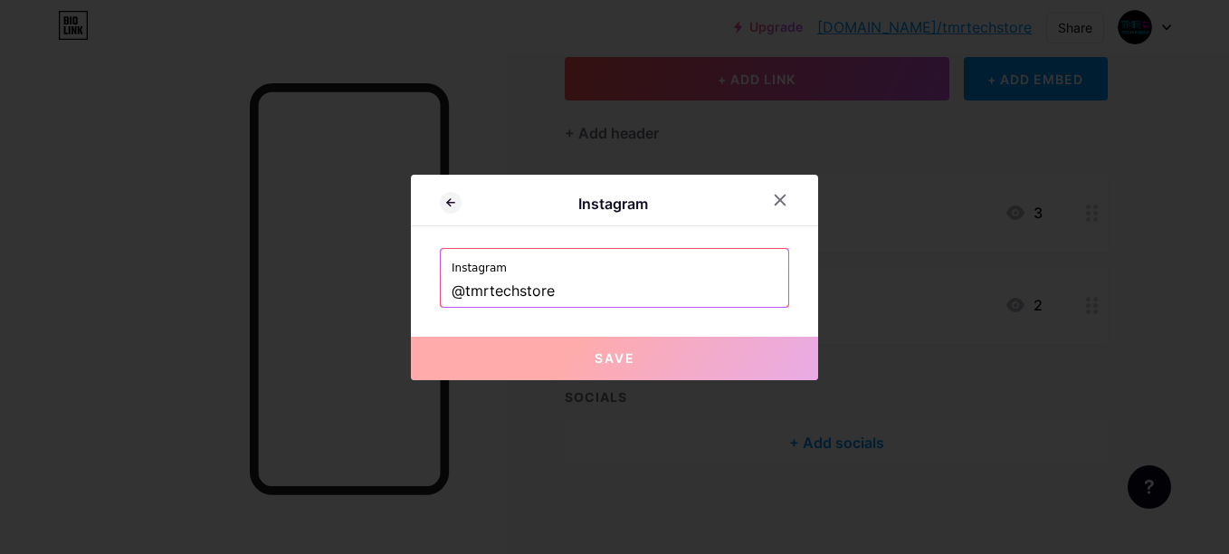
click at [545, 365] on button "Save" at bounding box center [614, 358] width 407 height 43
click at [441, 278] on div "Instagram @tmrtechstore" at bounding box center [615, 278] width 348 height 58
click at [451, 283] on div "Instagram @tmrtechstore" at bounding box center [615, 278] width 348 height 58
click at [454, 283] on input "@tmrtechstore" at bounding box center [615, 291] width 326 height 31
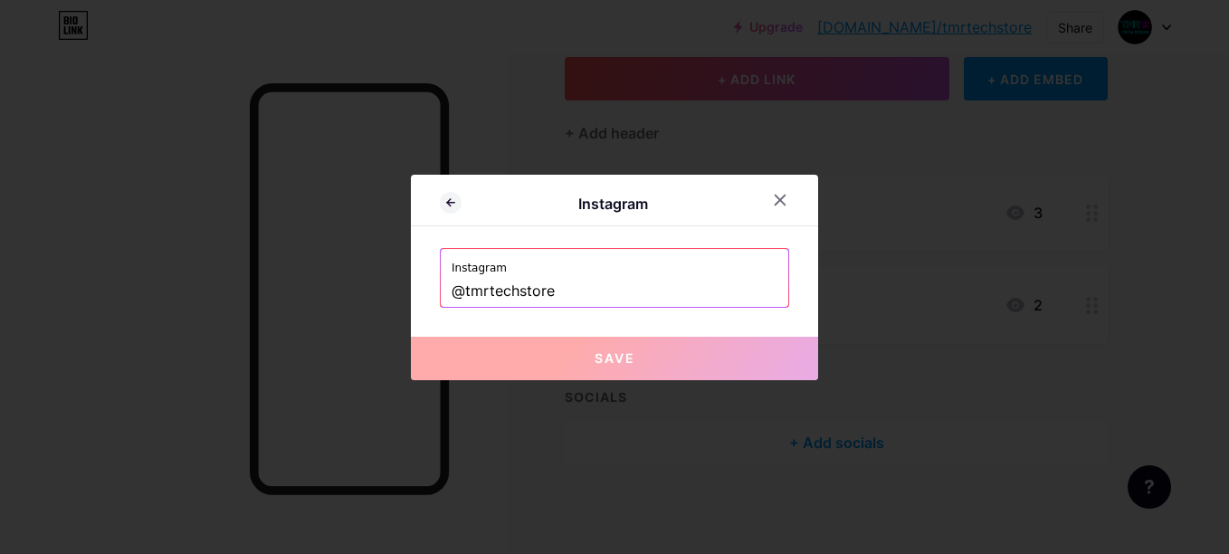
click at [460, 283] on input "@tmrtechstore" at bounding box center [615, 291] width 326 height 31
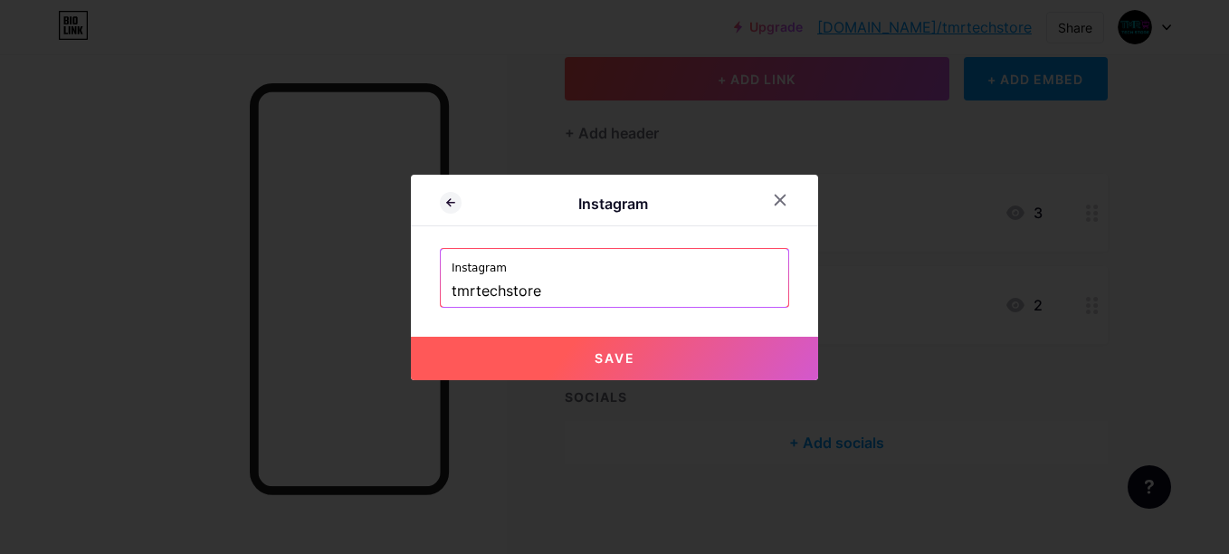
click at [642, 349] on button "Save" at bounding box center [614, 358] width 407 height 43
type input "https://instagram.com/tmrtechstore"
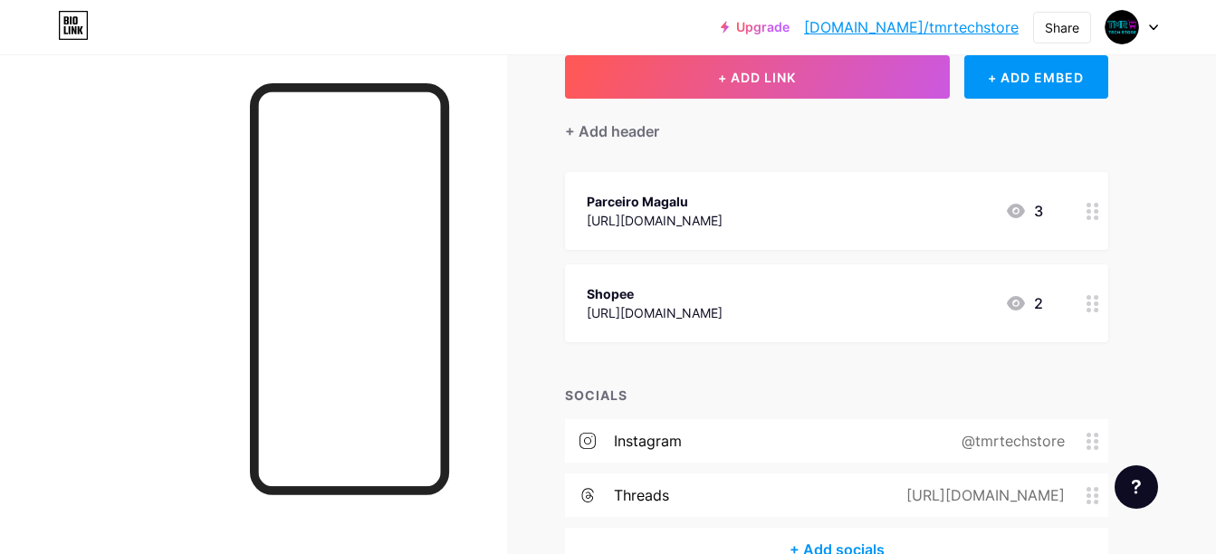
scroll to position [39, 0]
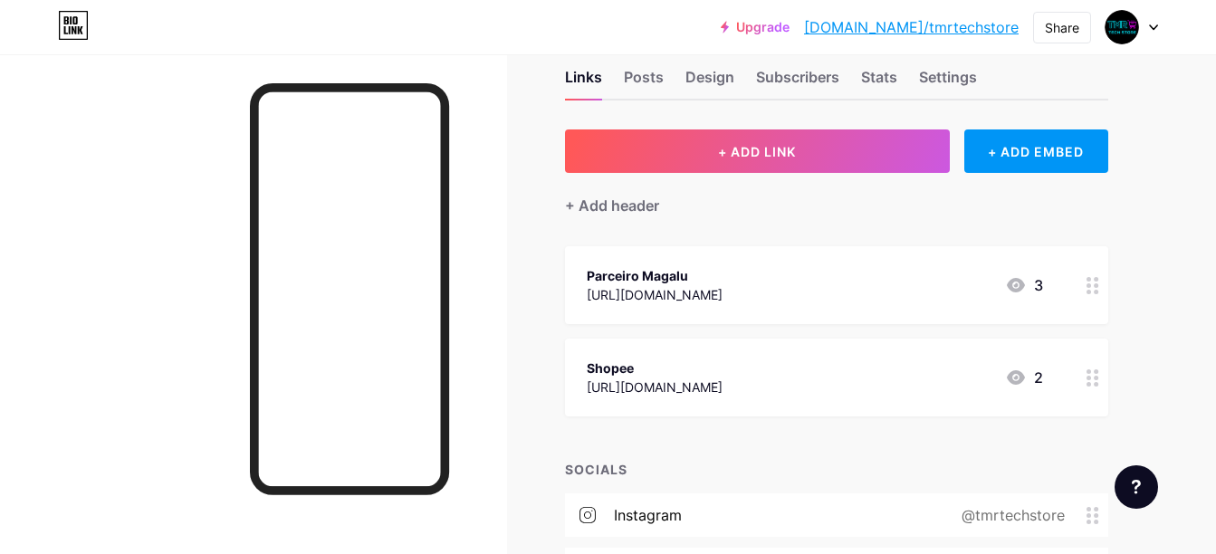
click at [732, 83] on div "Design" at bounding box center [709, 82] width 49 height 33
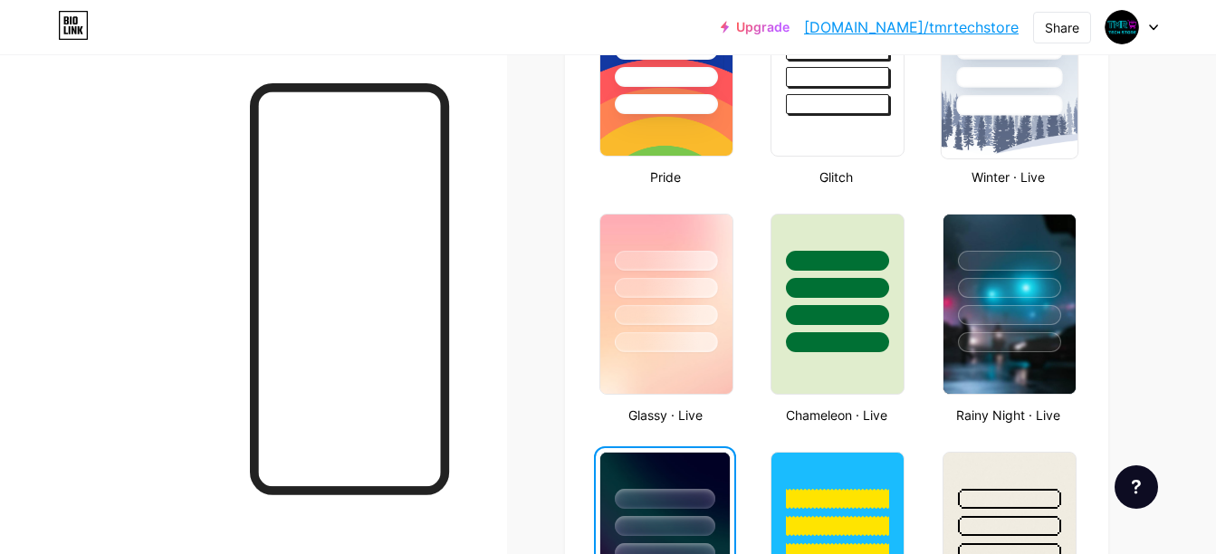
scroll to position [815, 0]
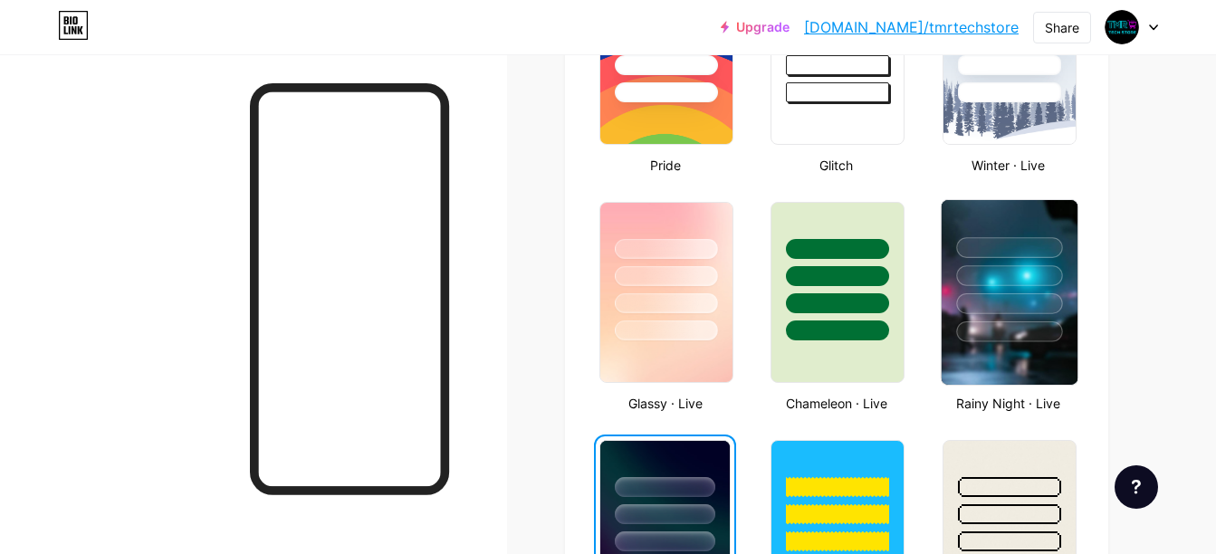
click at [954, 327] on div at bounding box center [1009, 271] width 136 height 142
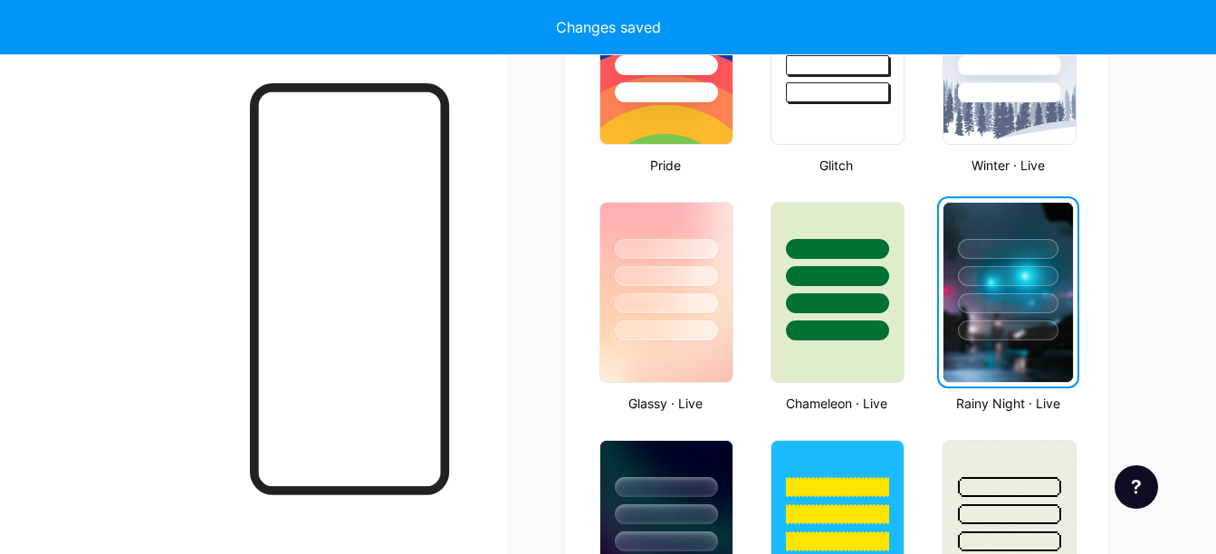
click at [954, 326] on div at bounding box center [1007, 272] width 129 height 138
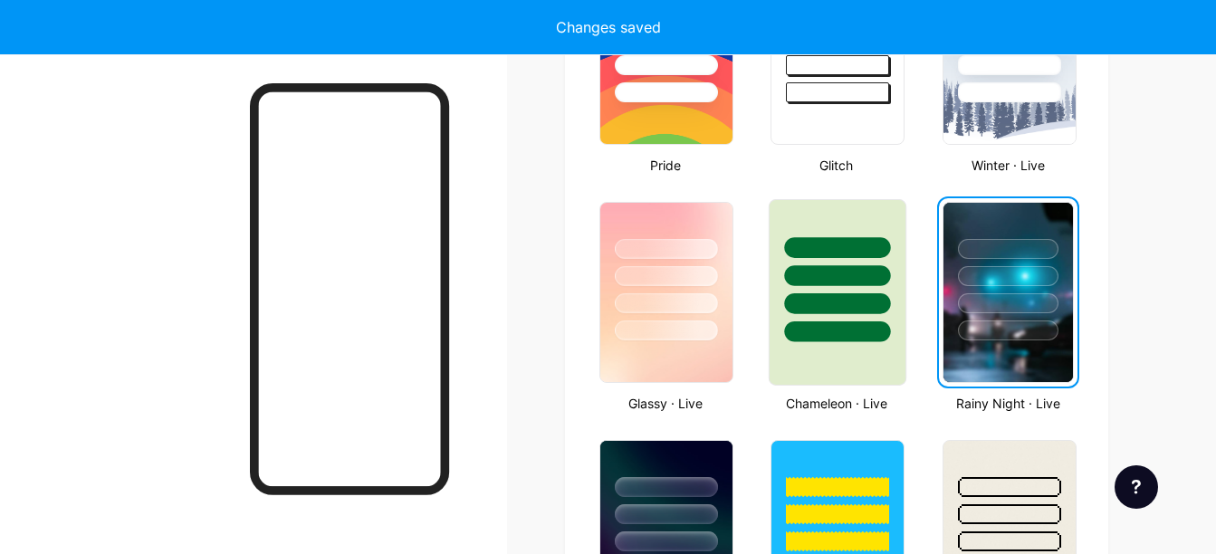
scroll to position [1267, 0]
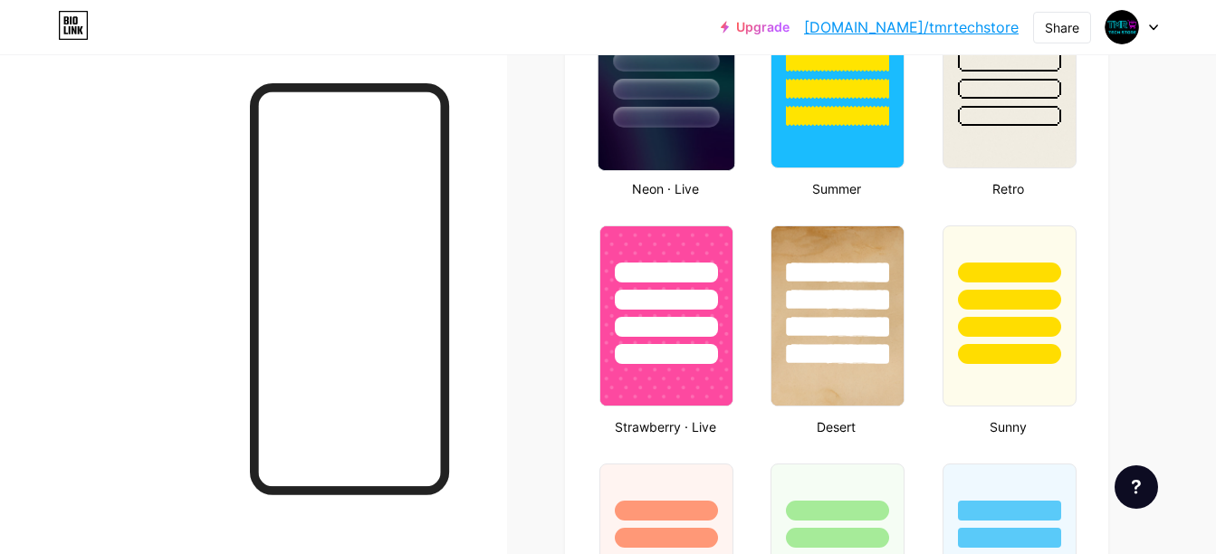
click at [674, 129] on img at bounding box center [666, 78] width 136 height 185
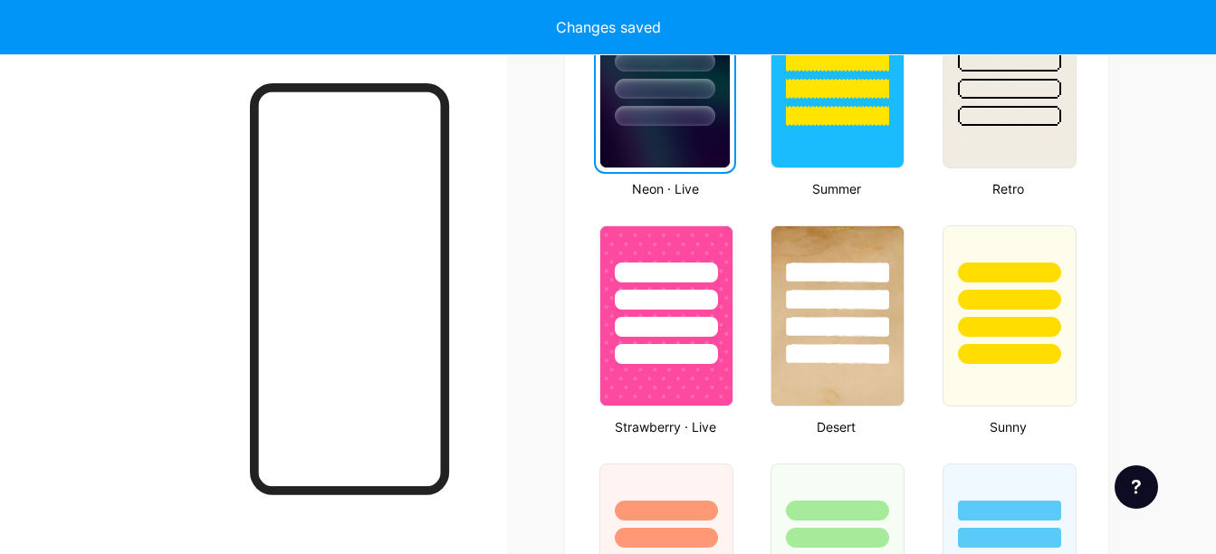
click at [674, 129] on img at bounding box center [664, 77] width 129 height 179
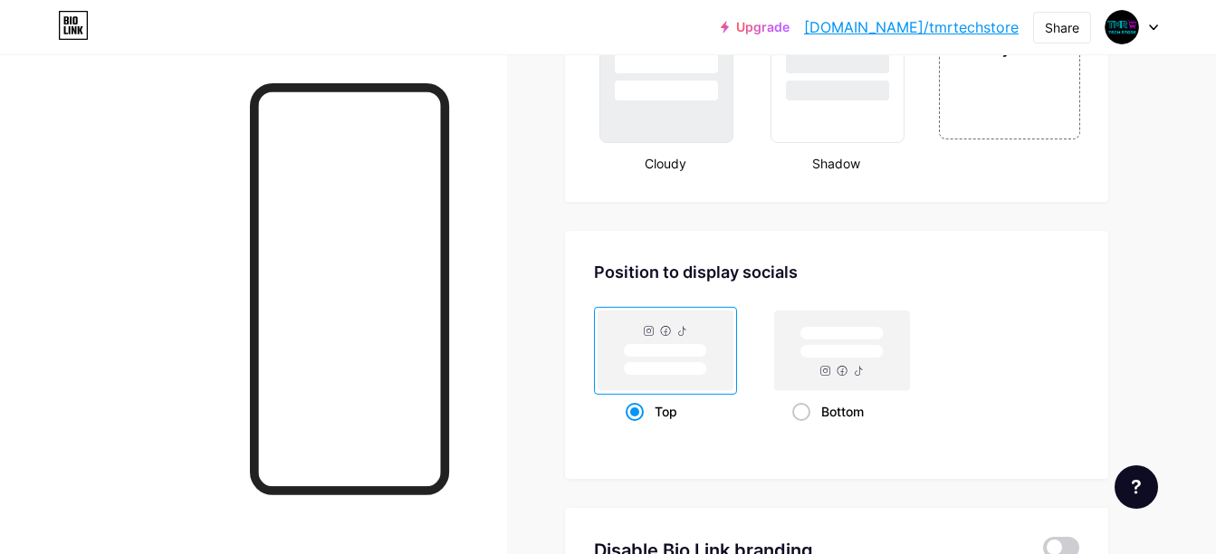
scroll to position [2354, 0]
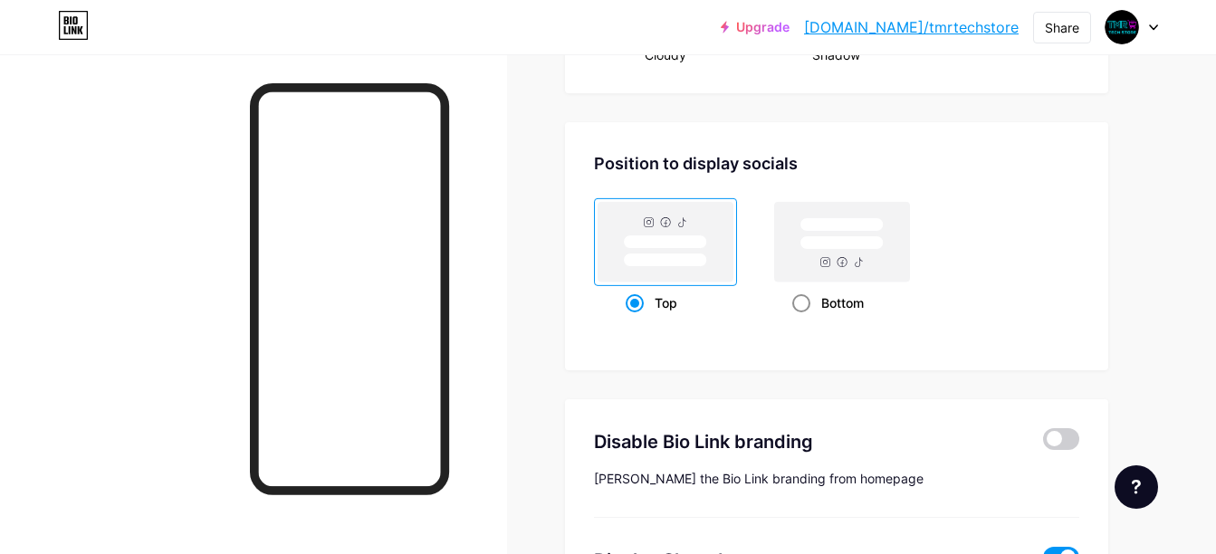
click at [853, 278] on rect at bounding box center [842, 242] width 135 height 80
click at [804, 320] on input "Bottom" at bounding box center [798, 326] width 12 height 12
radio input "true"
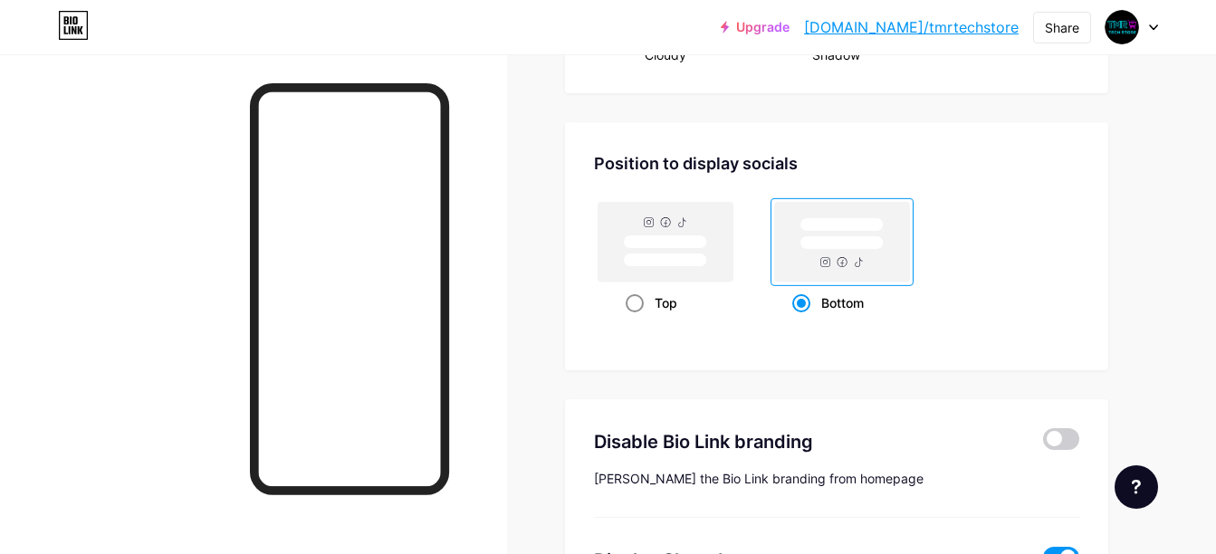
click at [656, 265] on rect at bounding box center [665, 260] width 83 height 14
click at [637, 320] on input "Top" at bounding box center [632, 326] width 12 height 12
radio input "true"
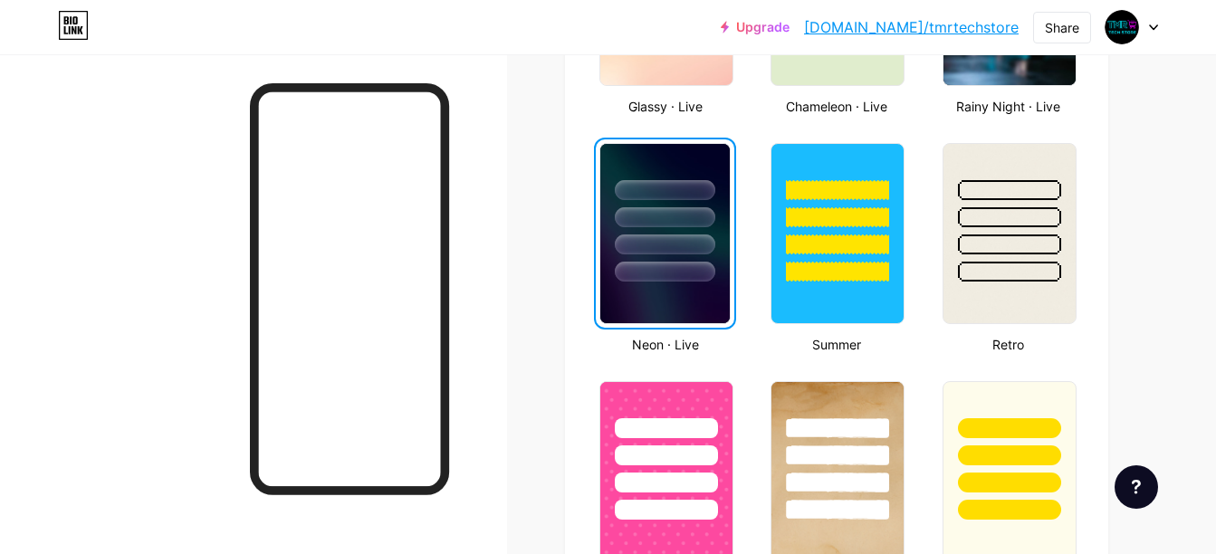
scroll to position [905, 0]
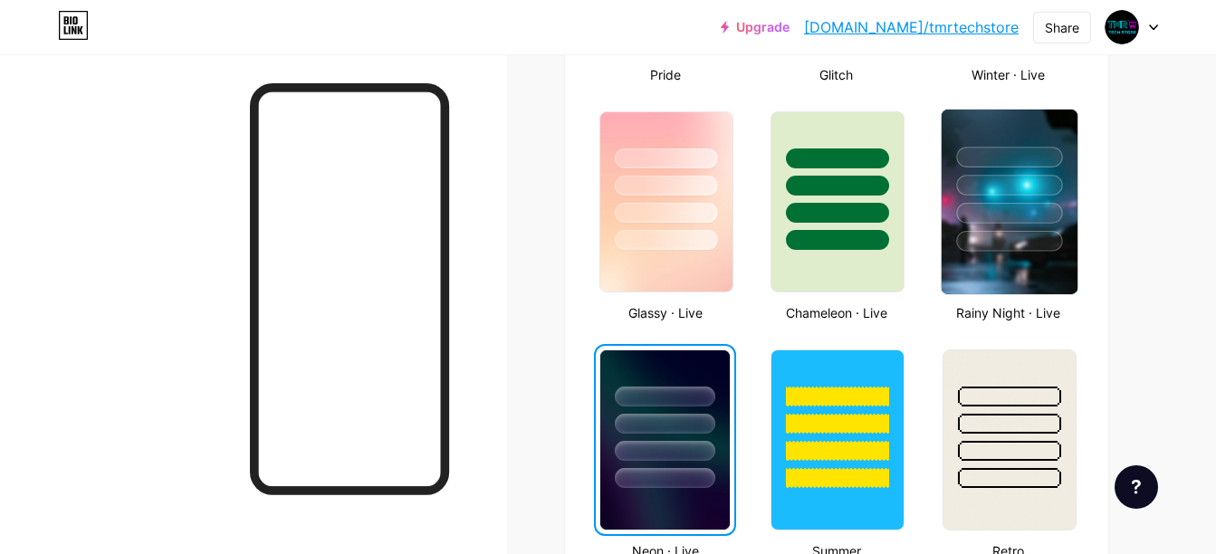
click at [1002, 291] on img at bounding box center [1009, 202] width 136 height 185
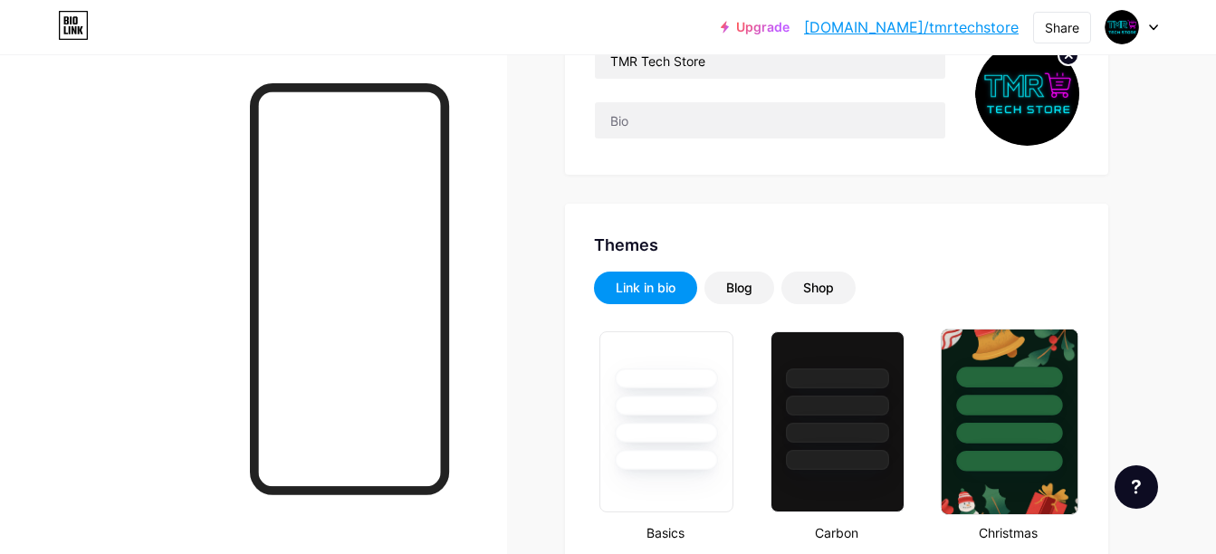
scroll to position [0, 0]
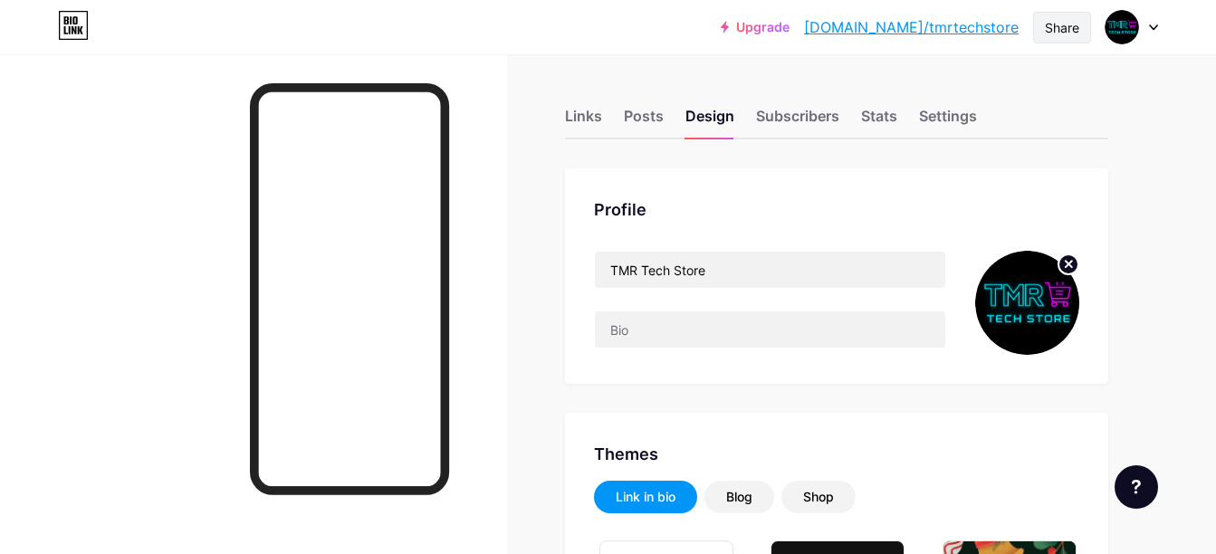
click at [1071, 27] on div "Share" at bounding box center [1062, 27] width 34 height 19
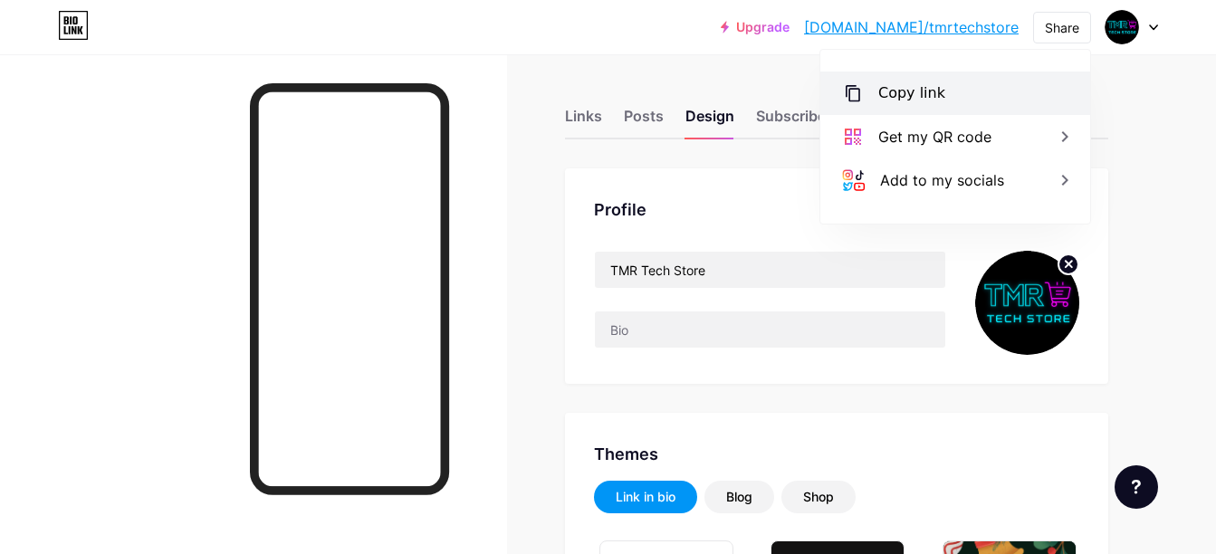
click at [935, 82] on div "Copy link" at bounding box center [911, 93] width 67 height 22
click at [676, 42] on div "Upgrade bio.link/tmrtec... bio.link/tmrtechstore Share Copy link https://bio.li…" at bounding box center [608, 27] width 1216 height 33
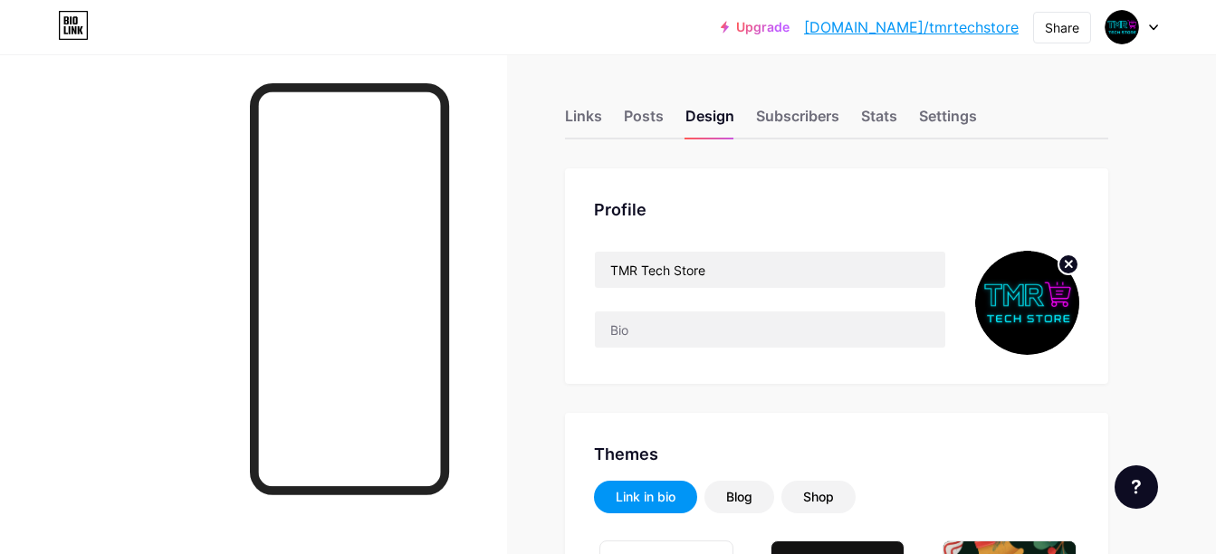
click at [903, 20] on link "bio.link/tmrtechstore" at bounding box center [911, 27] width 215 height 22
